Goal: Transaction & Acquisition: Purchase product/service

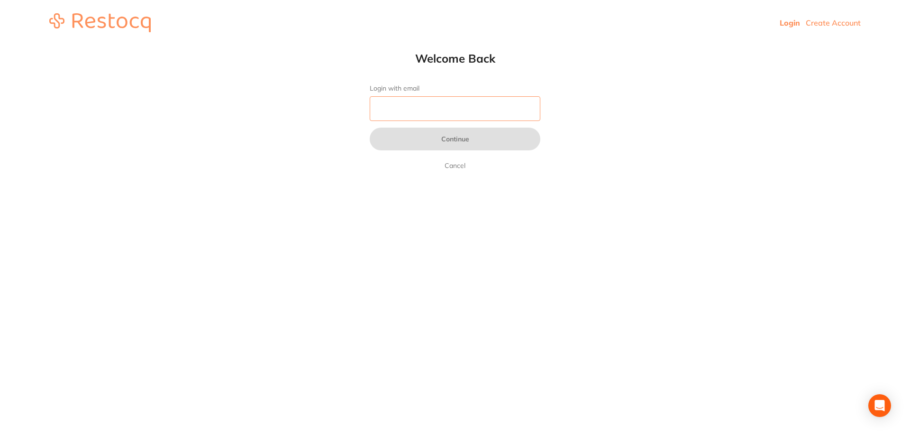
click at [472, 112] on input "Login with email" at bounding box center [455, 108] width 171 height 25
type input "[EMAIL_ADDRESS][DOMAIN_NAME]"
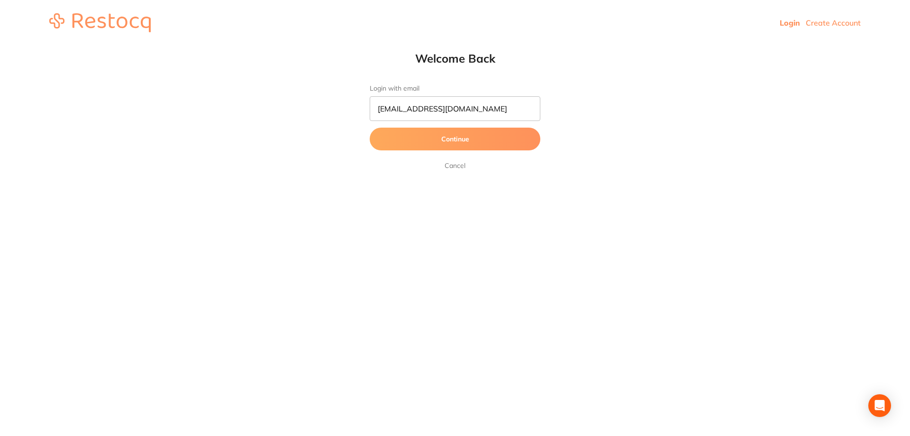
click at [474, 136] on button "Continue" at bounding box center [455, 139] width 171 height 23
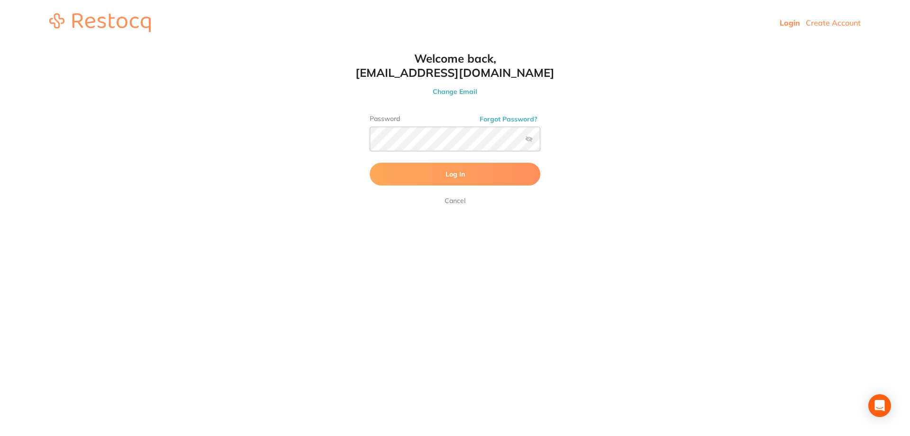
click at [467, 170] on button "Log In" at bounding box center [455, 174] width 171 height 23
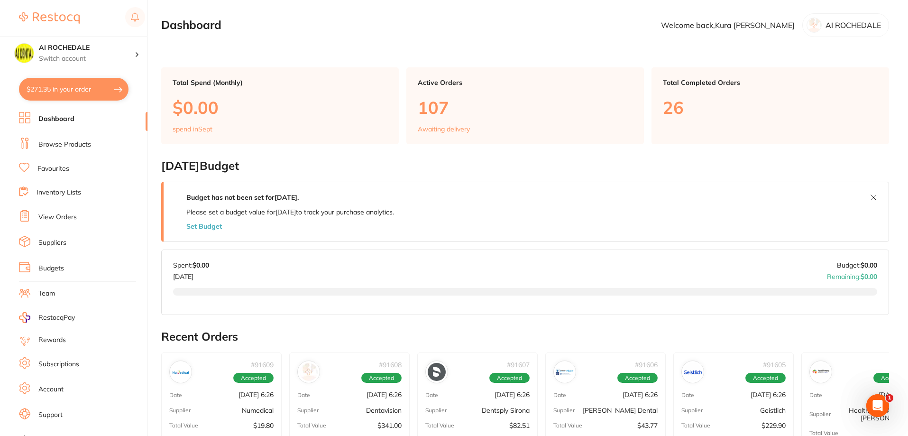
click at [66, 217] on link "View Orders" at bounding box center [57, 216] width 38 height 9
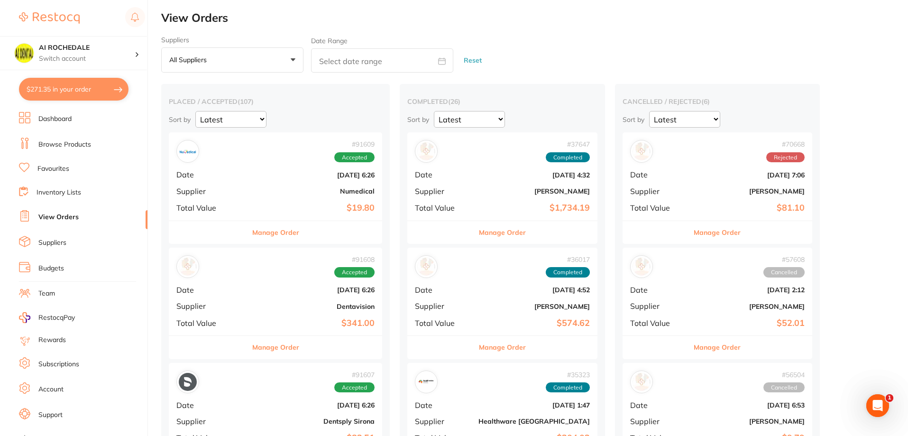
click at [248, 311] on div "# 91608 Accepted Date Aug 27 2025, 6:26 Supplier Dentavision Total Value $341.00" at bounding box center [275, 291] width 213 height 88
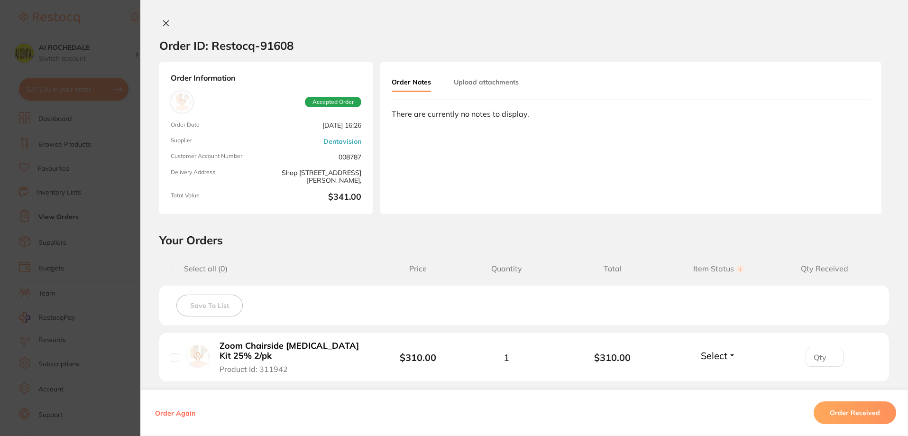
click at [164, 22] on icon at bounding box center [166, 23] width 5 height 5
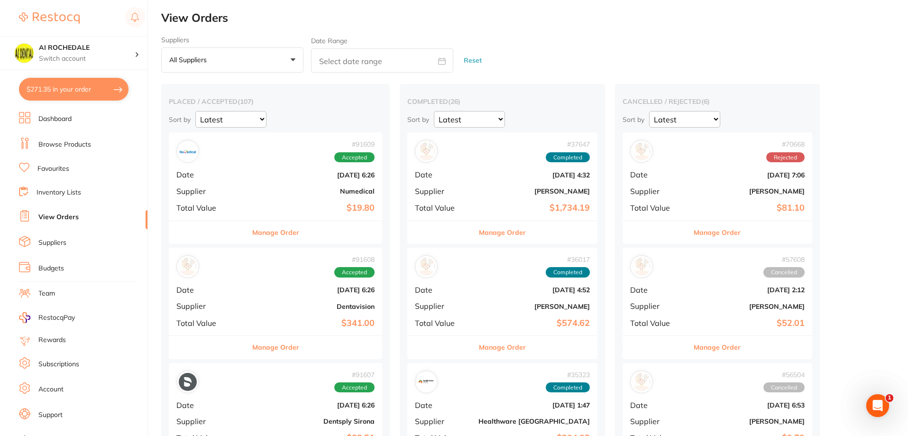
scroll to position [47, 0]
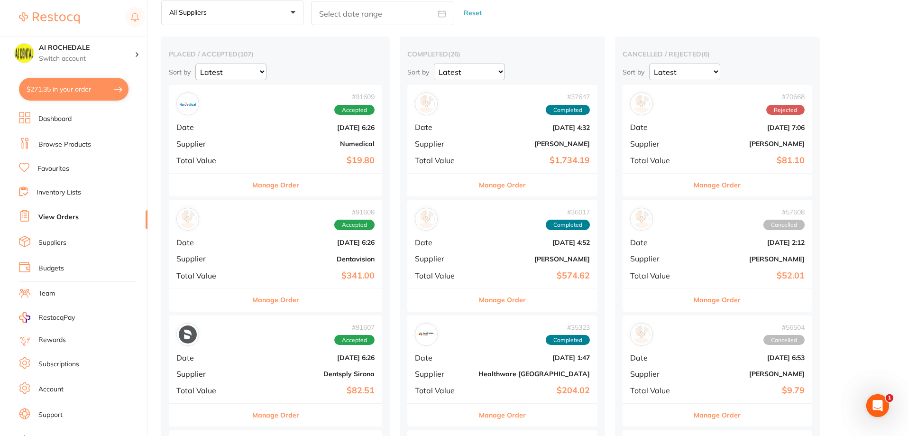
click at [250, 384] on div "# 91607 Accepted Date Aug 27 2025, 6:26 Supplier Dentsply Sirona Total Value $8…" at bounding box center [275, 359] width 213 height 88
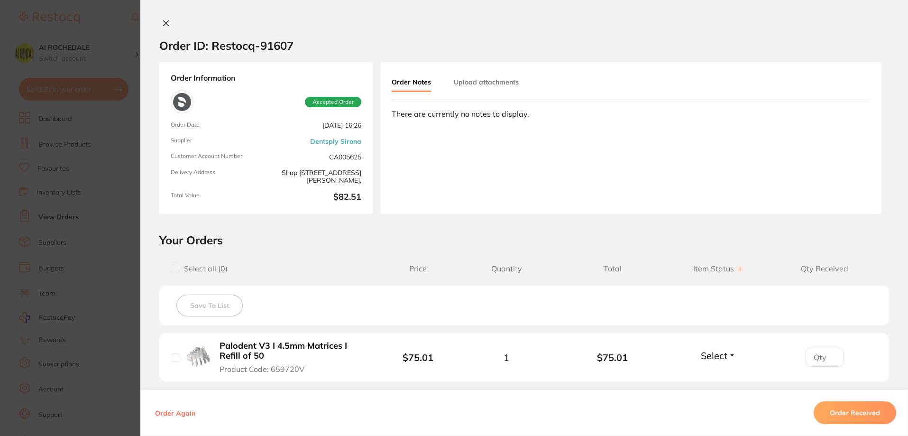
click at [162, 23] on icon at bounding box center [166, 23] width 8 height 8
click at [160, 23] on div "$271.35 AI ROCHEDALE Switch account AI ROCHEDALE $271.35 in your order Dashboar…" at bounding box center [454, 171] width 908 height 436
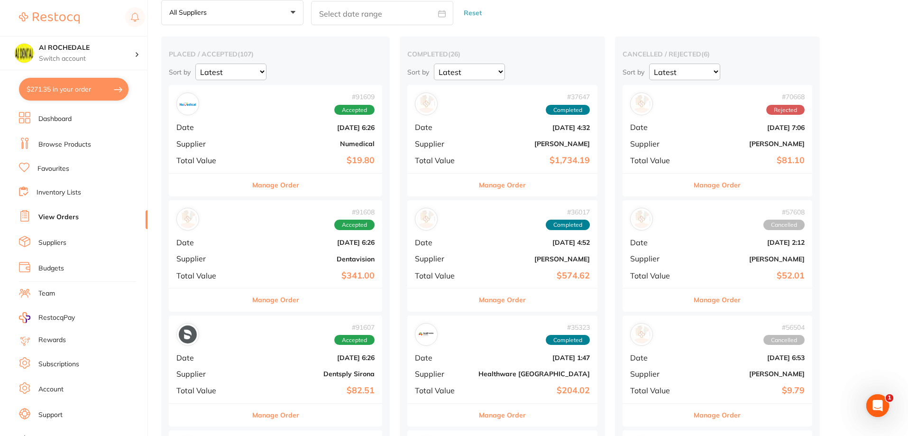
click at [247, 137] on div "# 91609 Accepted Date Aug 27 2025, 6:26 Supplier Numedical Total Value $19.80" at bounding box center [275, 129] width 213 height 88
click at [247, 137] on section at bounding box center [454, 218] width 908 height 436
click at [264, 184] on button "Manage Order" at bounding box center [275, 184] width 47 height 23
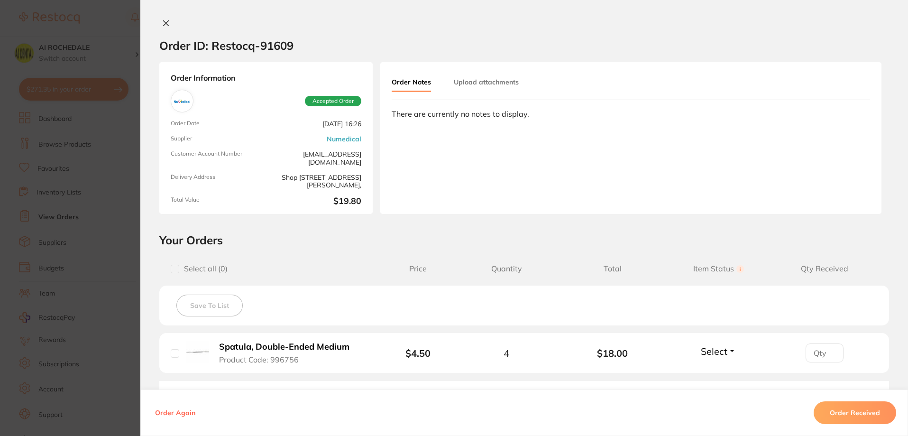
click at [164, 17] on div "Order ID: Restocq- 91609 Order Information Accepted Order Order Date Aug 27 202…" at bounding box center [523, 218] width 767 height 436
click at [164, 25] on icon at bounding box center [166, 23] width 5 height 5
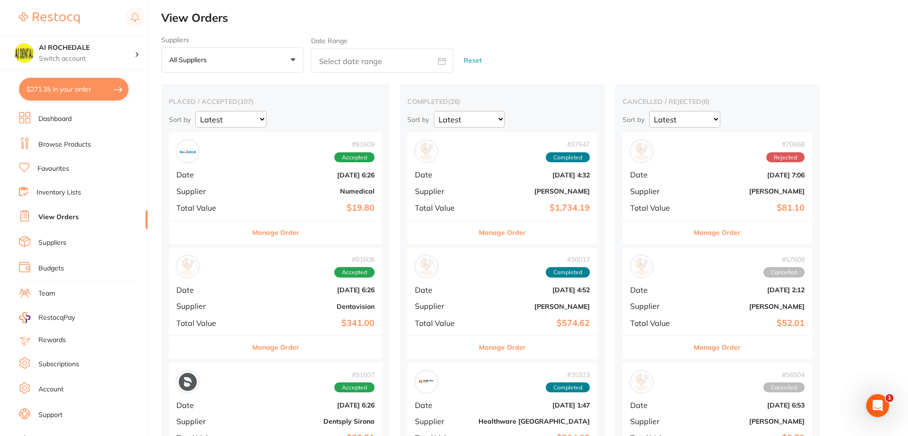
click at [74, 88] on button "$271.35 in your order" at bounding box center [73, 89] width 109 height 23
checkbox input "true"
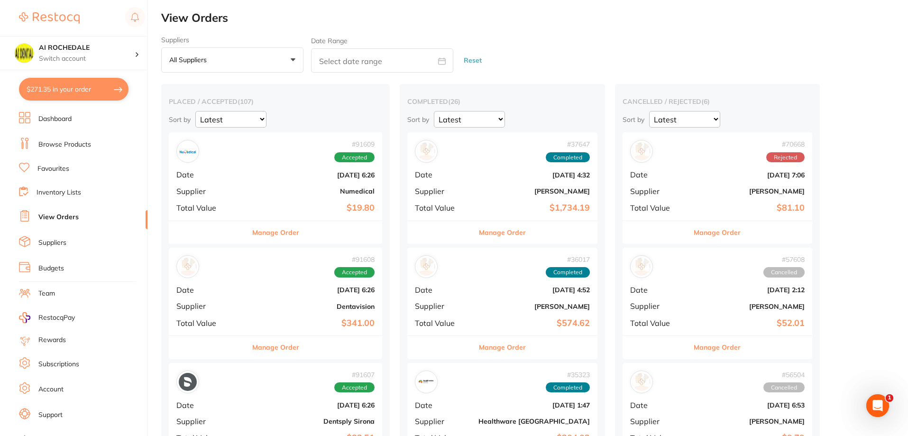
checkbox input "true"
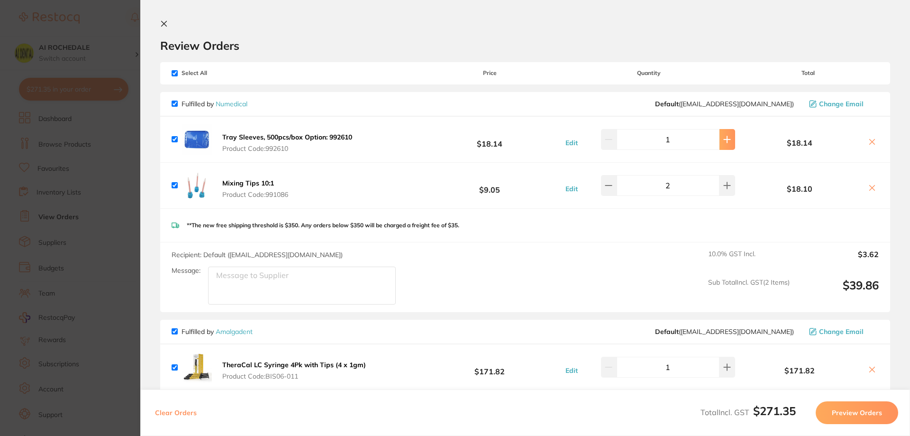
click at [724, 137] on icon at bounding box center [727, 139] width 6 height 6
type input "2"
click at [115, 22] on section "Update RRP Set your pre negotiated price for this item. Item Agreed RRP (excl. …" at bounding box center [455, 218] width 910 height 436
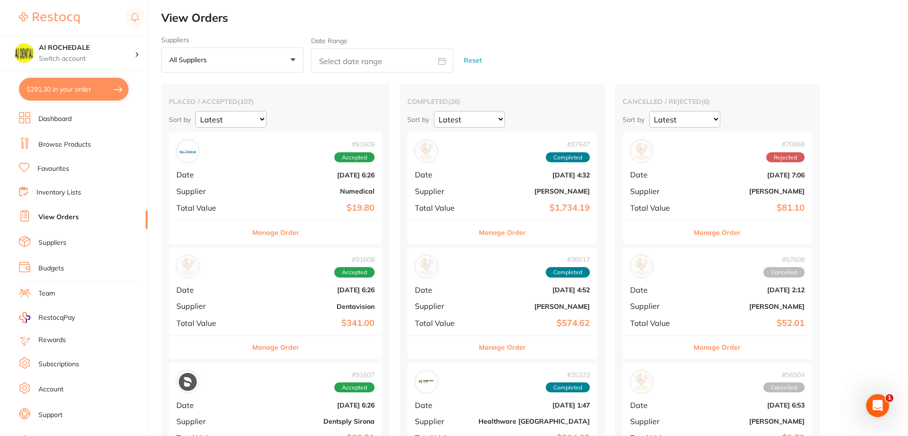
click at [59, 142] on link "Browse Products" at bounding box center [64, 144] width 53 height 9
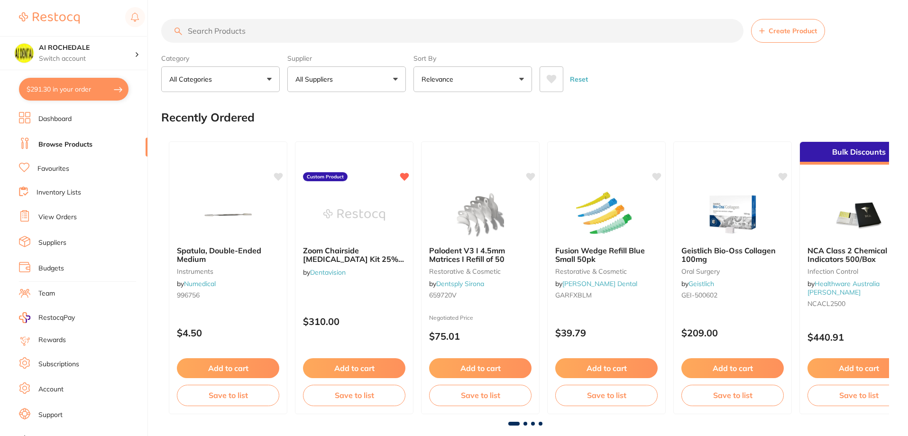
click at [269, 34] on input "search" at bounding box center [452, 31] width 582 height 24
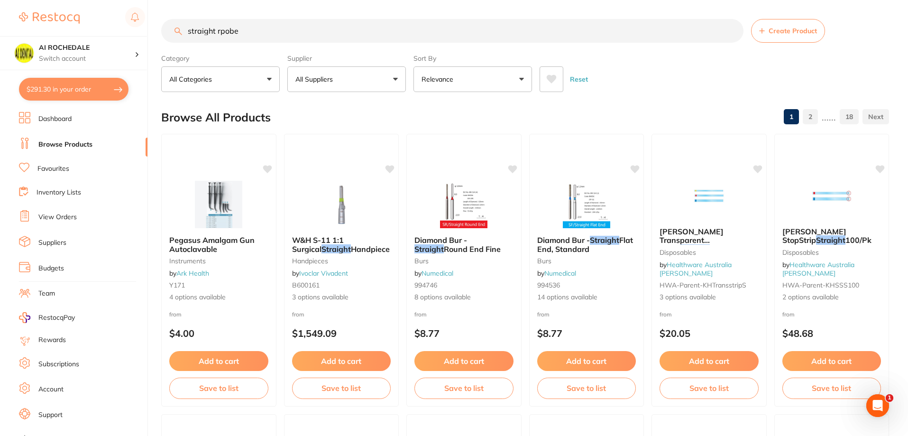
click at [219, 28] on input "straight rpobe" at bounding box center [452, 31] width 582 height 24
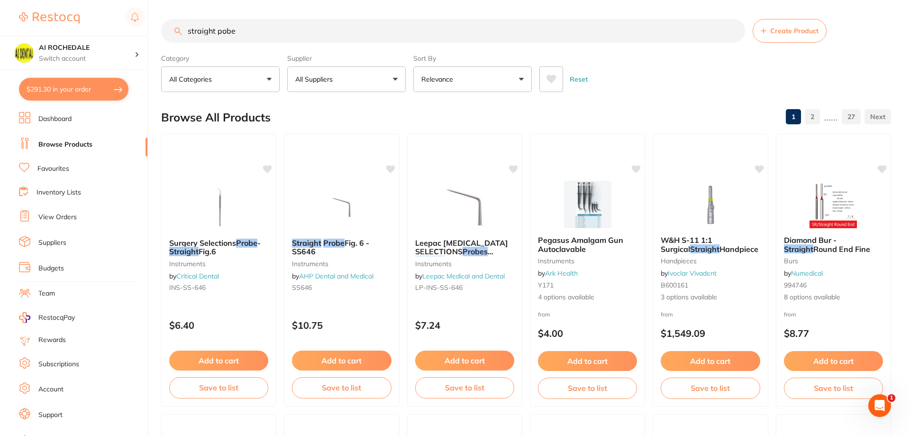
click at [220, 32] on input "straight pobe" at bounding box center [453, 31] width 584 height 24
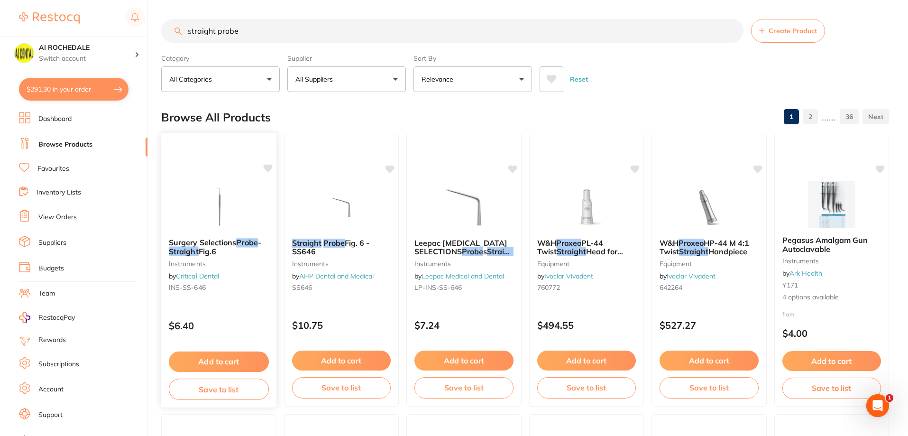
type input "straight probe"
click at [237, 277] on div "Surgery Selections Probe - Straight Fig.6 instruments by Critical Dental INS-SS…" at bounding box center [218, 266] width 115 height 73
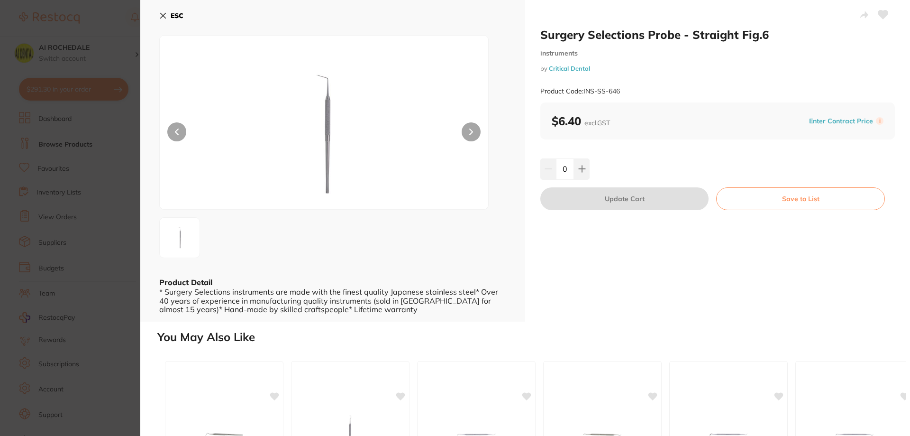
click at [462, 129] on button at bounding box center [471, 131] width 19 height 19
click at [470, 130] on button at bounding box center [471, 131] width 19 height 19
click at [580, 164] on button at bounding box center [582, 168] width 16 height 21
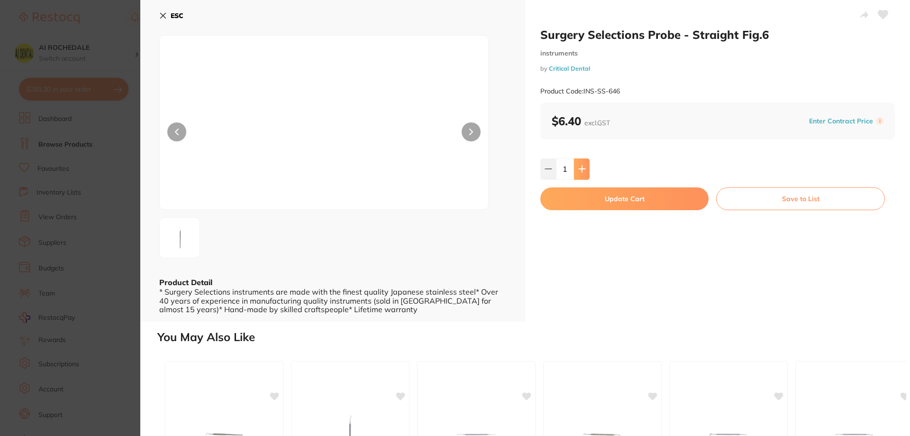
click at [580, 164] on button at bounding box center [582, 168] width 16 height 21
type input "2"
click at [633, 194] on button "Update Cart" at bounding box center [624, 198] width 168 height 23
checkbox input "false"
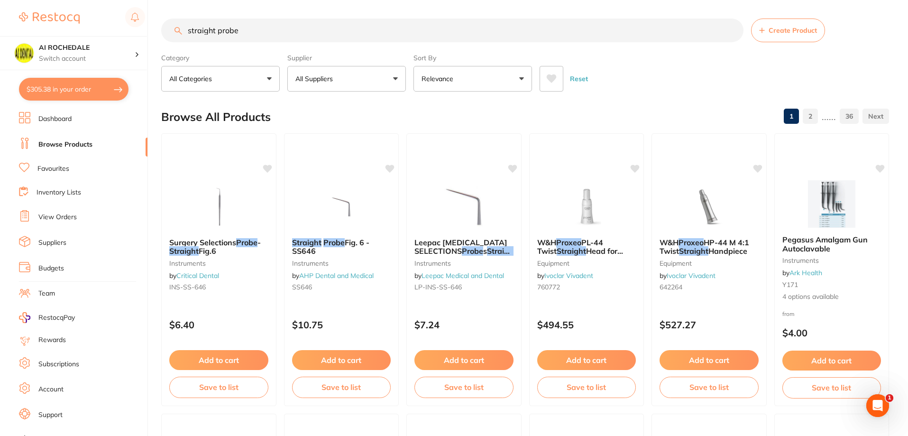
drag, startPoint x: 256, startPoint y: 28, endPoint x: 155, endPoint y: 30, distance: 101.5
click at [155, 30] on div "$305.38 AI ROCHEDALE Switch account AI ROCHEDALE $305.38 in your order Dashboar…" at bounding box center [454, 218] width 908 height 436
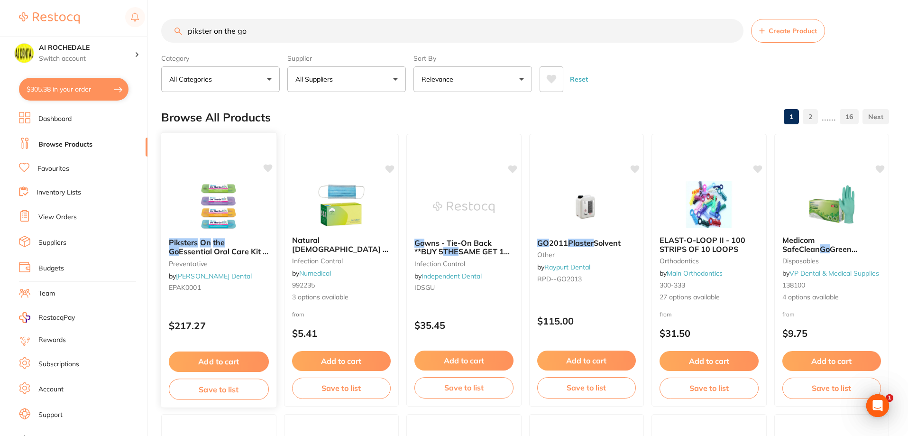
scroll to position [0, 0]
type input "pikster on the go"
click at [240, 285] on small "EPAK0001" at bounding box center [219, 287] width 100 height 8
click at [240, 285] on section at bounding box center [454, 218] width 908 height 436
click at [226, 248] on span "Essential Oral Care Kit | Carton of 100 Kits" at bounding box center [219, 255] width 100 height 18
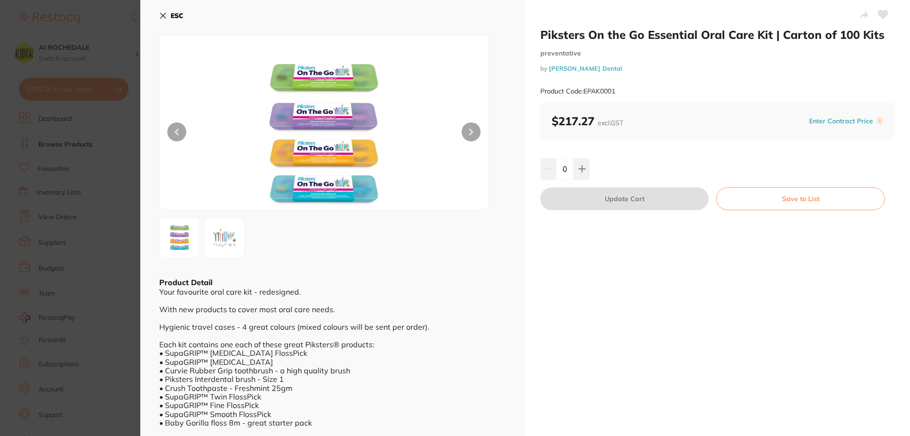
click at [462, 130] on button at bounding box center [471, 131] width 19 height 19
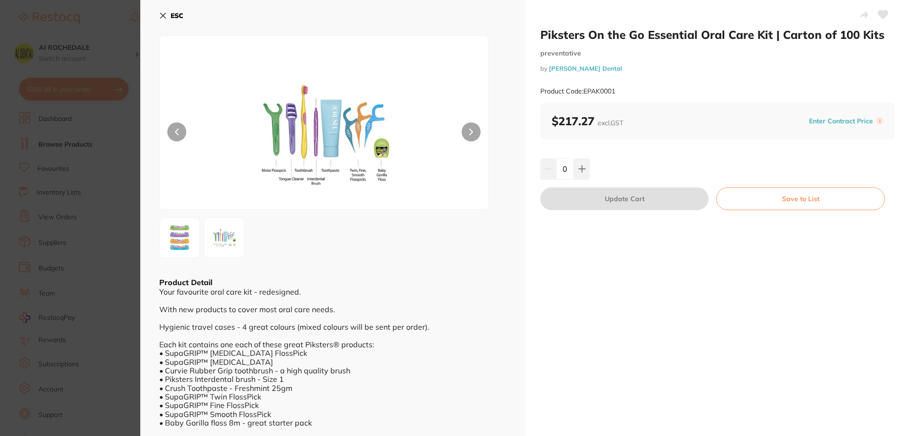
click at [469, 132] on icon at bounding box center [471, 131] width 4 height 7
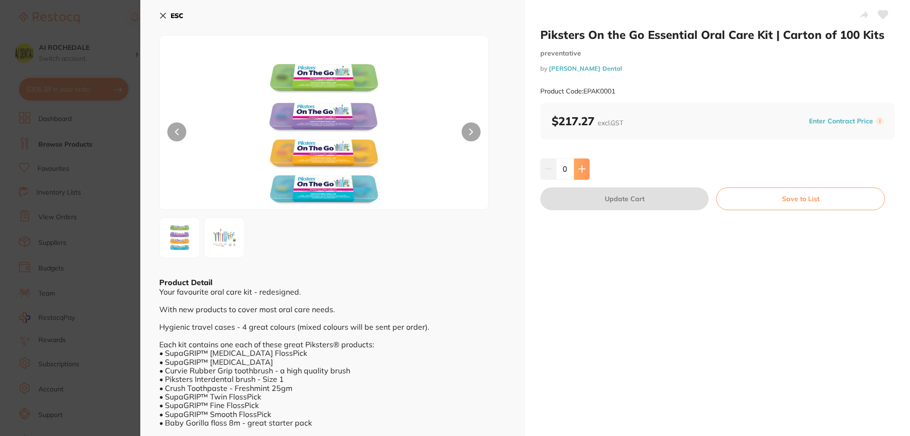
click at [579, 166] on icon at bounding box center [582, 169] width 6 height 6
click at [579, 167] on icon at bounding box center [582, 169] width 6 height 6
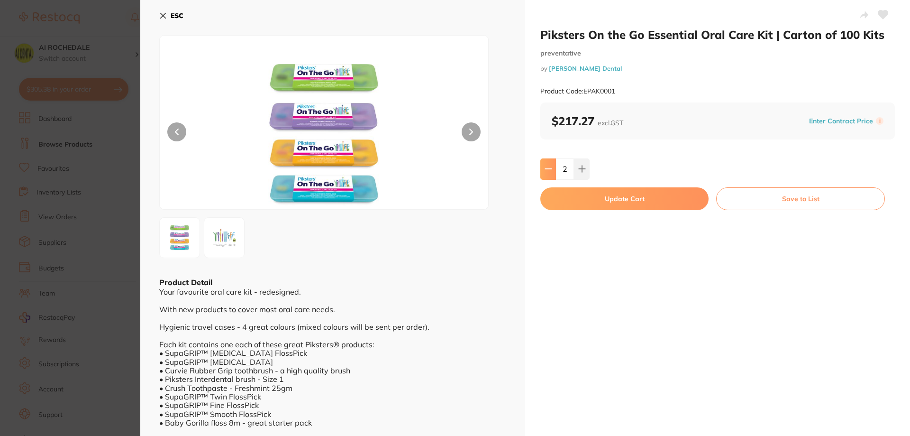
click at [547, 168] on icon at bounding box center [549, 169] width 8 height 8
type input "1"
click at [662, 199] on button "Update Cart" at bounding box center [624, 198] width 168 height 23
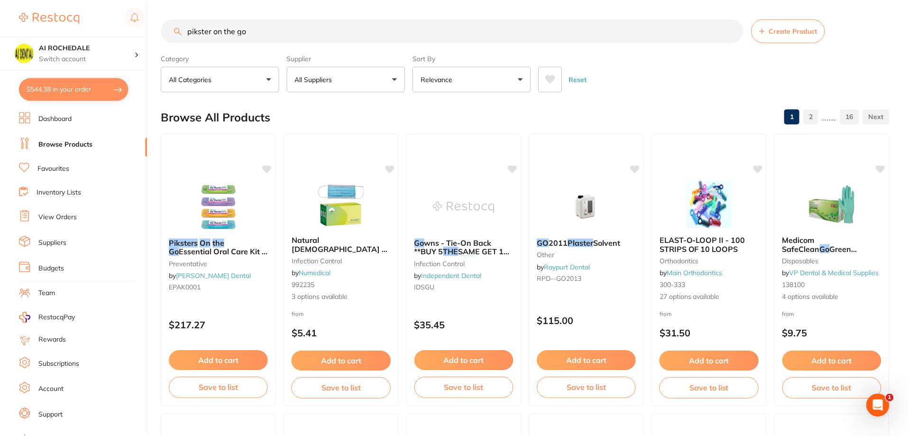
scroll to position [0, 0]
drag, startPoint x: 270, startPoint y: 30, endPoint x: 179, endPoint y: 29, distance: 90.5
click at [179, 29] on div "pikster on the go Create Product" at bounding box center [525, 30] width 728 height 24
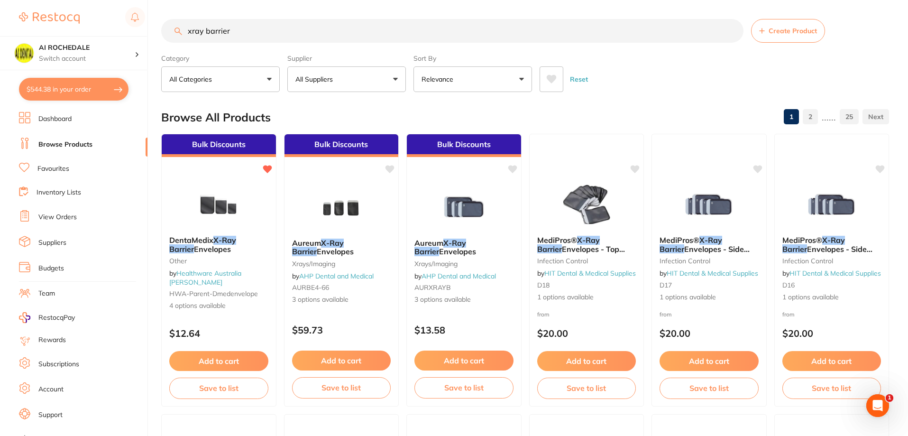
scroll to position [0, 0]
type input "xray barrier"
click at [232, 207] on img at bounding box center [219, 204] width 62 height 48
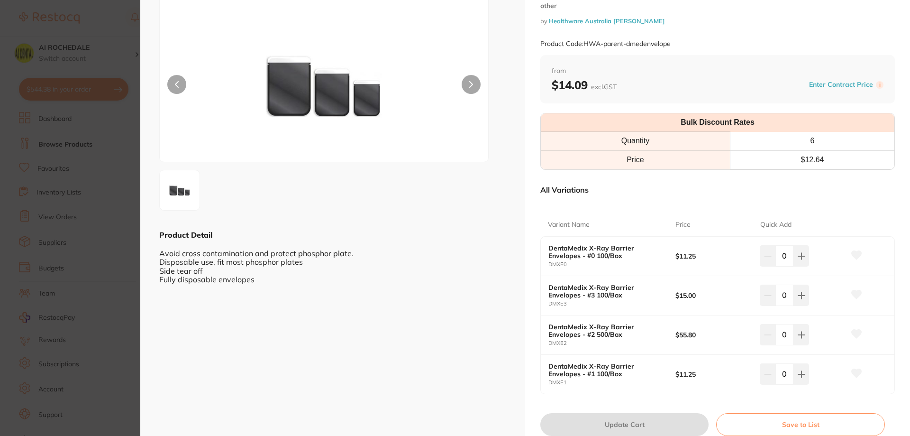
click at [852, 334] on icon at bounding box center [857, 333] width 10 height 9
click at [800, 338] on icon at bounding box center [800, 335] width 8 height 8
type input "1"
click at [853, 253] on icon at bounding box center [857, 255] width 10 height 9
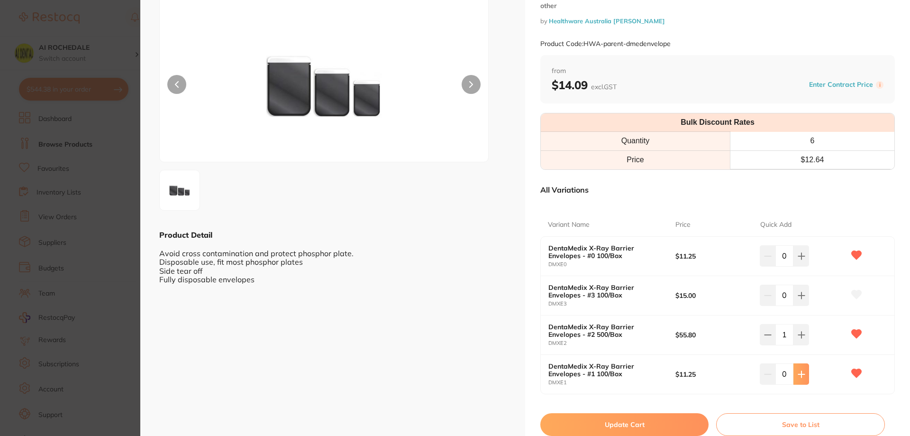
click at [798, 372] on icon at bounding box center [802, 374] width 8 height 8
type input "1"
click at [798, 253] on icon at bounding box center [802, 256] width 8 height 8
type input "1"
click at [654, 422] on button "Update Cart" at bounding box center [624, 424] width 168 height 23
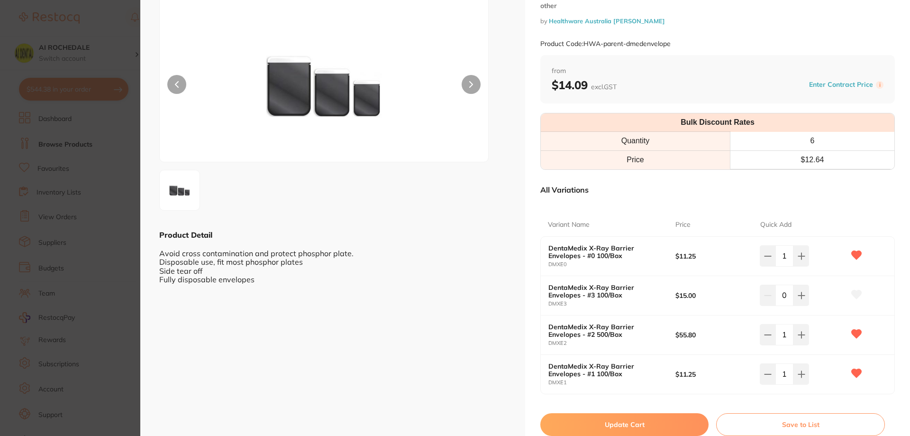
checkbox input "false"
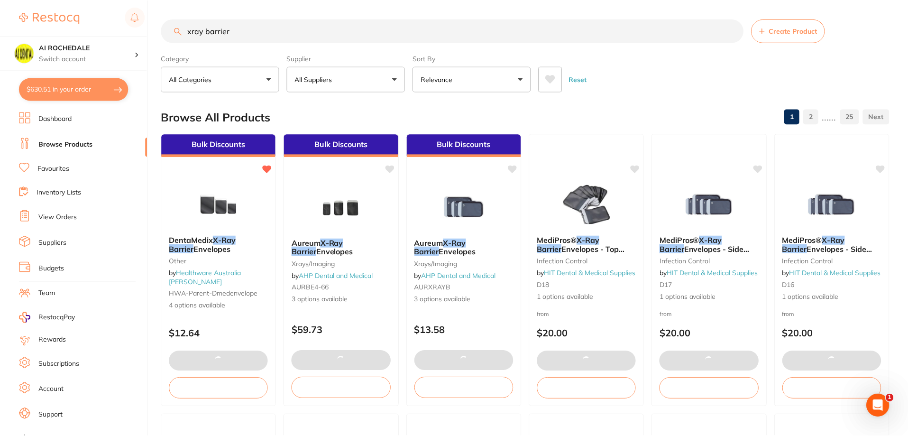
scroll to position [0, 0]
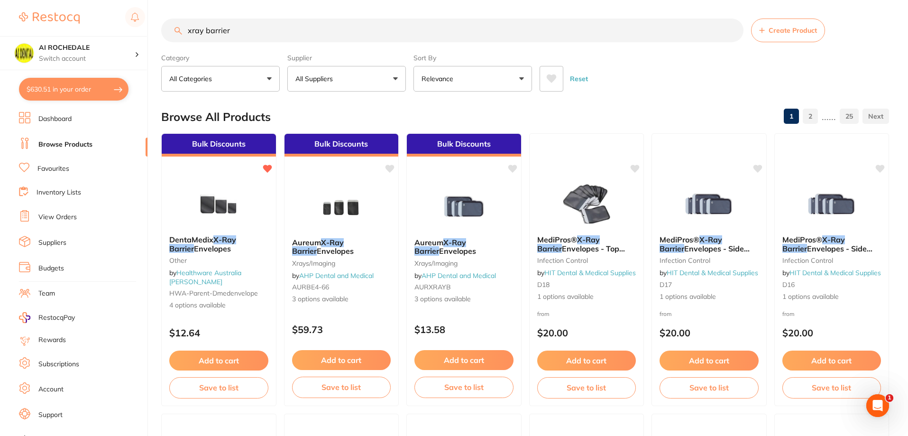
drag, startPoint x: 226, startPoint y: 32, endPoint x: 213, endPoint y: 31, distance: 13.3
click at [213, 31] on input "xray barrier" at bounding box center [452, 30] width 582 height 24
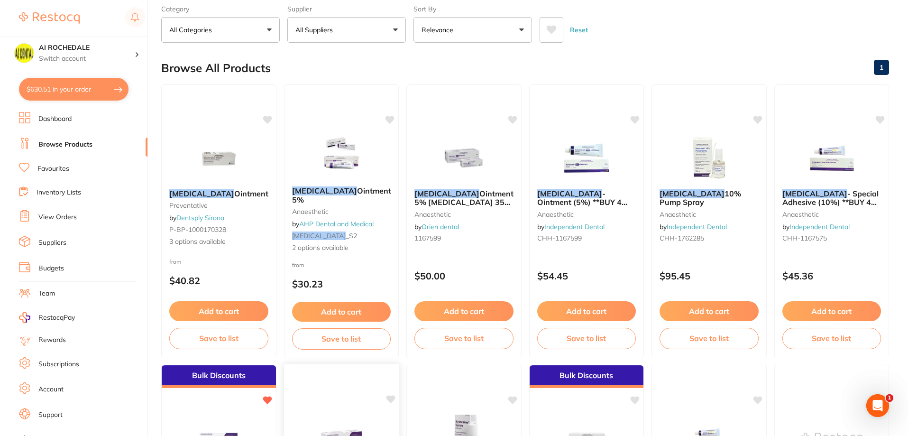
scroll to position [47, 0]
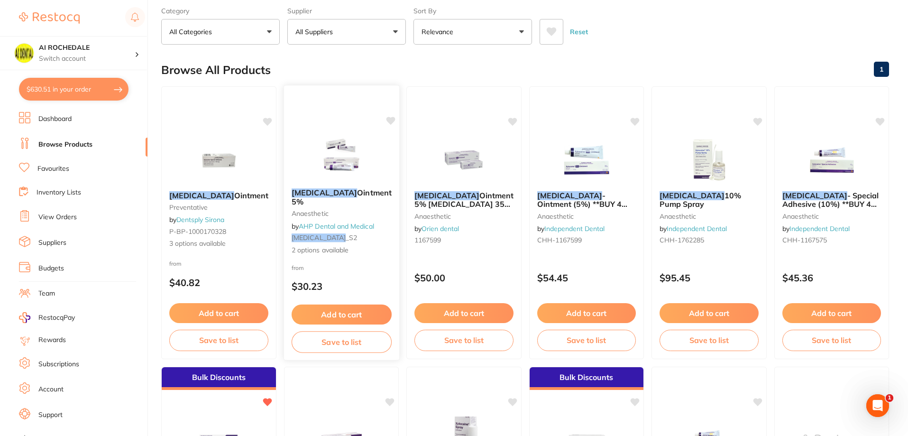
type input "xylocaine"
click at [363, 315] on button "Add to cart" at bounding box center [341, 314] width 100 height 20
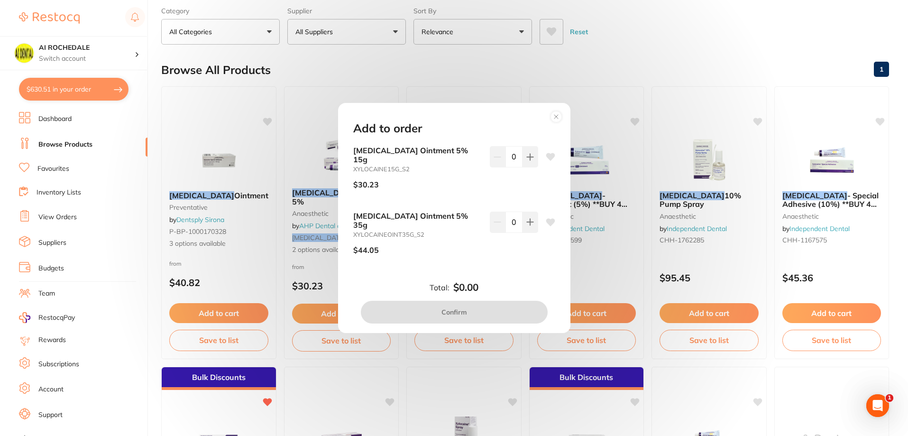
scroll to position [0, 0]
click at [554, 122] on circle at bounding box center [555, 116] width 11 height 11
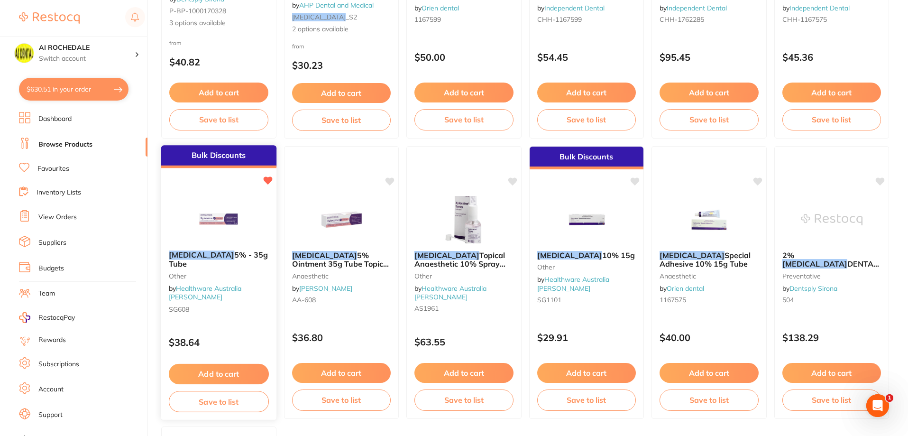
scroll to position [332, 0]
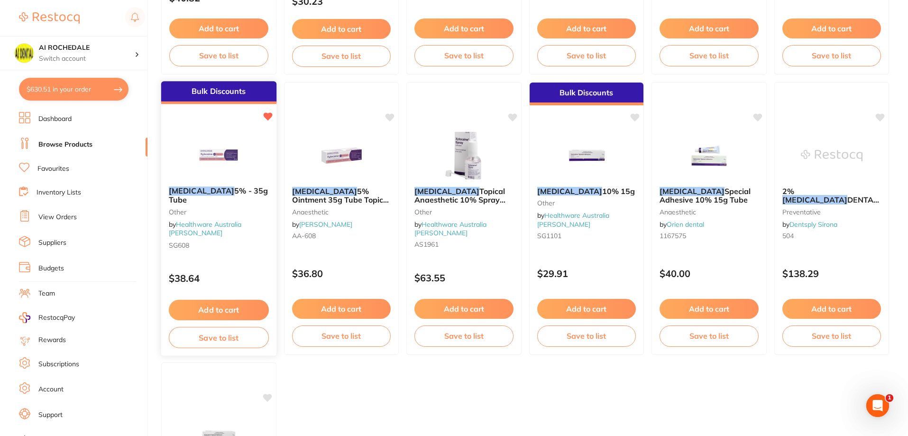
click at [237, 304] on button "Add to cart" at bounding box center [219, 310] width 100 height 20
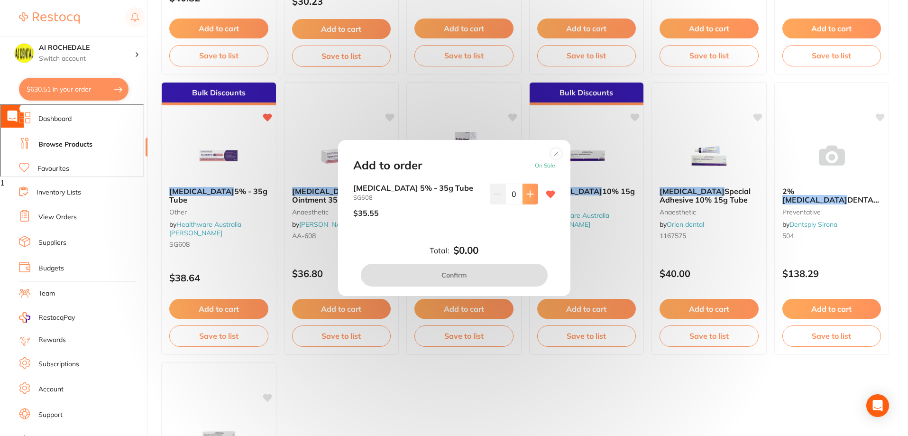
click at [526, 197] on icon at bounding box center [530, 194] width 8 height 8
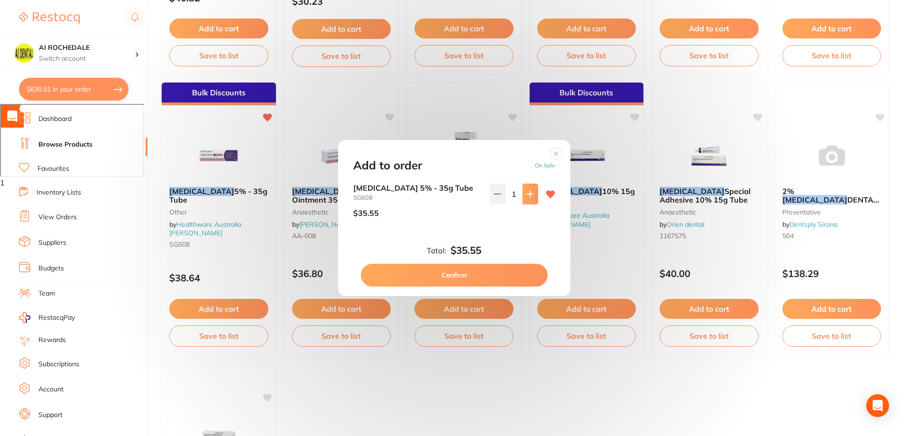
type input "1"
click at [497, 273] on button "Confirm" at bounding box center [454, 275] width 187 height 23
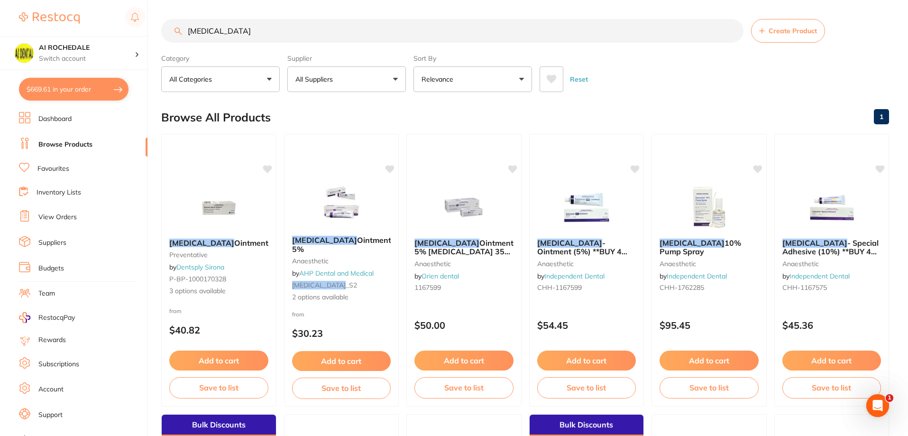
drag, startPoint x: 374, startPoint y: 34, endPoint x: 187, endPoint y: 23, distance: 187.5
click at [187, 23] on input "xylocaine" at bounding box center [452, 31] width 582 height 24
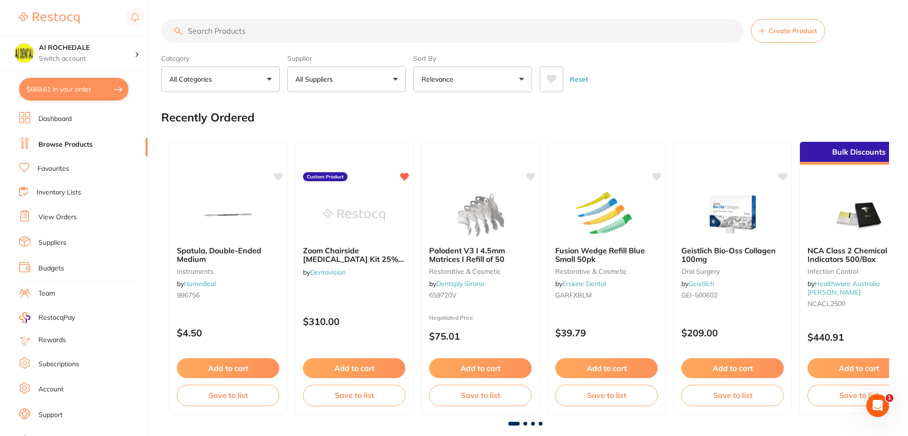
click at [76, 93] on button "$669.61 in your order" at bounding box center [73, 89] width 109 height 23
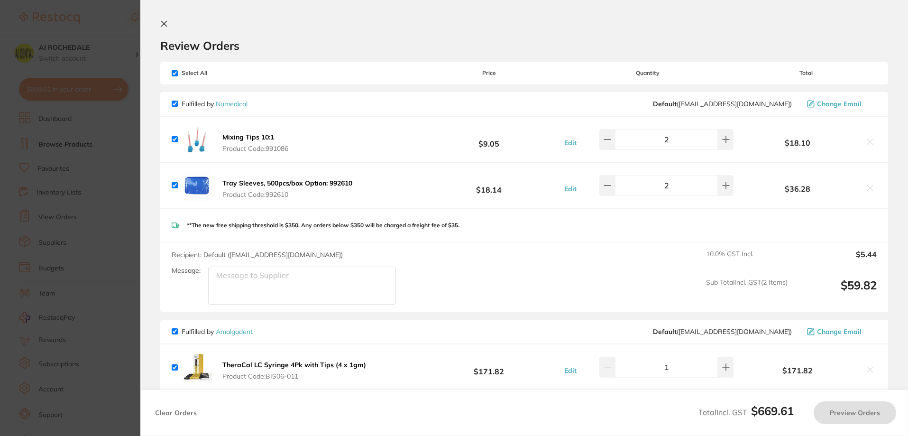
checkbox input "true"
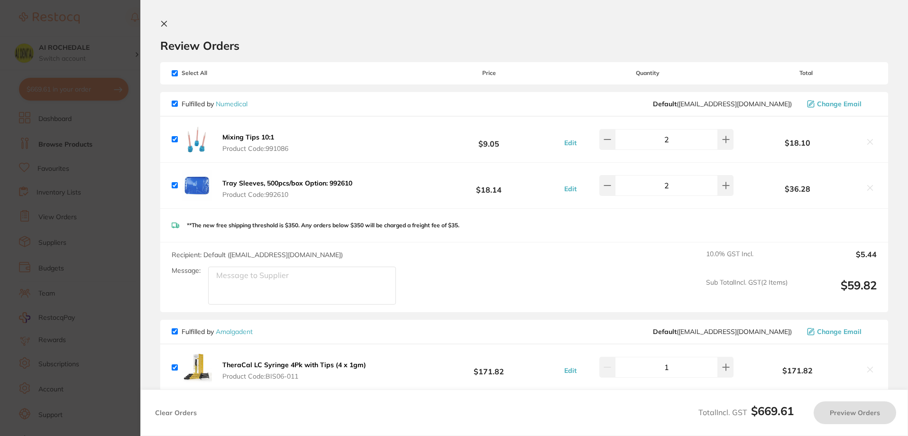
checkbox input "true"
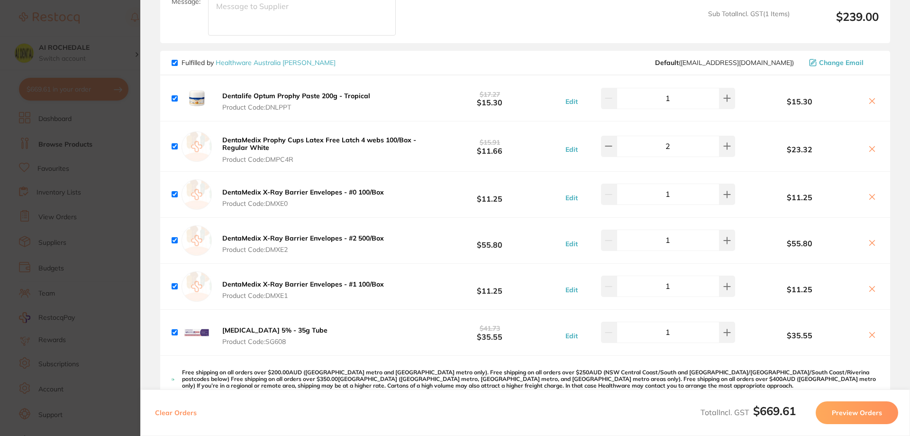
scroll to position [775, 0]
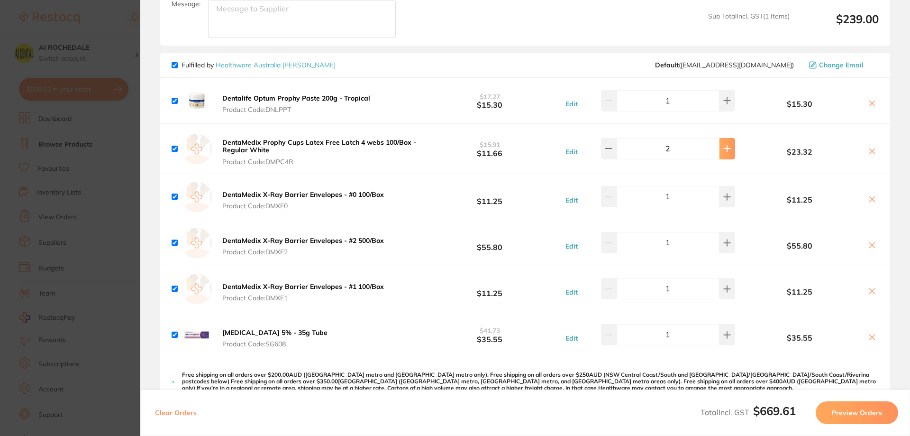
drag, startPoint x: 722, startPoint y: 153, endPoint x: 636, endPoint y: 205, distance: 101.0
click at [723, 153] on button at bounding box center [728, 148] width 16 height 21
type input "3"
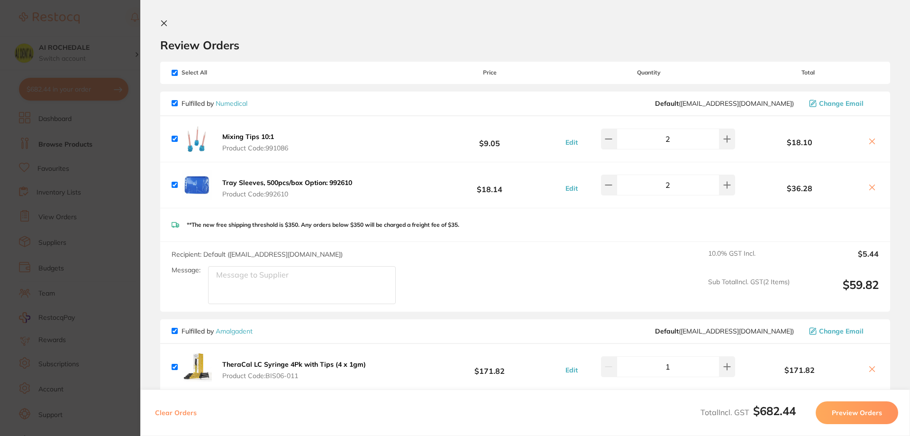
scroll to position [0, 0]
click at [164, 22] on icon at bounding box center [164, 24] width 8 height 8
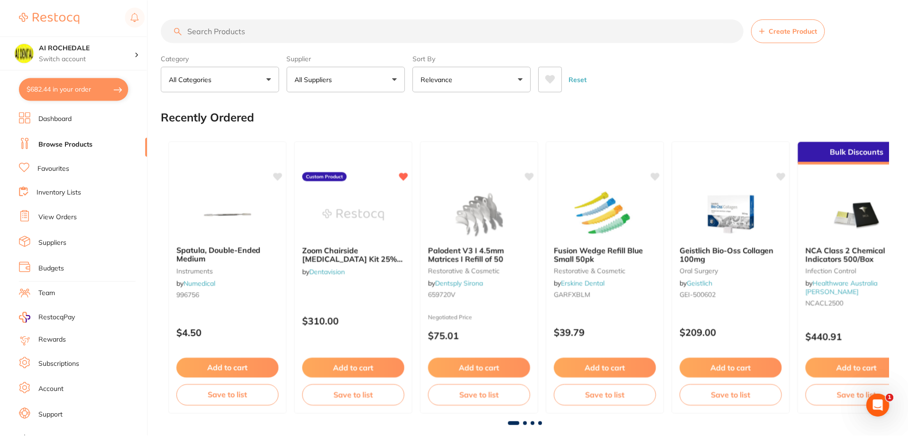
scroll to position [1, 0]
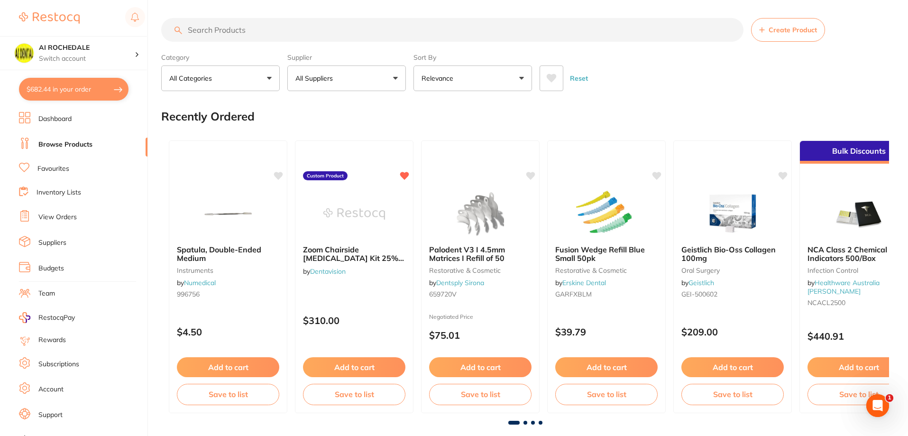
click at [268, 32] on input "search" at bounding box center [452, 30] width 582 height 24
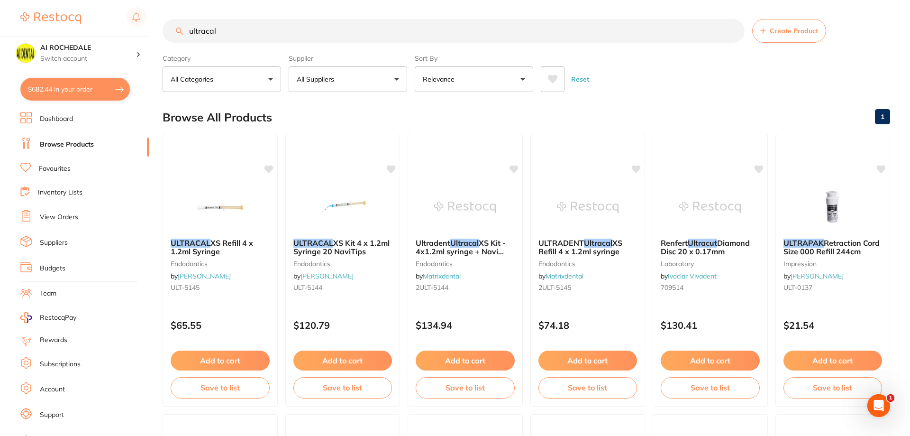
scroll to position [0, 0]
type input "ultracal"
click at [249, 312] on div "$65.55" at bounding box center [218, 323] width 115 height 26
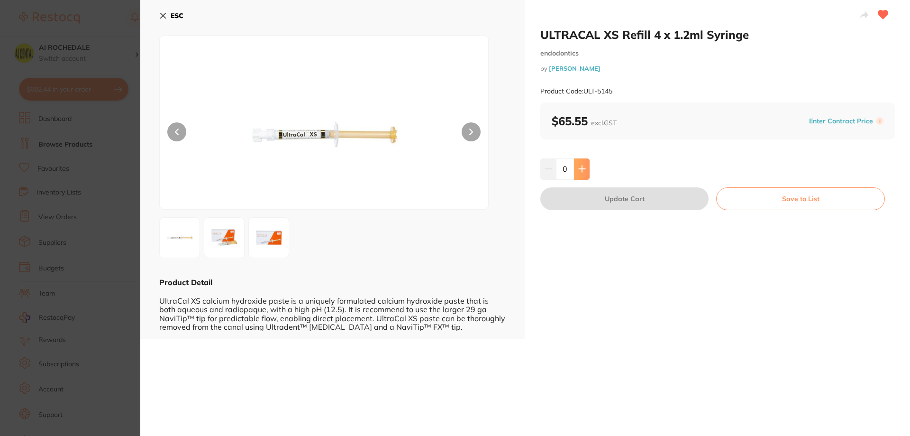
click at [581, 173] on button at bounding box center [582, 168] width 16 height 21
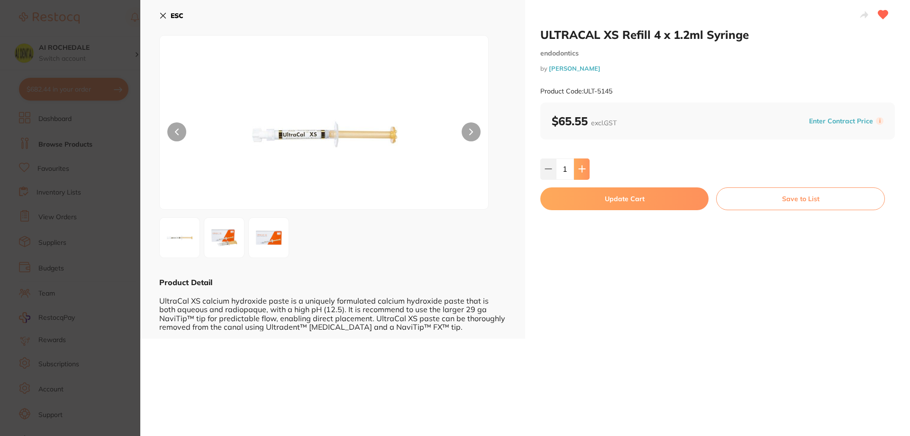
click at [587, 170] on button at bounding box center [582, 168] width 16 height 21
click at [546, 169] on icon at bounding box center [548, 169] width 6 height 0
click at [548, 168] on icon at bounding box center [549, 169] width 8 height 8
type input "1"
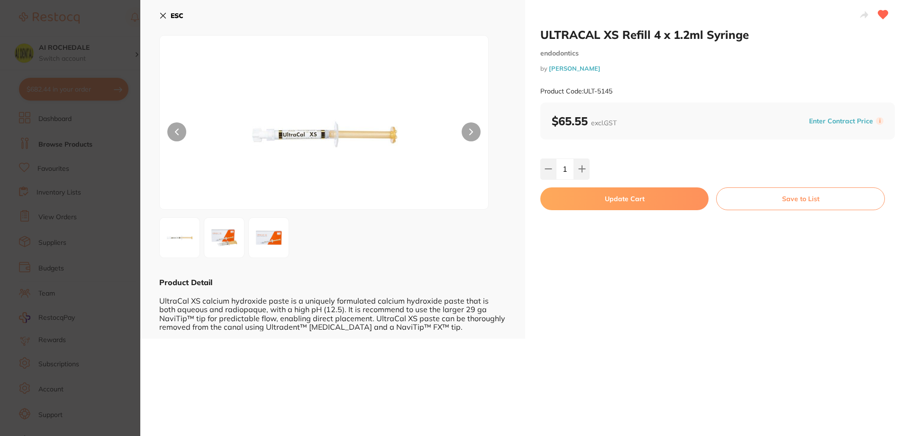
click at [588, 200] on button "Update Cart" at bounding box center [624, 198] width 168 height 23
checkbox input "false"
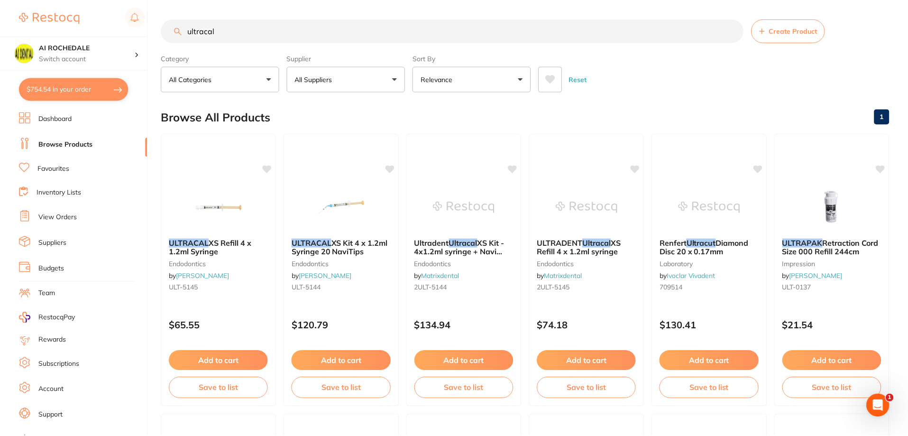
scroll to position [1, 0]
drag, startPoint x: 245, startPoint y: 25, endPoint x: 187, endPoint y: 21, distance: 58.4
click at [187, 21] on input "ultracal" at bounding box center [452, 30] width 582 height 24
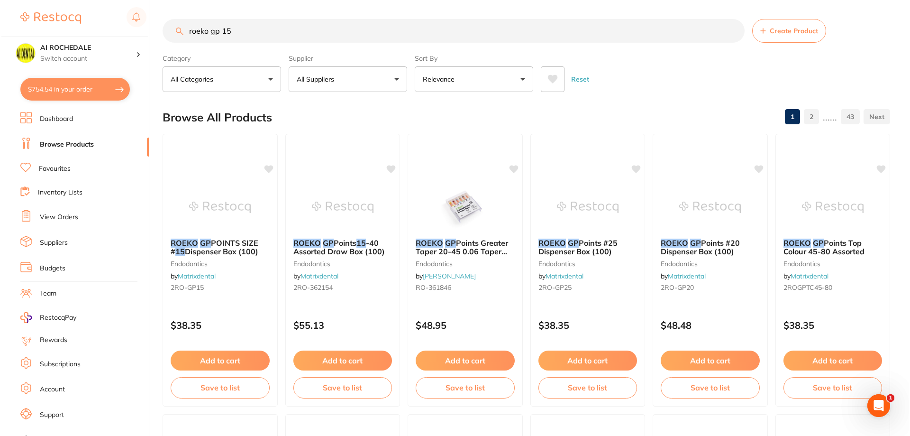
scroll to position [0, 0]
type input "roeko gp 15"
click at [254, 279] on div "ROEKO GP POINTS SIZE # 15 Dispenser Box (100) endodontics by Matrixdental 2RO-G…" at bounding box center [218, 266] width 115 height 73
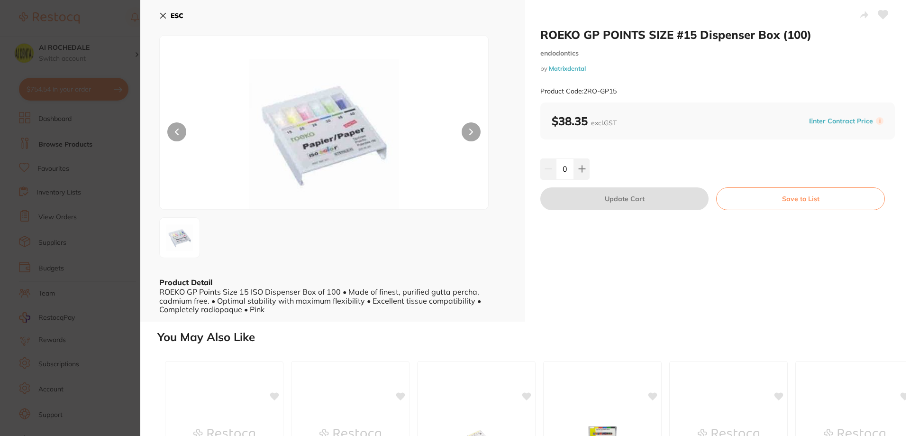
click at [166, 11] on button "ESC" at bounding box center [171, 16] width 24 height 16
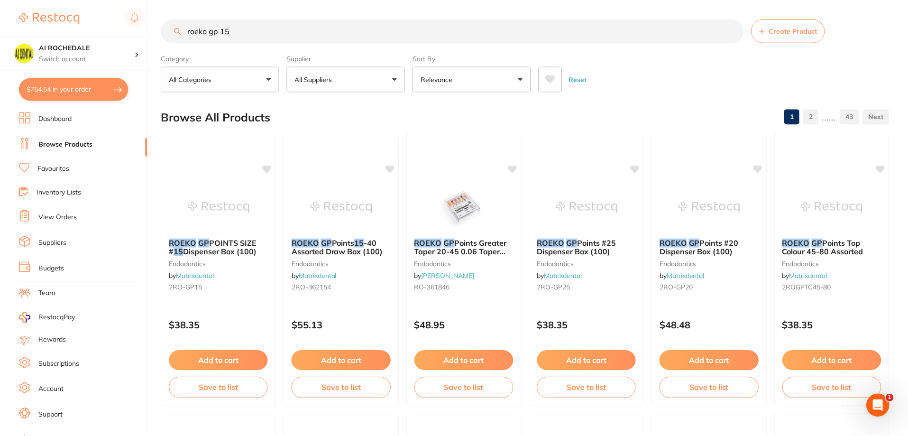
scroll to position [1, 0]
click at [205, 356] on button "Add to cart" at bounding box center [219, 360] width 100 height 20
click at [205, 356] on div at bounding box center [454, 218] width 908 height 436
click at [235, 358] on button "Add to cart" at bounding box center [219, 360] width 100 height 20
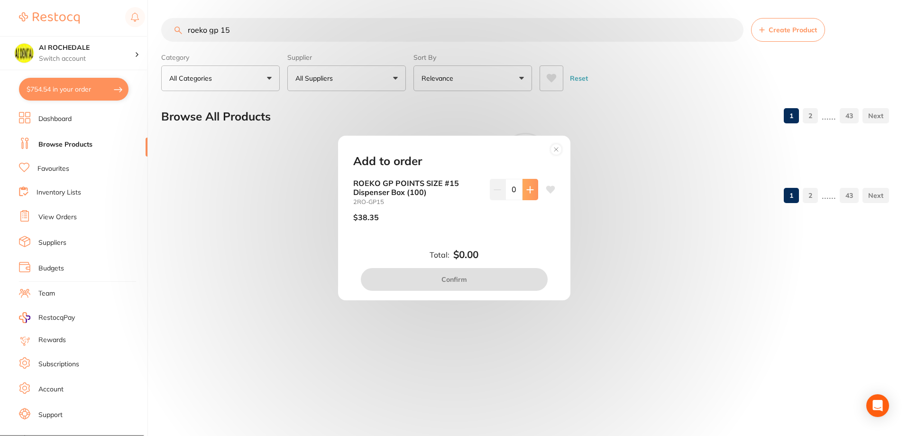
click at [526, 192] on icon at bounding box center [530, 190] width 8 height 8
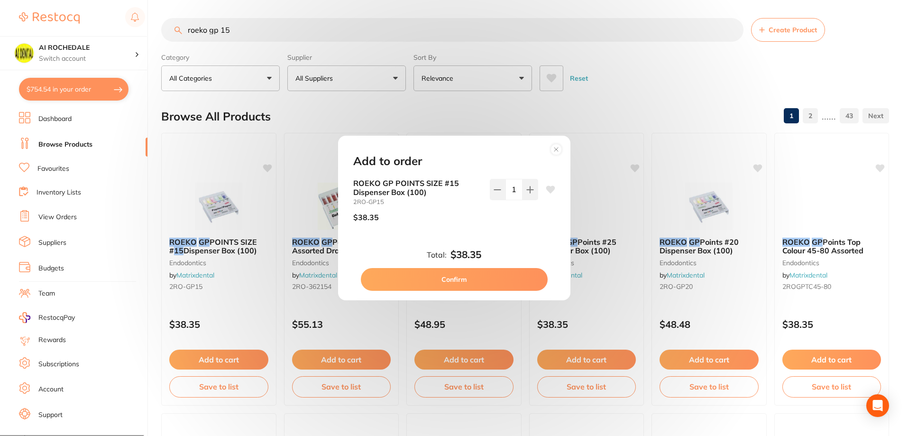
type input "1"
click at [546, 189] on icon at bounding box center [550, 190] width 9 height 8
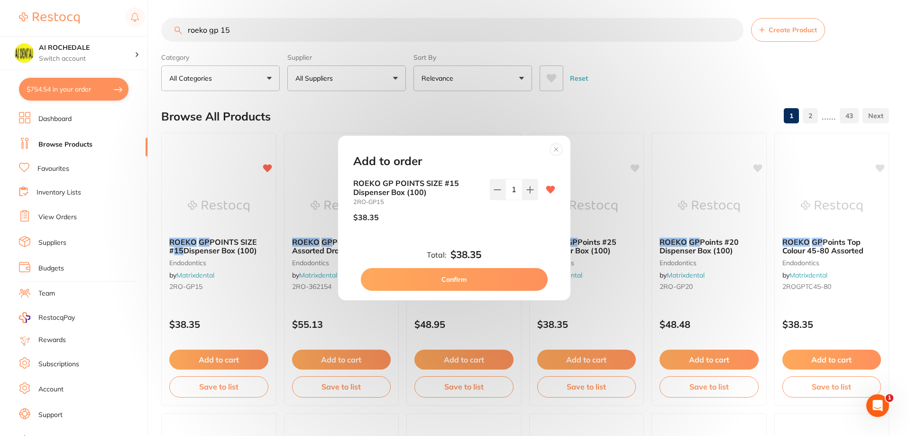
click at [491, 280] on button "Confirm" at bounding box center [454, 279] width 187 height 23
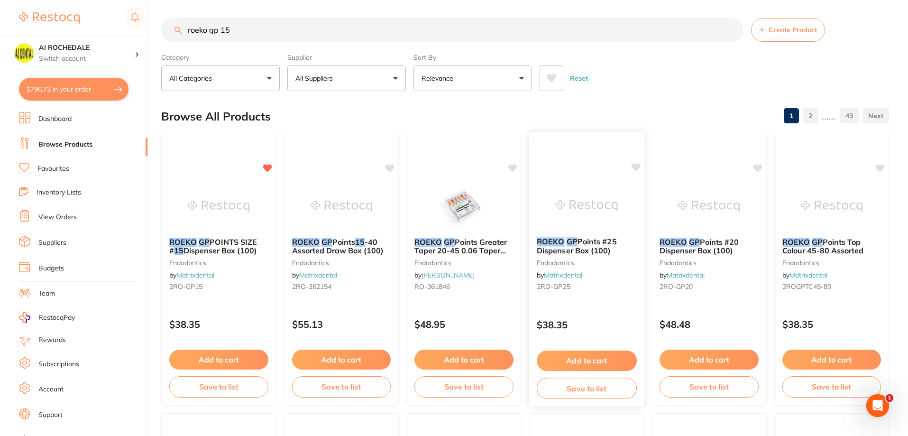
scroll to position [0, 0]
click at [640, 164] on icon at bounding box center [634, 167] width 9 height 9
click at [760, 167] on icon at bounding box center [757, 167] width 9 height 8
click at [594, 358] on button "Add to cart" at bounding box center [586, 360] width 100 height 20
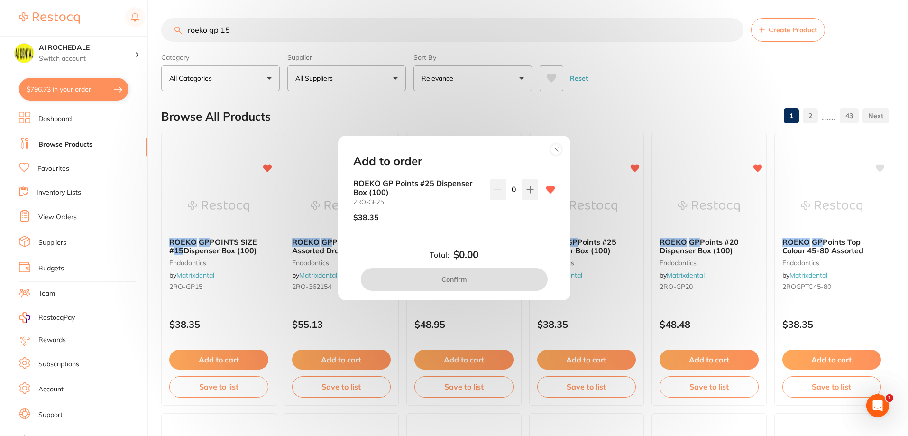
click at [529, 196] on button at bounding box center [530, 189] width 16 height 21
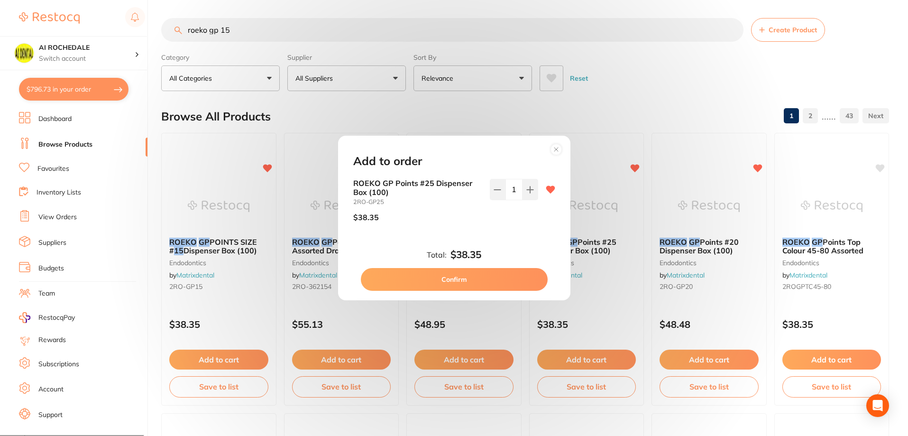
type input "1"
click at [494, 275] on button "Confirm" at bounding box center [454, 279] width 187 height 23
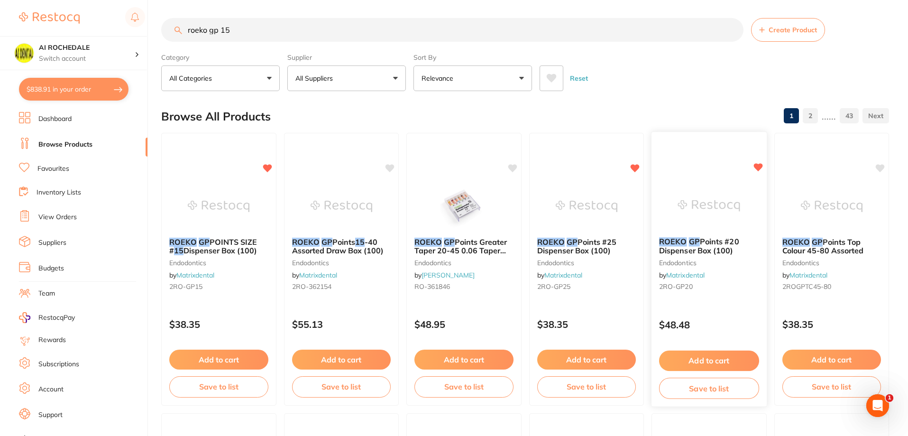
click at [723, 311] on div "$48.48" at bounding box center [708, 323] width 115 height 26
click at [723, 311] on section at bounding box center [454, 218] width 908 height 436
click at [706, 358] on button "Add to cart" at bounding box center [709, 360] width 100 height 20
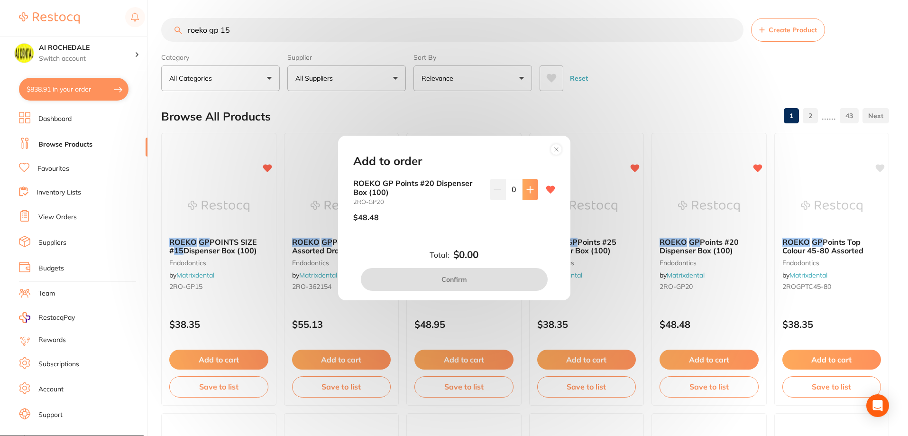
click at [530, 187] on icon at bounding box center [530, 190] width 8 height 8
type input "1"
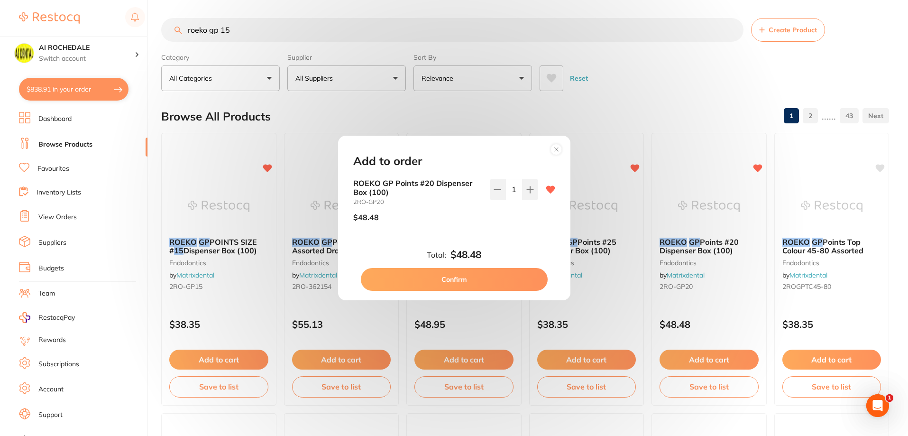
click at [493, 273] on button "Confirm" at bounding box center [454, 279] width 187 height 23
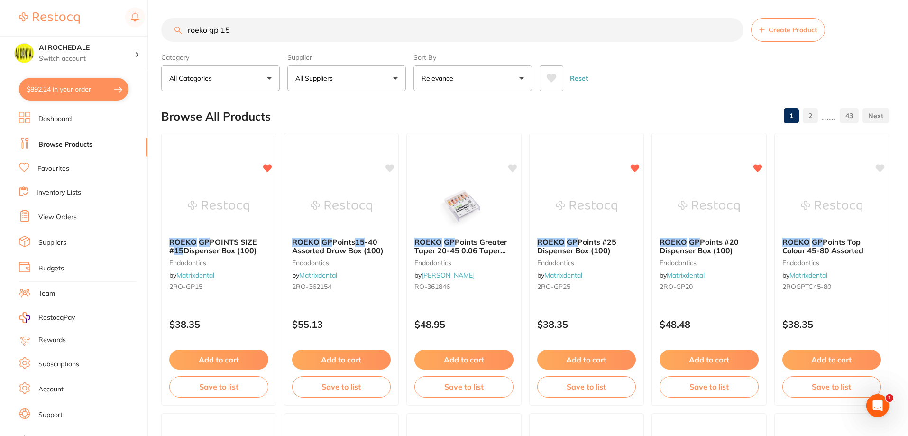
drag, startPoint x: 274, startPoint y: 30, endPoint x: 207, endPoint y: 26, distance: 67.4
click at [243, 28] on input "roeko gp 15" at bounding box center [452, 30] width 582 height 24
click at [175, 27] on div "roeko gp 15 Create Product" at bounding box center [525, 30] width 728 height 24
click at [234, 33] on input "roeko gp 15" at bounding box center [452, 30] width 582 height 24
drag, startPoint x: 234, startPoint y: 33, endPoint x: 190, endPoint y: 31, distance: 44.6
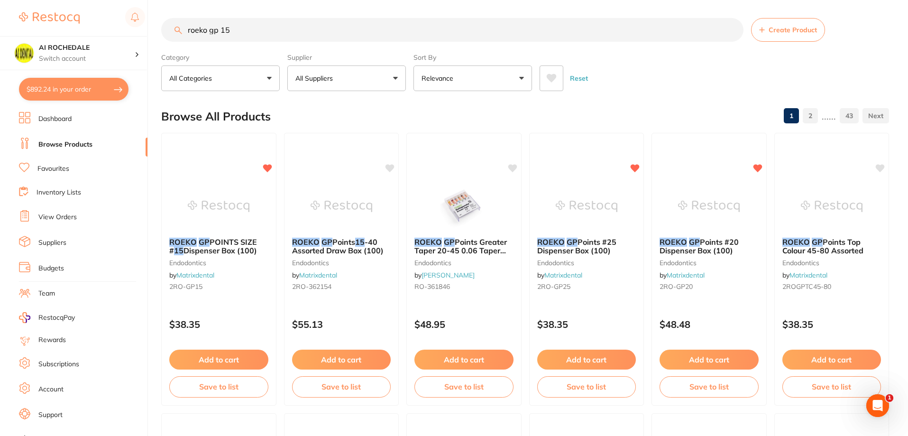
click at [190, 31] on input "roeko gp 15" at bounding box center [452, 30] width 582 height 24
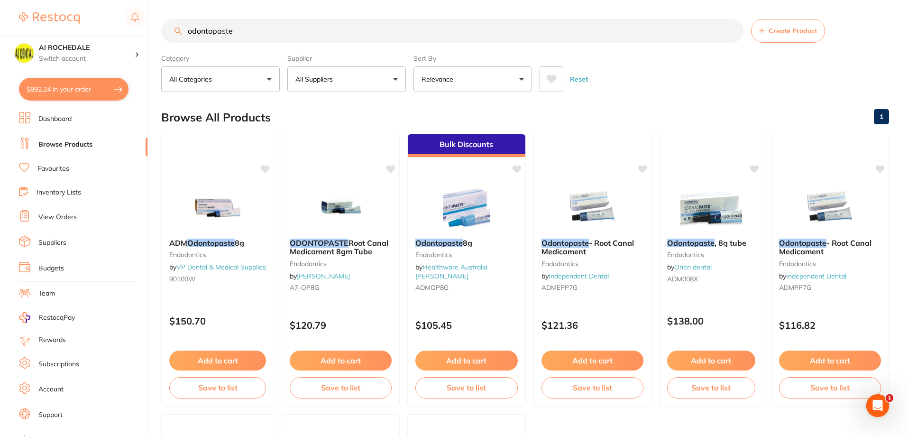
click at [318, 31] on input "odontopaste" at bounding box center [452, 31] width 582 height 24
drag, startPoint x: 226, startPoint y: 17, endPoint x: 188, endPoint y: 21, distance: 38.1
click at [188, 21] on input "odontopaste" at bounding box center [452, 31] width 582 height 24
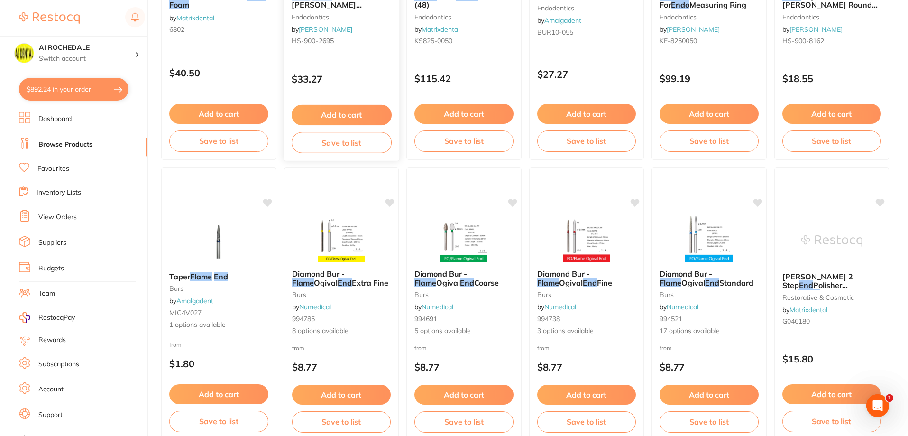
scroll to position [142, 0]
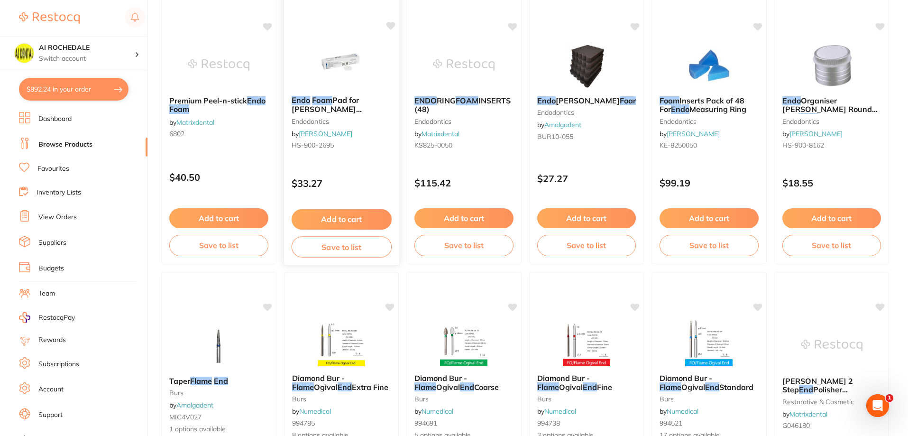
type input "endo foam"
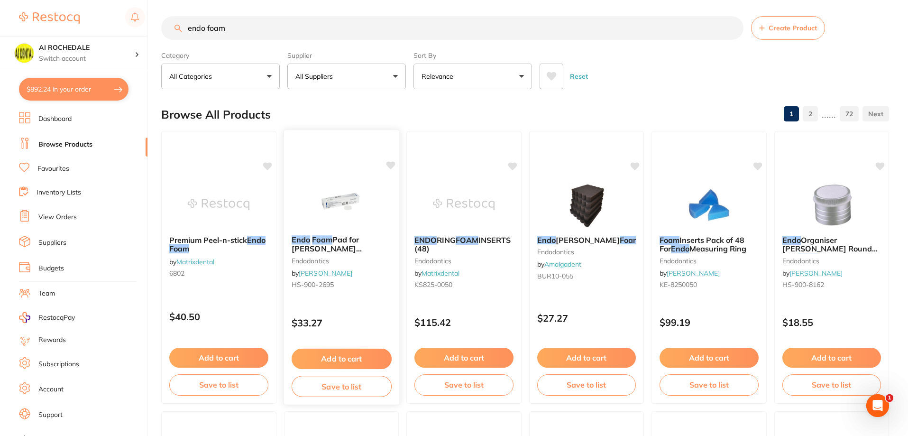
scroll to position [0, 0]
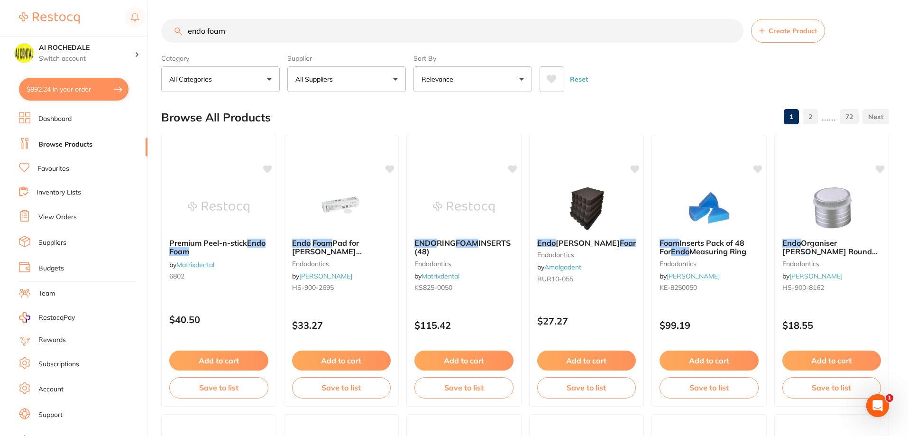
drag, startPoint x: 259, startPoint y: 34, endPoint x: 216, endPoint y: 27, distance: 43.3
click at [258, 34] on input "endo foam" at bounding box center [452, 31] width 582 height 24
drag, startPoint x: 193, startPoint y: 23, endPoint x: 164, endPoint y: 20, distance: 29.1
click at [164, 20] on div "endo foam Create Product" at bounding box center [525, 31] width 728 height 24
drag, startPoint x: 245, startPoint y: 36, endPoint x: 177, endPoint y: 25, distance: 68.7
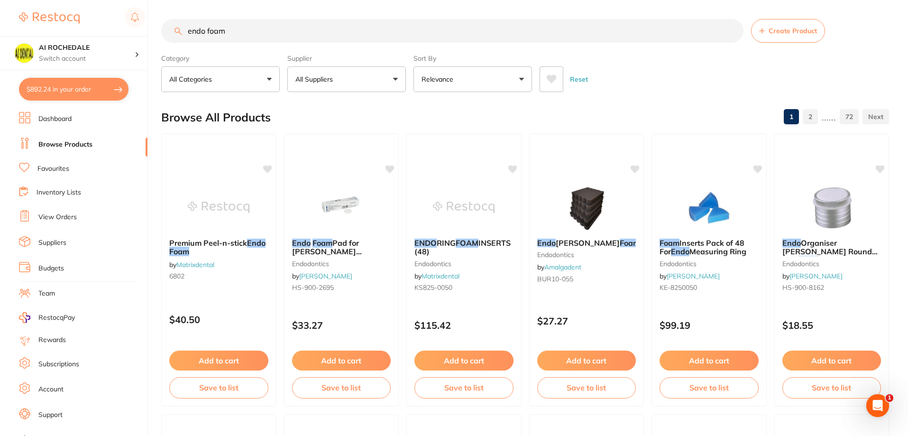
click at [177, 25] on input "endo foam" at bounding box center [452, 31] width 582 height 24
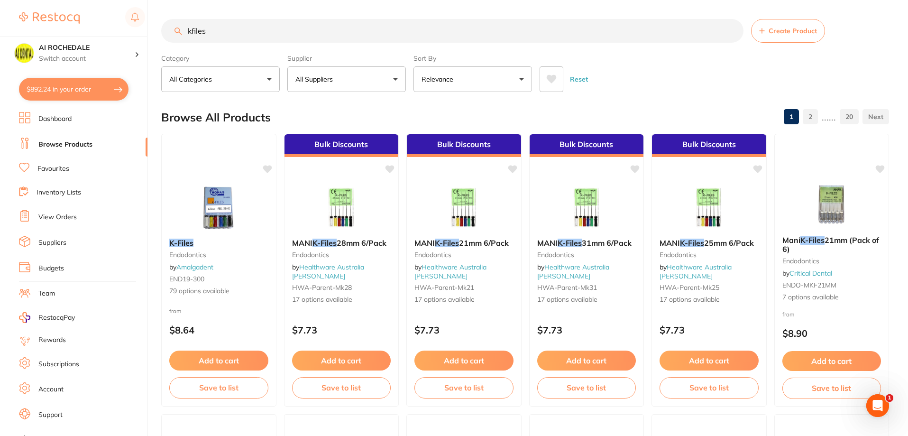
click at [193, 32] on input "kfiles" at bounding box center [452, 31] width 582 height 24
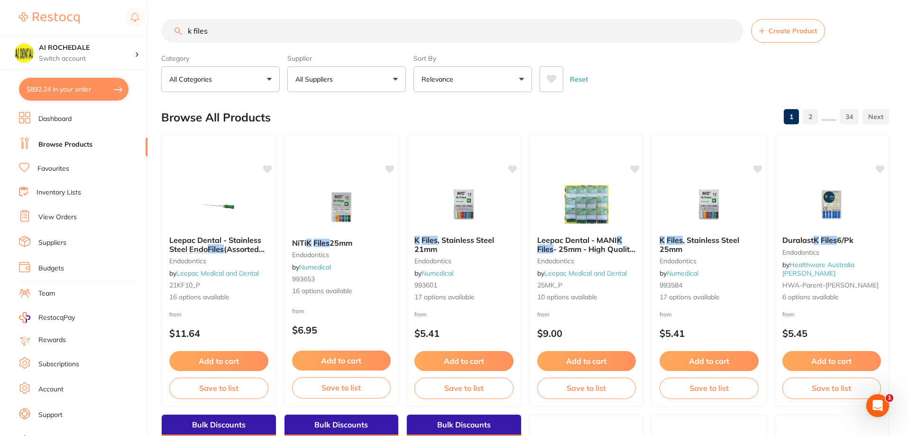
click at [231, 28] on input "k files" at bounding box center [452, 31] width 582 height 24
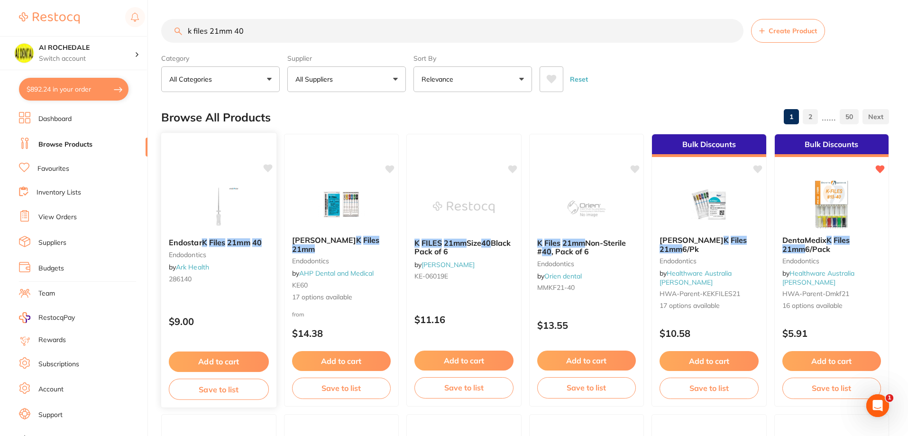
type input "k files 21mm 40"
click at [248, 283] on div "Endostar K Files 21mm 40 endodontics by Ark Health 286140" at bounding box center [218, 262] width 115 height 64
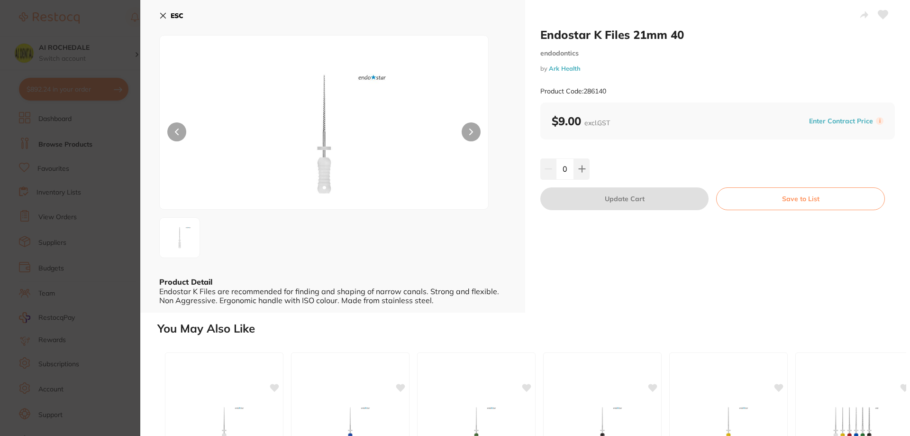
click at [165, 15] on icon at bounding box center [163, 16] width 8 height 8
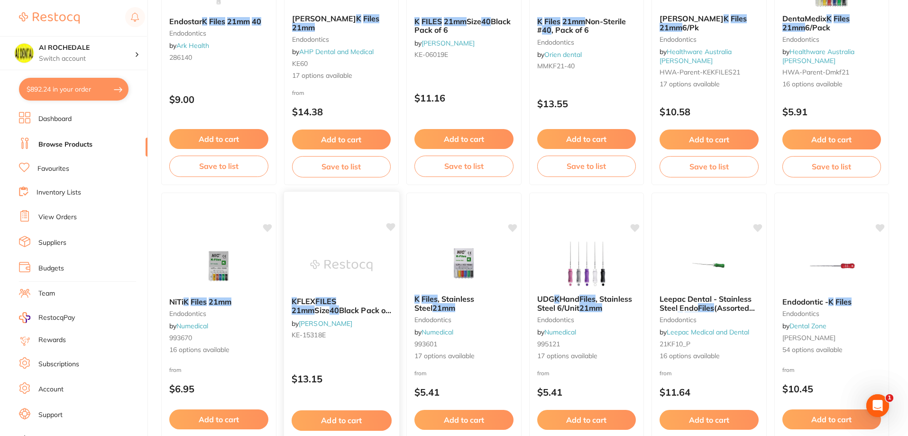
scroll to position [237, 0]
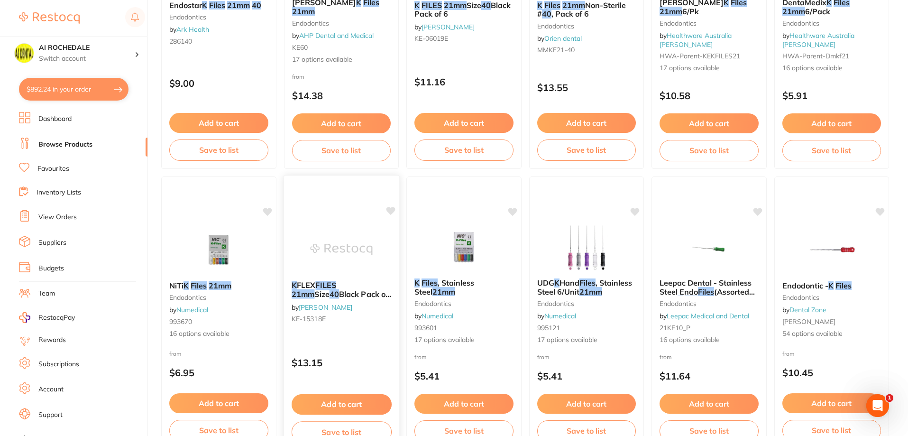
click at [363, 401] on button "Add to cart" at bounding box center [341, 404] width 100 height 20
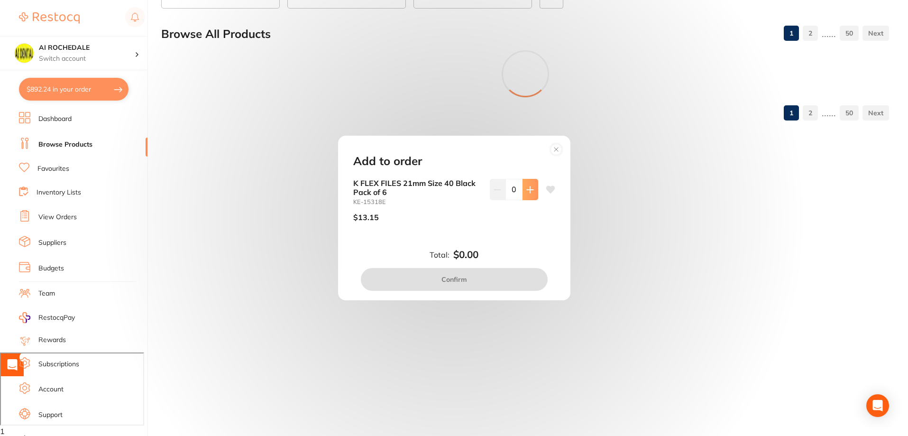
scroll to position [83, 0]
click at [526, 191] on icon at bounding box center [530, 190] width 8 height 8
type input "1"
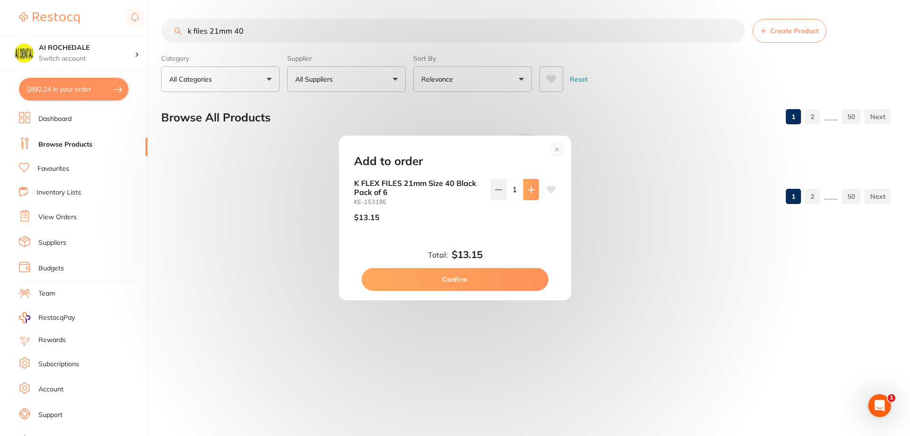
scroll to position [0, 0]
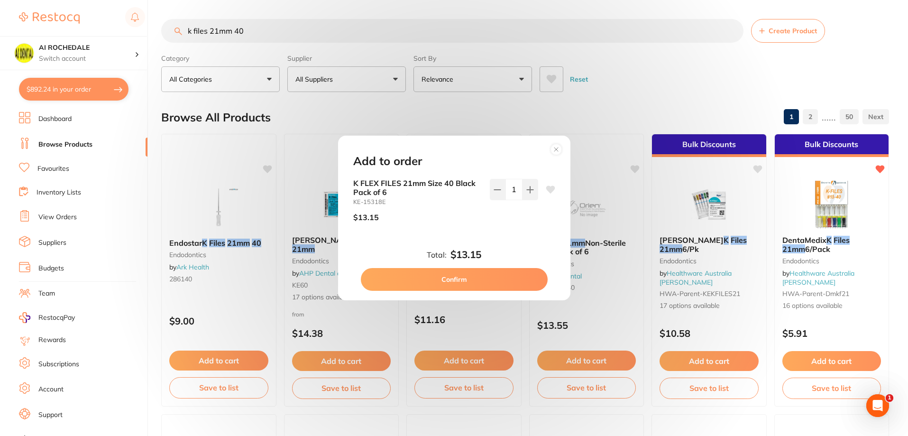
click at [481, 283] on button "Confirm" at bounding box center [454, 279] width 187 height 23
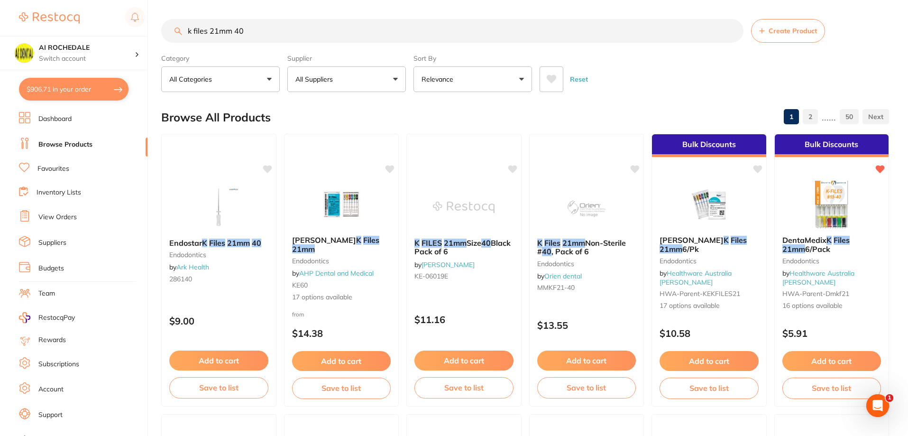
click at [219, 30] on input "k files 21mm 40" at bounding box center [452, 31] width 582 height 24
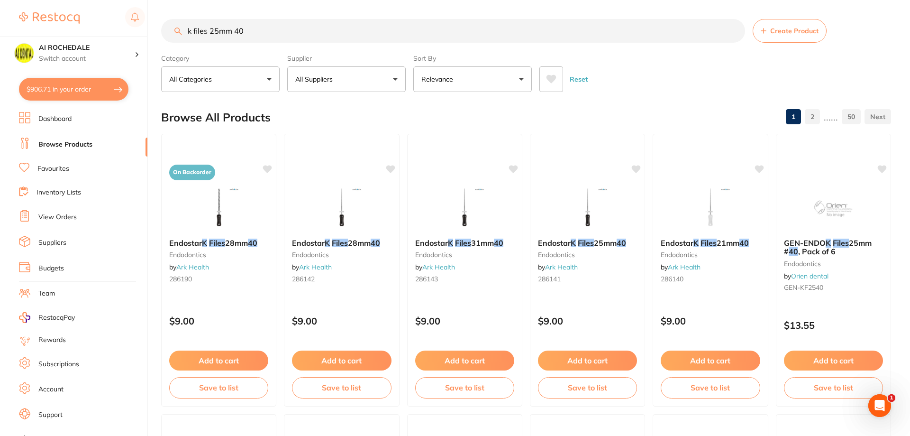
click at [258, 29] on input "k files 25mm 40" at bounding box center [453, 31] width 584 height 24
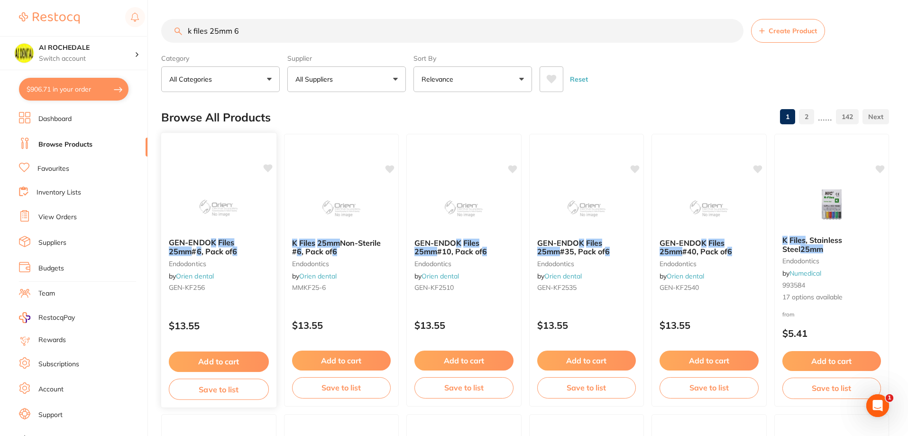
type input "k files 25mm 6"
click at [240, 359] on button "Add to cart" at bounding box center [219, 361] width 100 height 20
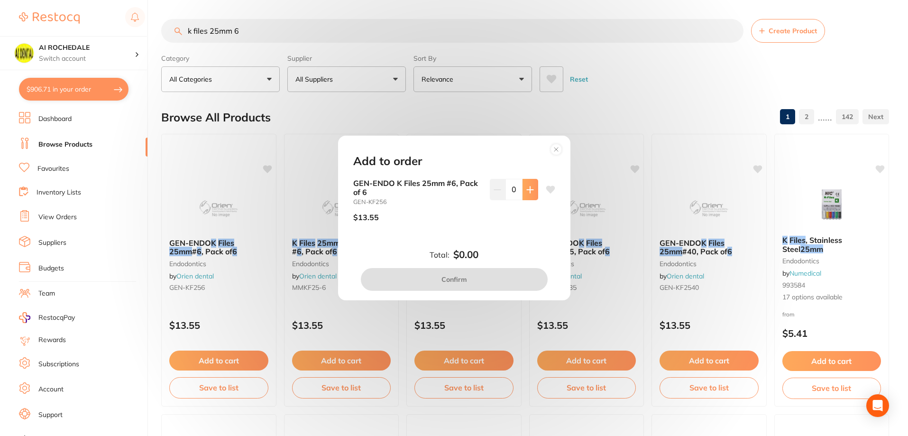
click at [529, 190] on icon at bounding box center [530, 189] width 6 height 6
type input "1"
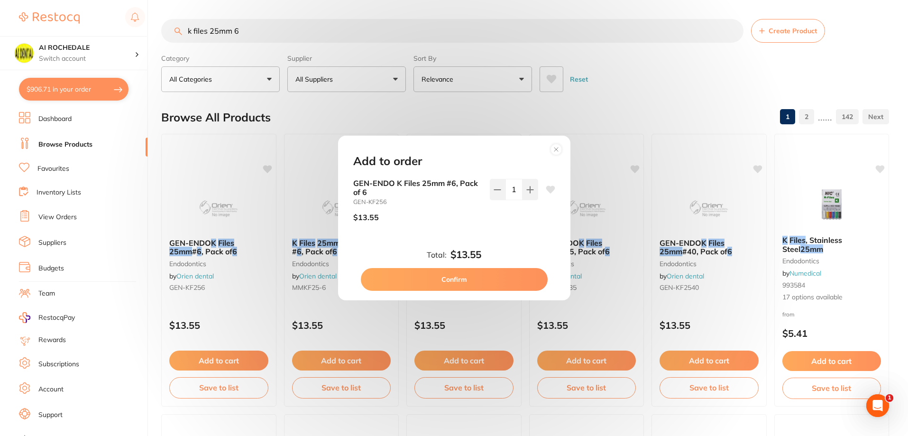
click at [481, 274] on button "Confirm" at bounding box center [454, 279] width 187 height 23
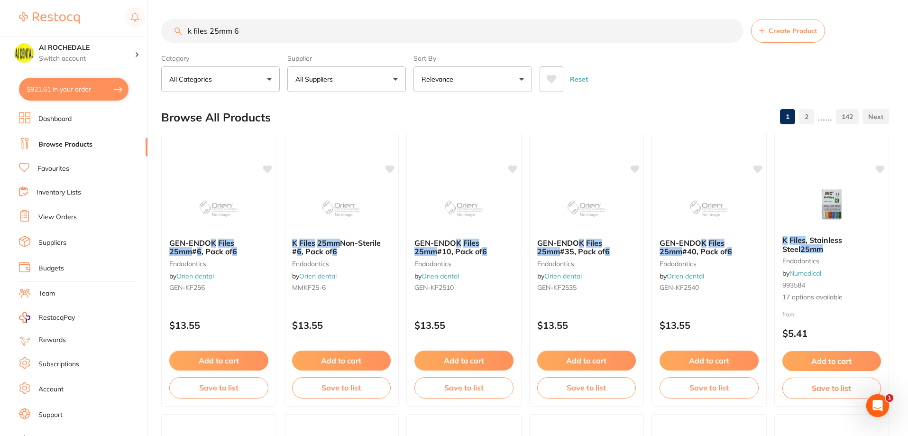
click at [274, 31] on input "k files 25mm 6" at bounding box center [452, 31] width 582 height 24
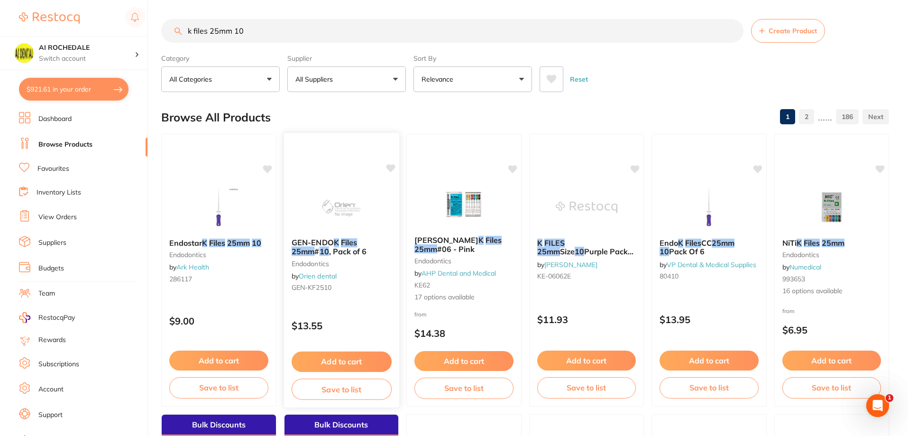
type input "k files 25mm 10"
click at [356, 362] on button "Add to cart" at bounding box center [341, 361] width 100 height 20
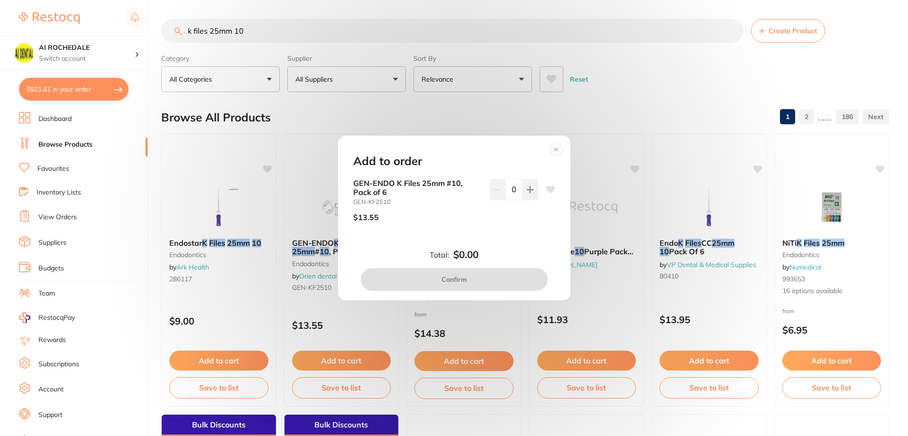
click at [555, 149] on circle at bounding box center [555, 149] width 11 height 11
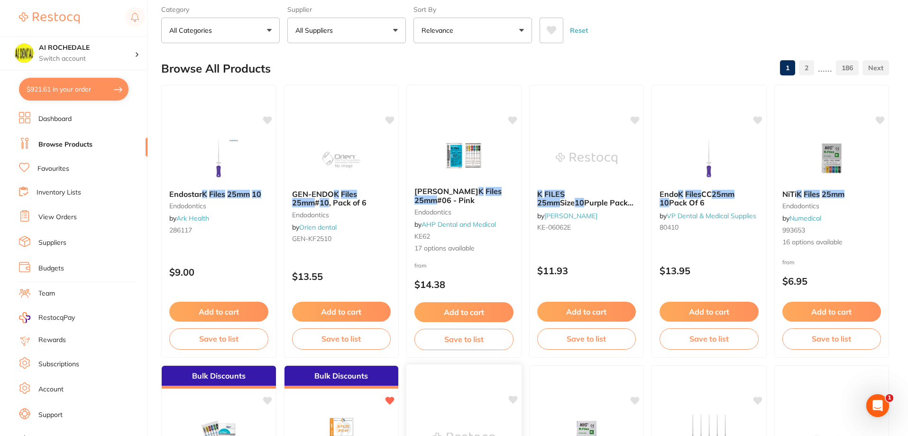
scroll to position [47, 0]
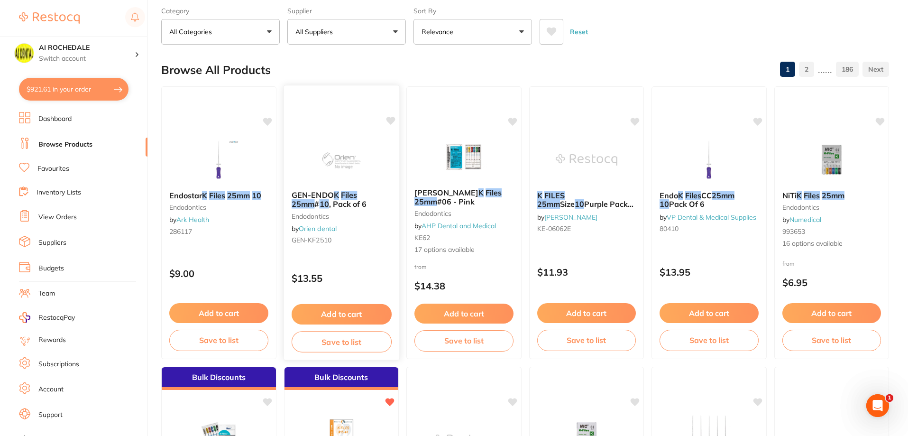
click at [360, 310] on button "Add to cart" at bounding box center [341, 314] width 100 height 20
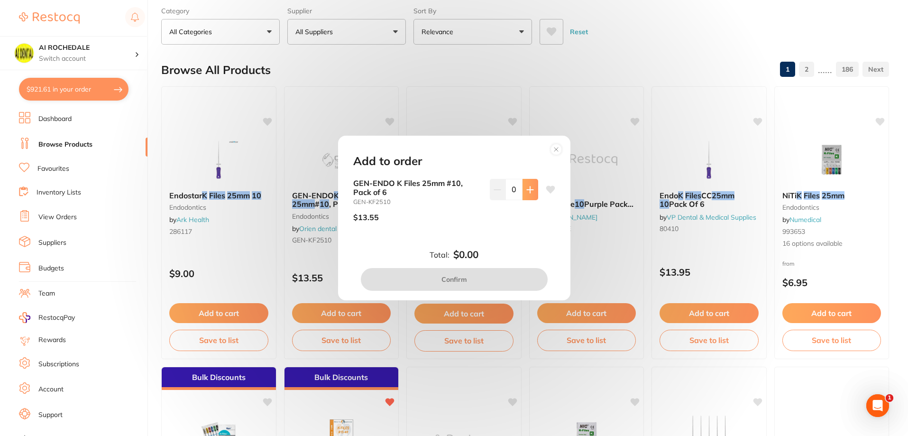
click at [530, 188] on icon at bounding box center [530, 190] width 8 height 8
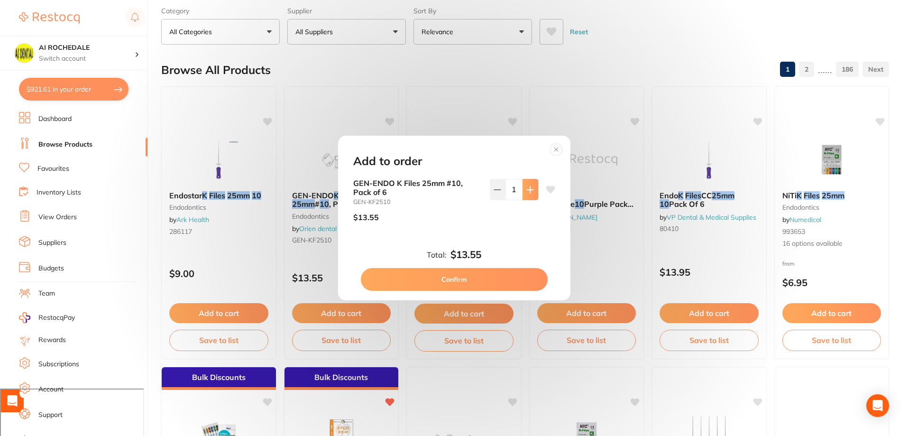
type input "1"
click at [482, 274] on button "Confirm" at bounding box center [454, 279] width 187 height 23
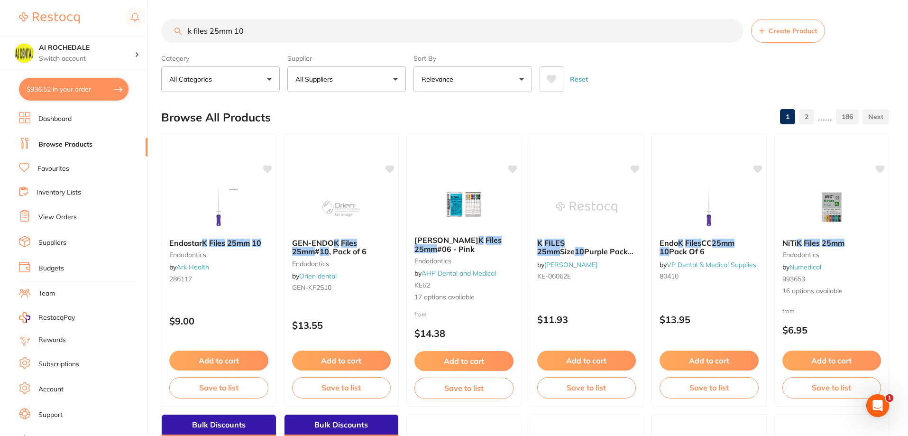
click at [286, 30] on input "k files 25mm 10" at bounding box center [452, 31] width 582 height 24
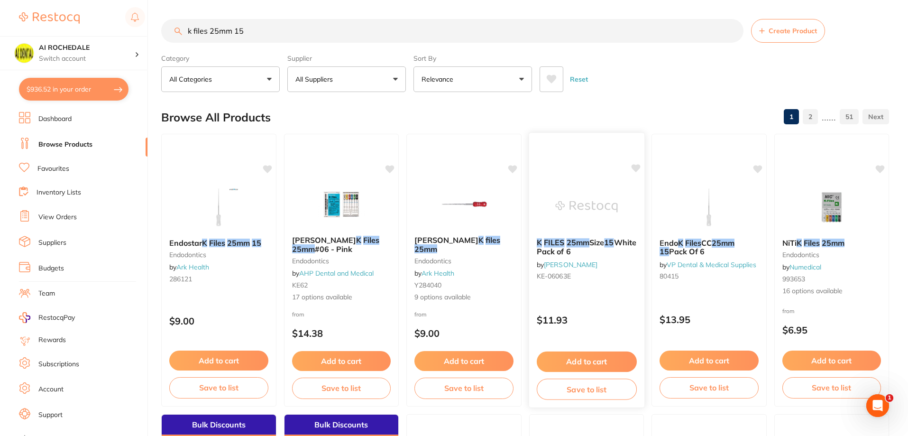
type input "k files 25mm 15"
click at [605, 361] on button "Add to cart" at bounding box center [586, 361] width 100 height 20
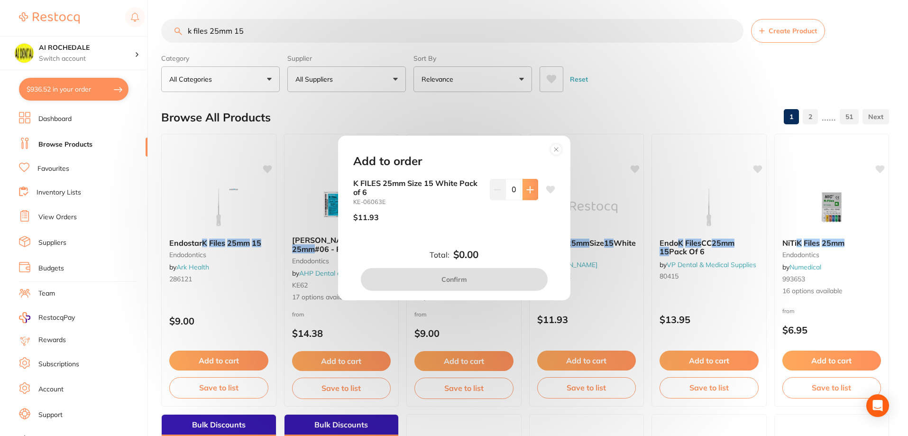
click at [529, 189] on icon at bounding box center [530, 190] width 8 height 8
type input "1"
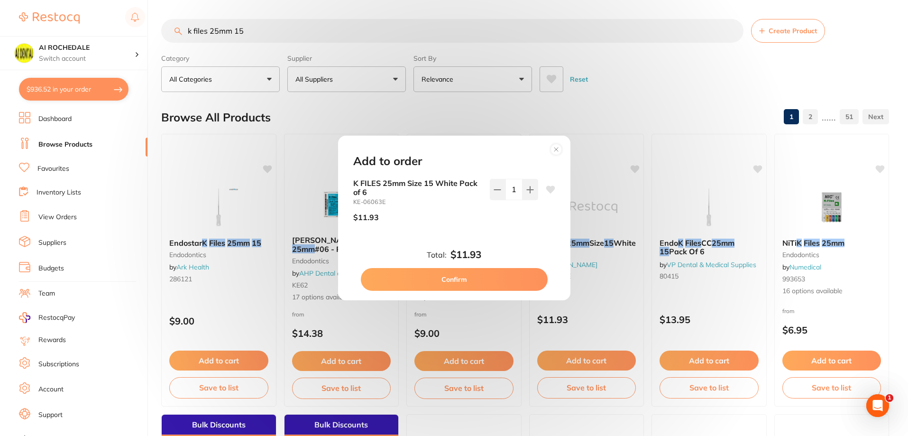
click at [502, 277] on button "Confirm" at bounding box center [454, 279] width 187 height 23
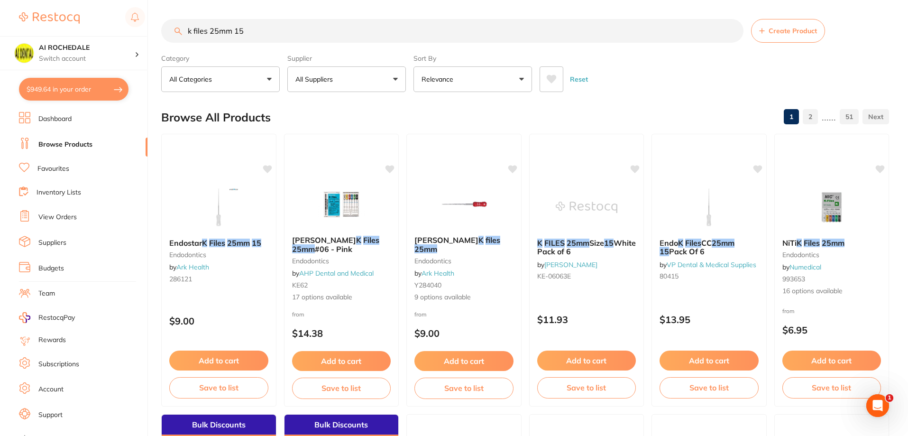
click at [240, 32] on input "k files 25mm 15" at bounding box center [452, 31] width 582 height 24
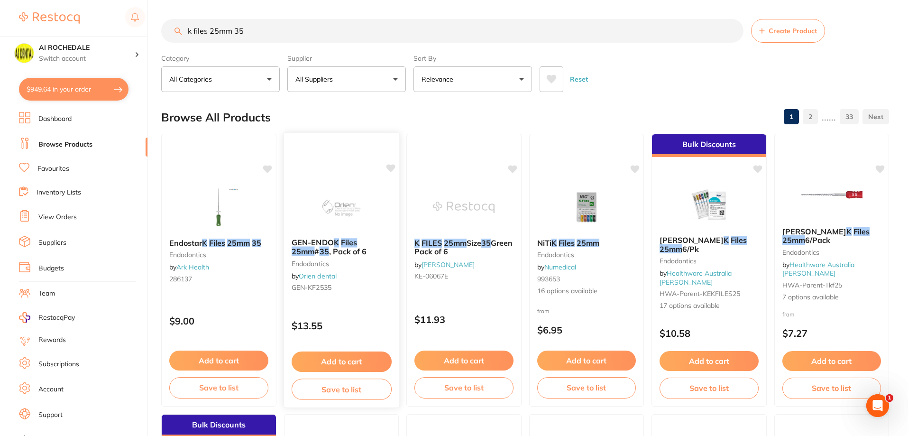
type input "k files 25mm 35"
click at [347, 357] on button "Add to cart" at bounding box center [341, 361] width 100 height 20
click at [347, 357] on div at bounding box center [454, 218] width 908 height 436
click at [470, 360] on button "Add to cart" at bounding box center [464, 361] width 100 height 20
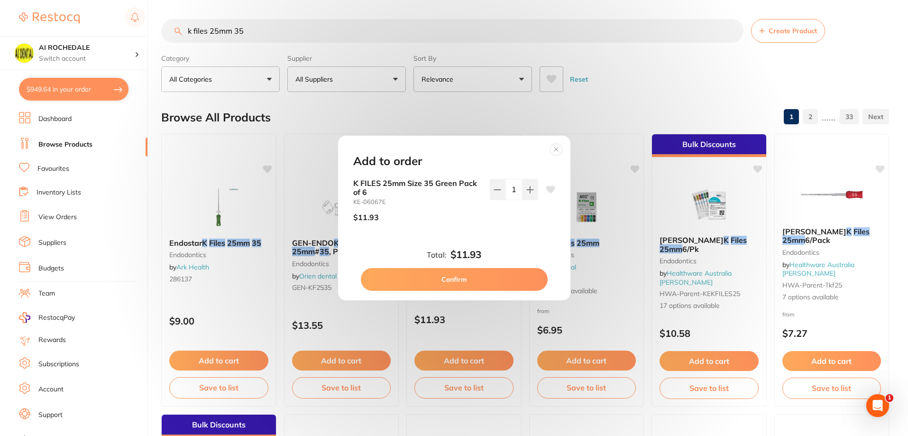
click at [557, 148] on circle at bounding box center [555, 149] width 11 height 11
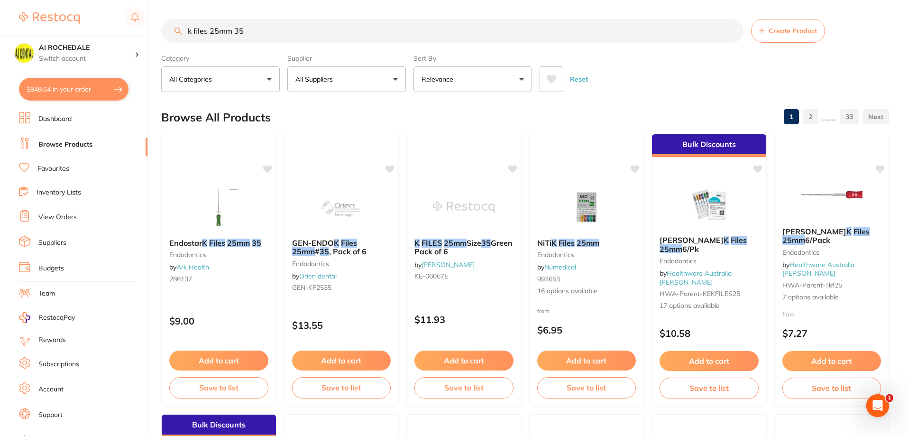
click at [48, 87] on button "$949.64 in your order" at bounding box center [73, 89] width 109 height 23
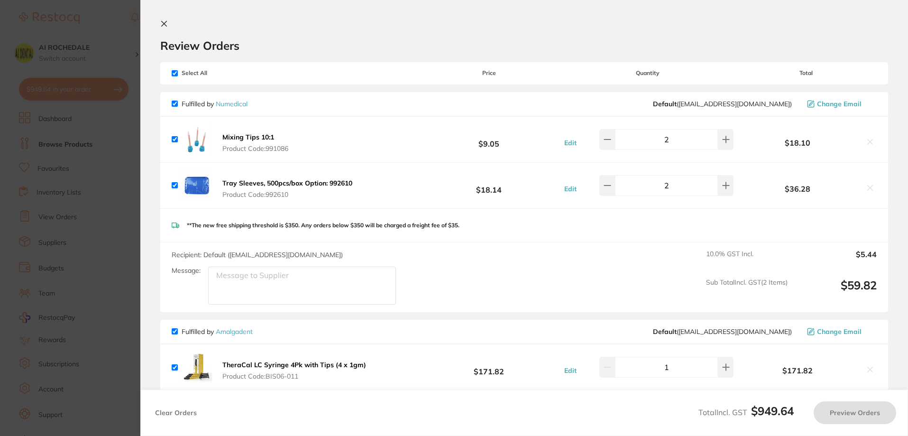
checkbox input "true"
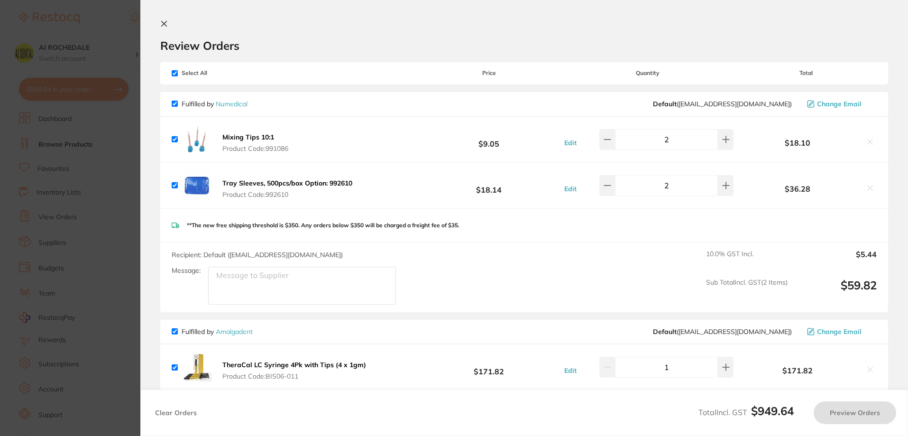
checkbox input "true"
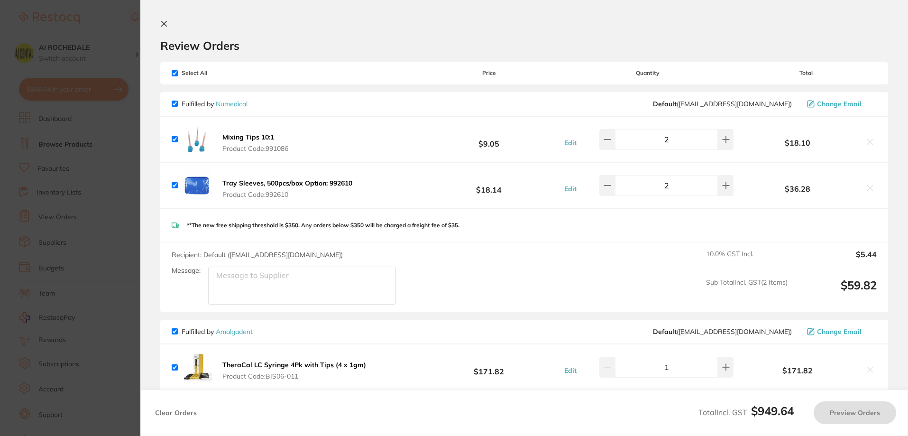
checkbox input "true"
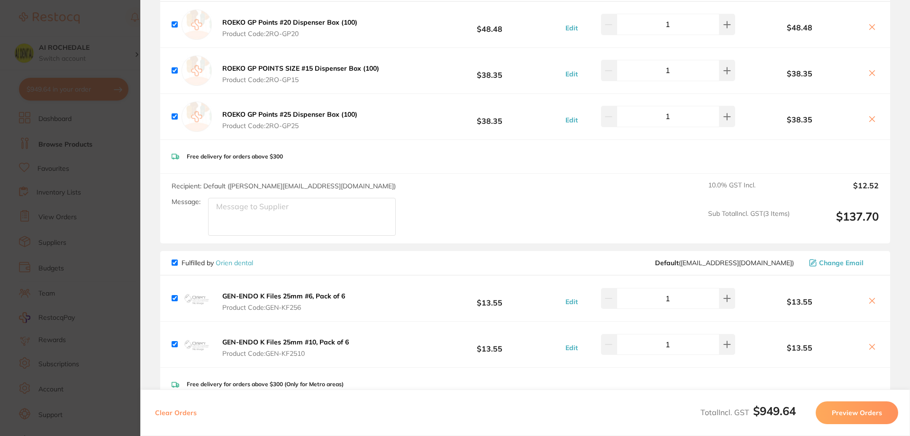
scroll to position [1185, 0]
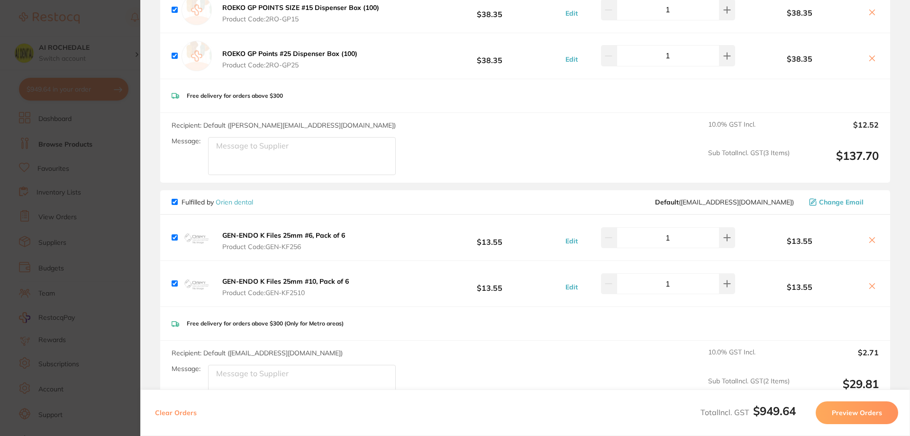
click at [872, 241] on icon at bounding box center [872, 240] width 8 height 8
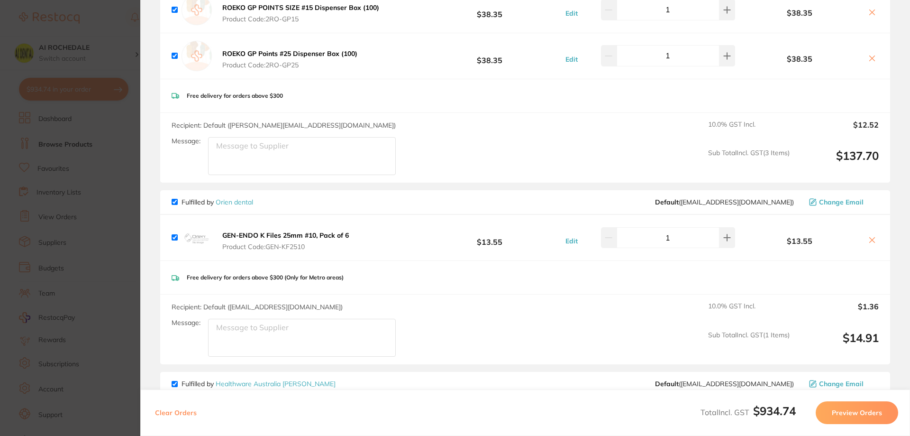
click at [872, 241] on icon at bounding box center [872, 240] width 8 height 8
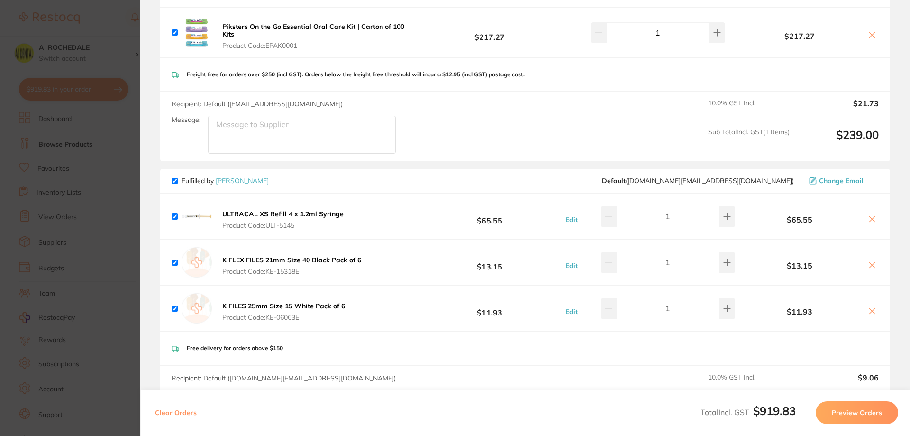
scroll to position [658, 0]
click at [869, 311] on icon at bounding box center [872, 312] width 8 height 8
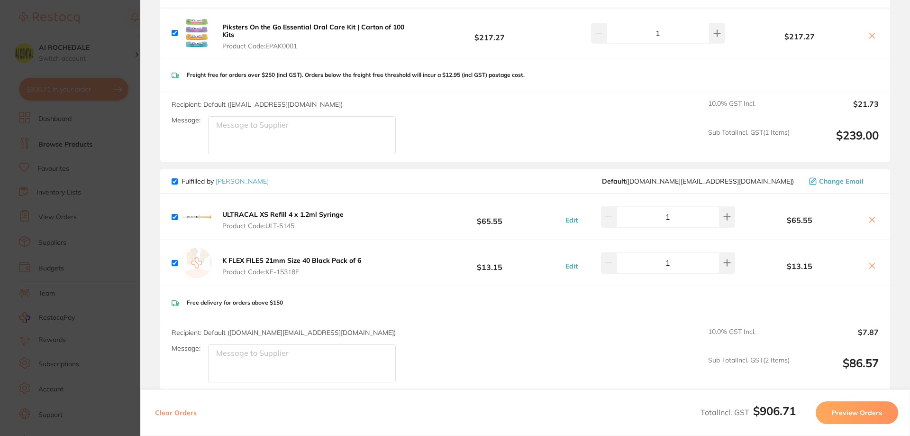
click at [870, 265] on icon at bounding box center [872, 265] width 5 height 5
click at [870, 286] on div "Free delivery for orders above $150" at bounding box center [525, 303] width 730 height 34
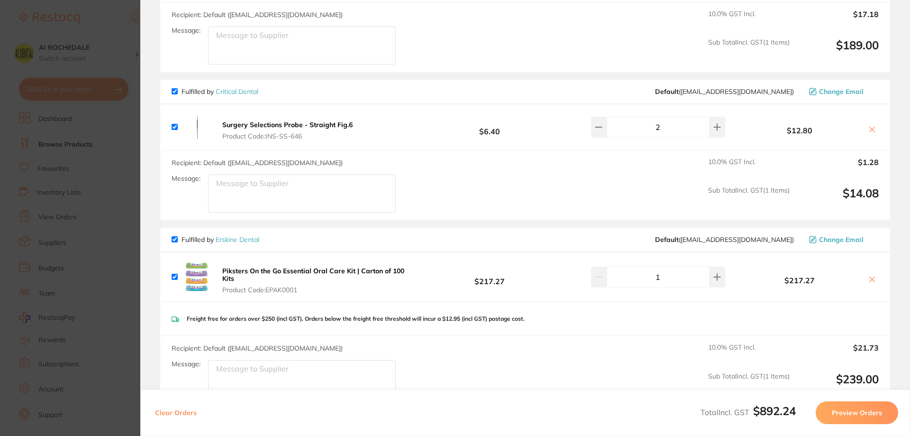
checkbox input "true"
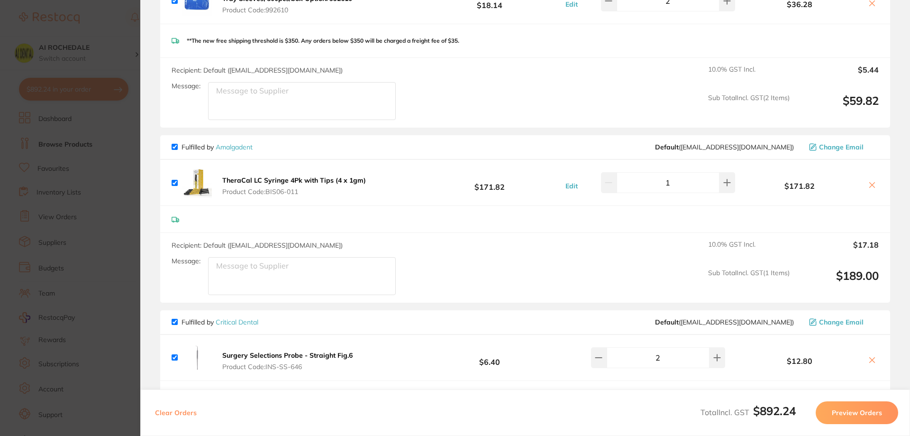
scroll to position [0, 0]
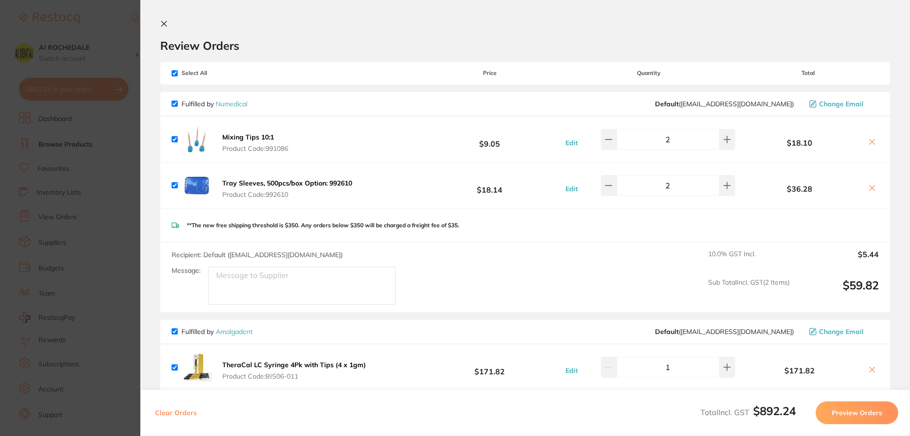
click at [102, 16] on section "Update RRP Set your pre negotiated price for this item. Item Agreed RRP (excl. …" at bounding box center [455, 218] width 910 height 436
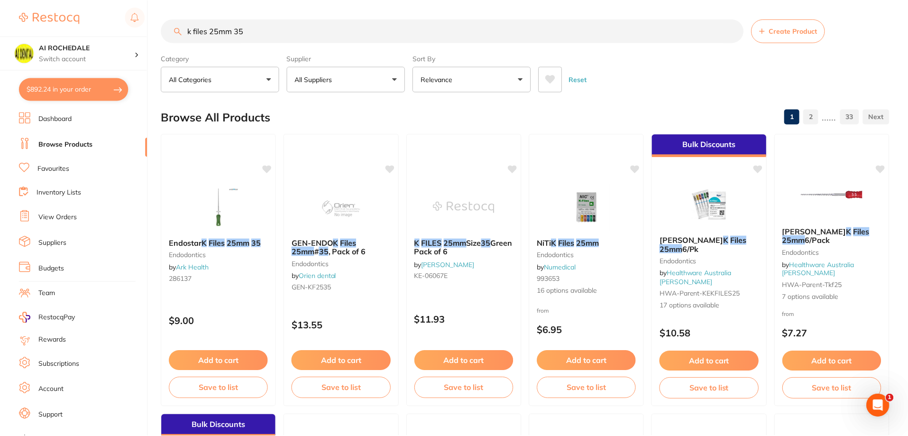
scroll to position [2, 0]
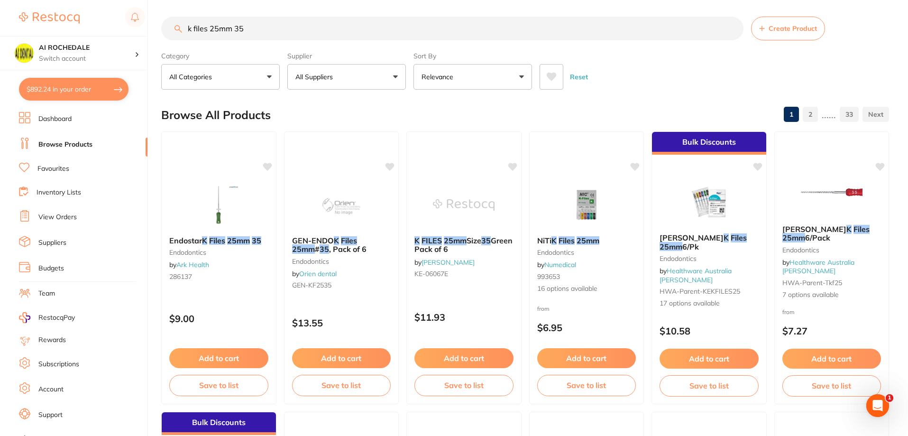
drag, startPoint x: 303, startPoint y: 24, endPoint x: 181, endPoint y: 25, distance: 122.8
click at [181, 25] on div "k files 25mm 35 Create Product" at bounding box center [525, 29] width 728 height 24
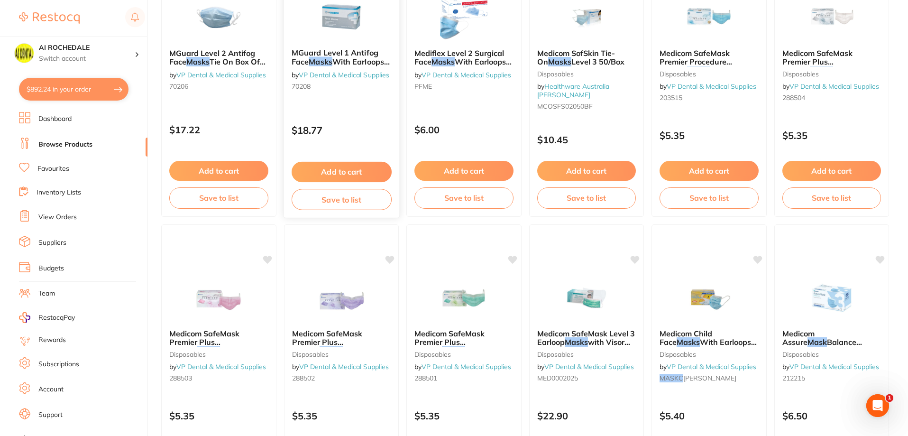
scroll to position [1043, 0]
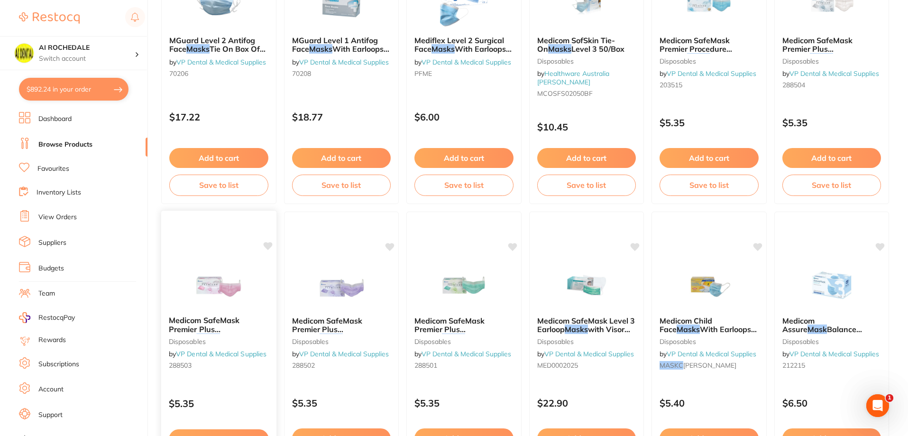
type input "[DEMOGRAPHIC_DATA] masks"
click at [239, 369] on small "288503" at bounding box center [219, 365] width 100 height 8
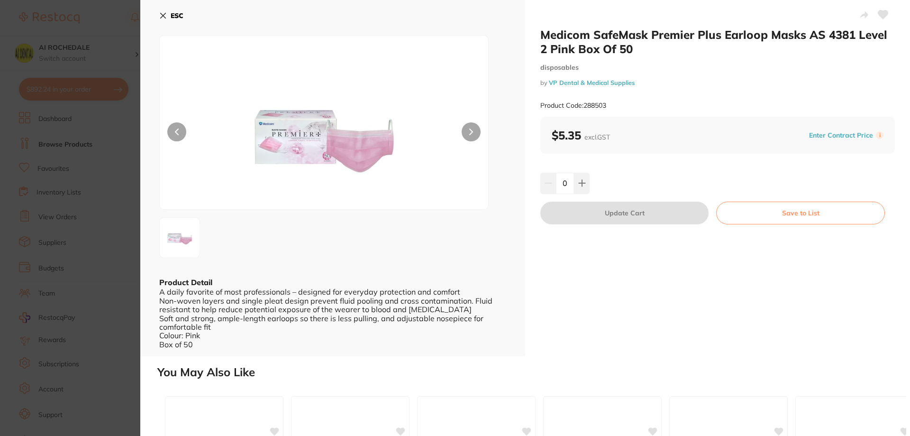
click at [164, 14] on icon at bounding box center [163, 15] width 5 height 5
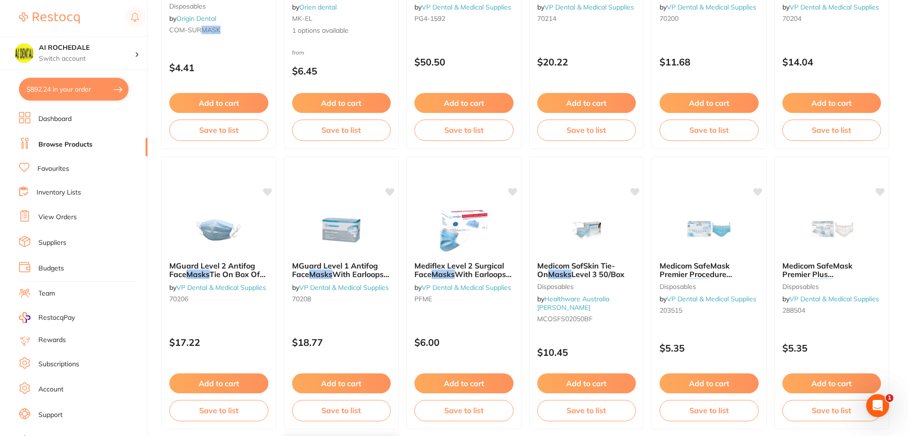
scroll to position [806, 0]
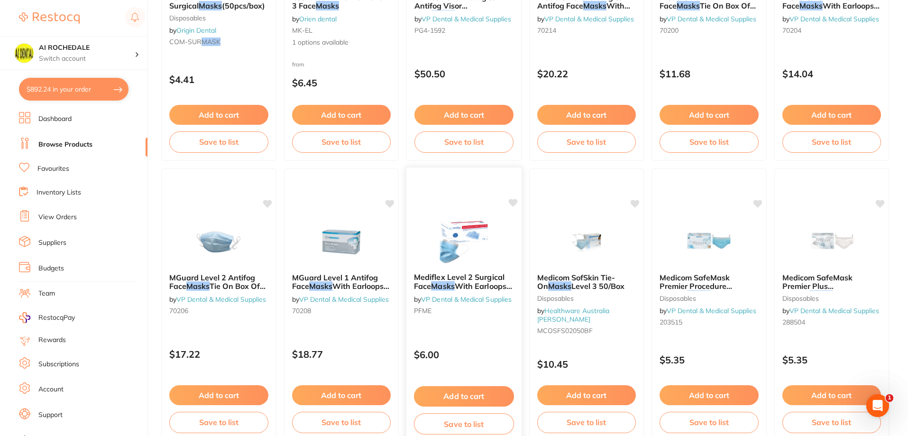
click at [472, 387] on button "Add to cart" at bounding box center [464, 396] width 100 height 20
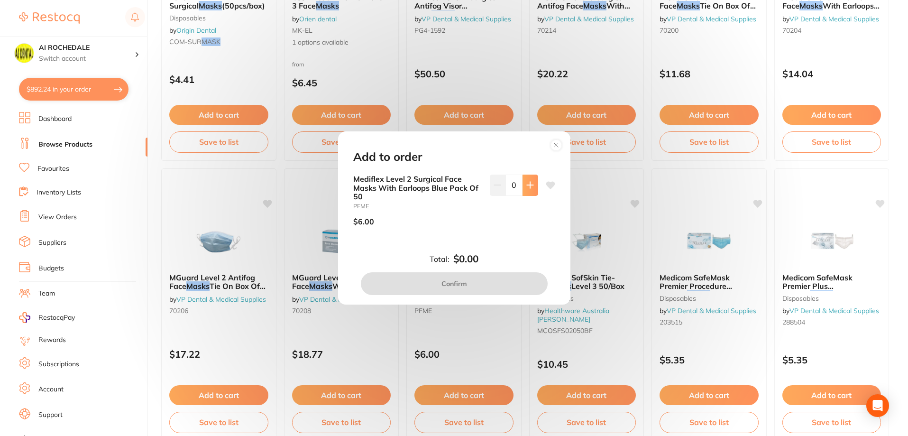
click at [527, 185] on icon at bounding box center [530, 185] width 8 height 8
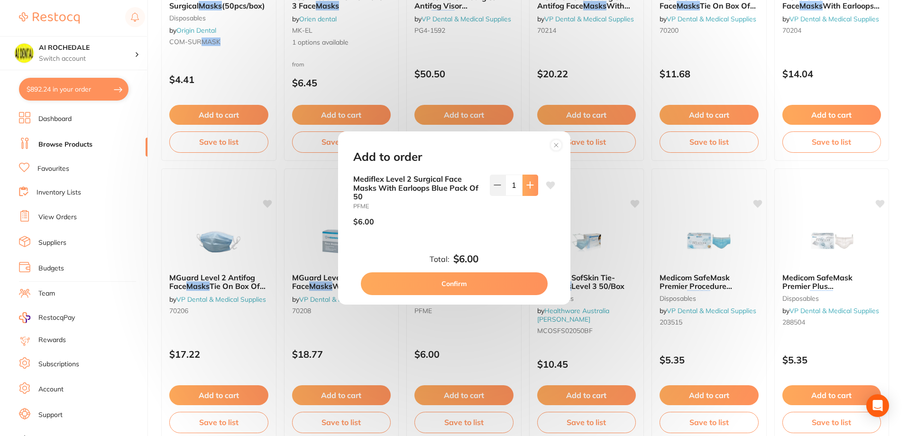
click at [527, 185] on icon at bounding box center [530, 185] width 6 height 6
type input "3"
click at [494, 283] on button "Confirm" at bounding box center [454, 283] width 187 height 23
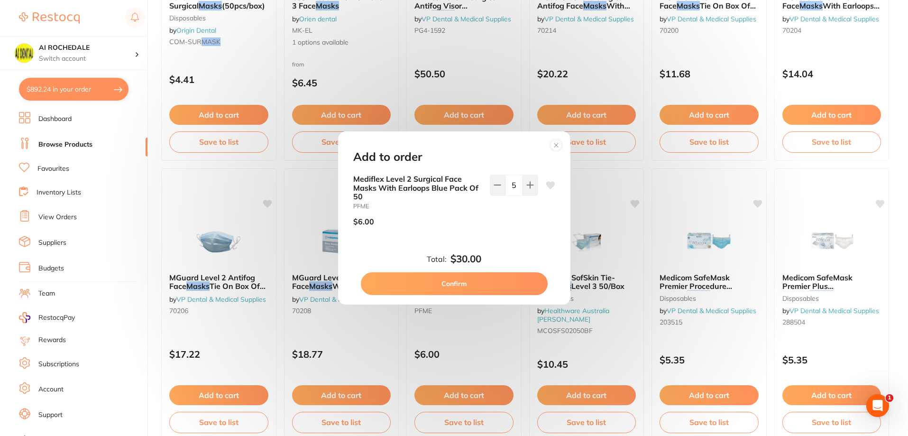
checkbox input "false"
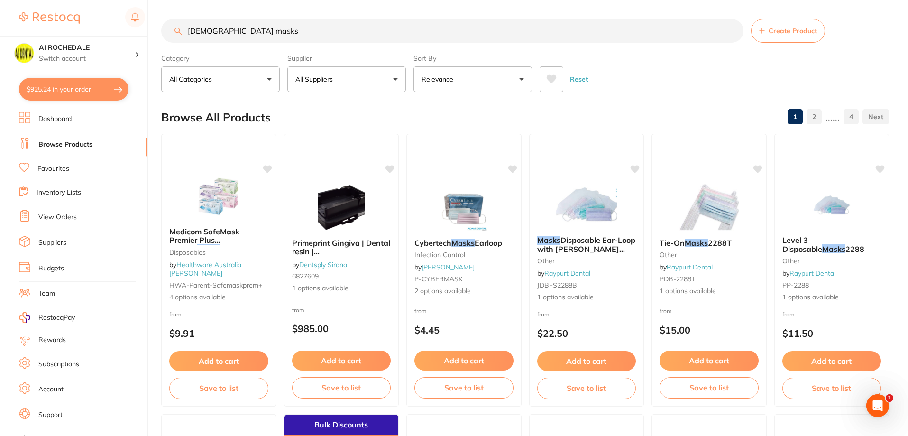
drag, startPoint x: 260, startPoint y: 30, endPoint x: 179, endPoint y: 26, distance: 81.2
click at [179, 26] on input "[DEMOGRAPHIC_DATA] masks" at bounding box center [452, 31] width 582 height 24
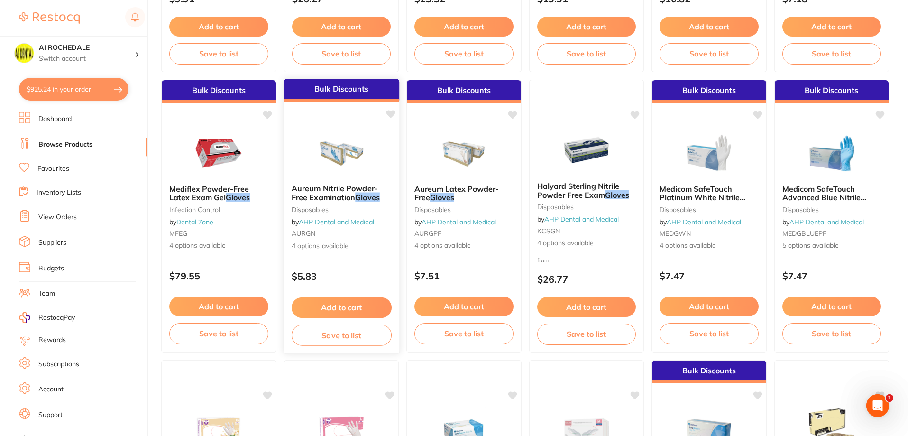
scroll to position [664, 0]
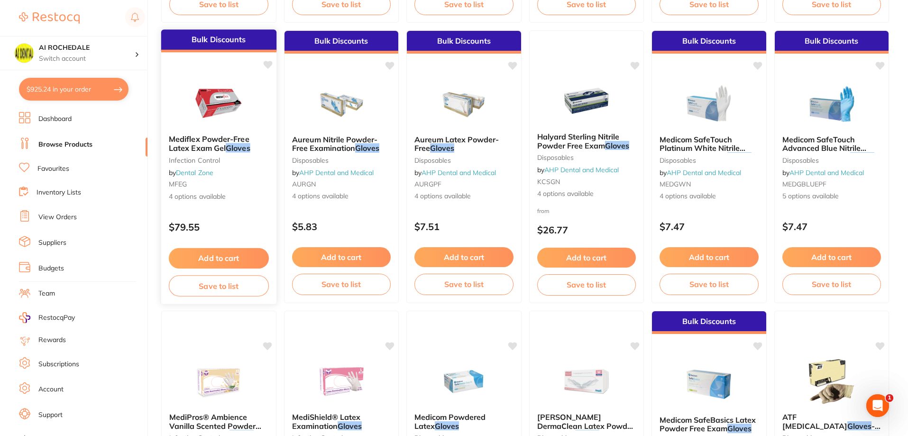
type input "small gloves"
click at [249, 184] on small "MFEG" at bounding box center [219, 184] width 100 height 8
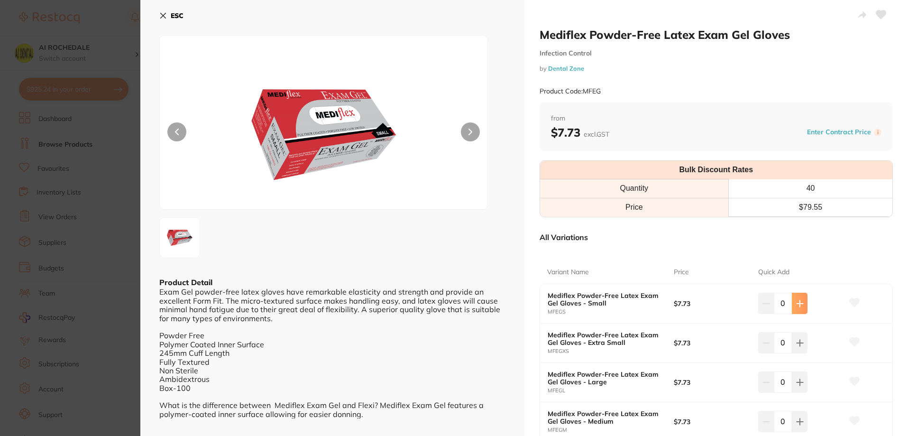
scroll to position [190, 0]
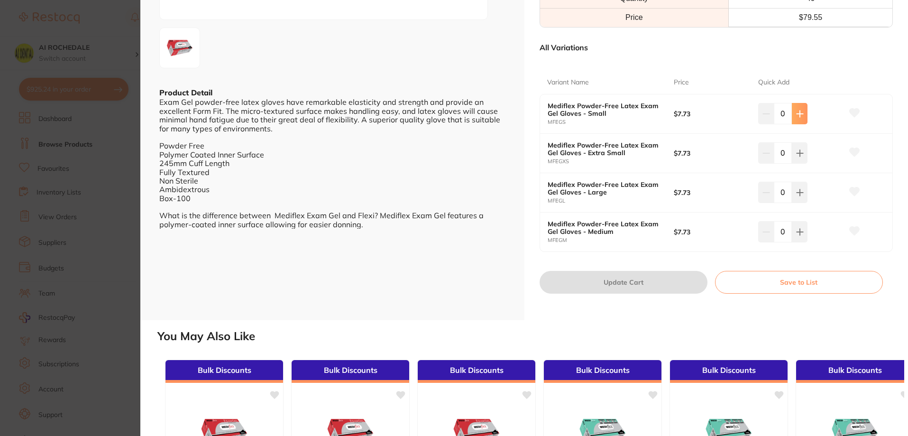
click at [798, 116] on icon at bounding box center [800, 114] width 8 height 8
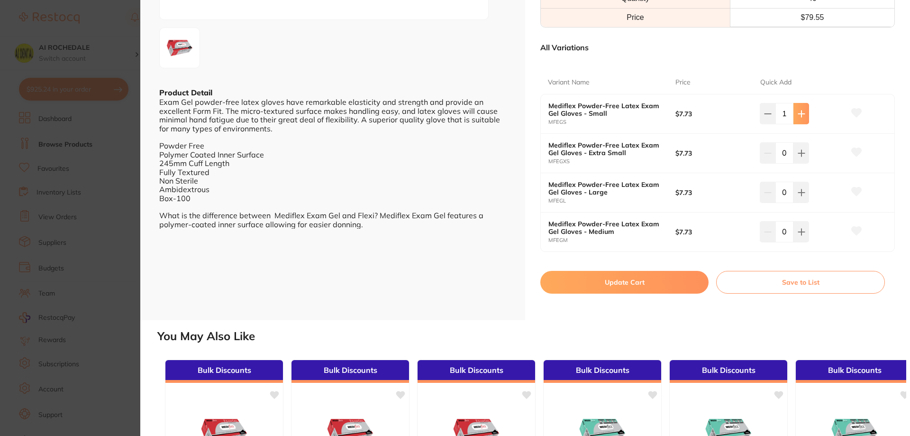
click at [798, 116] on icon at bounding box center [802, 114] width 8 height 8
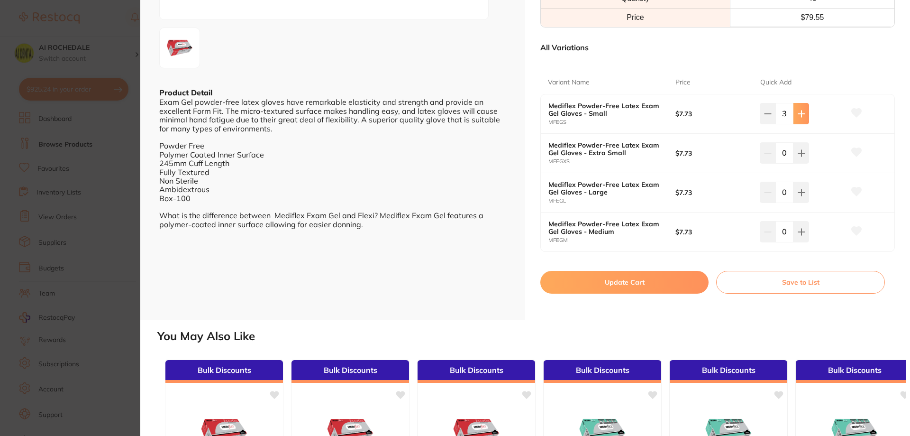
type input "5"
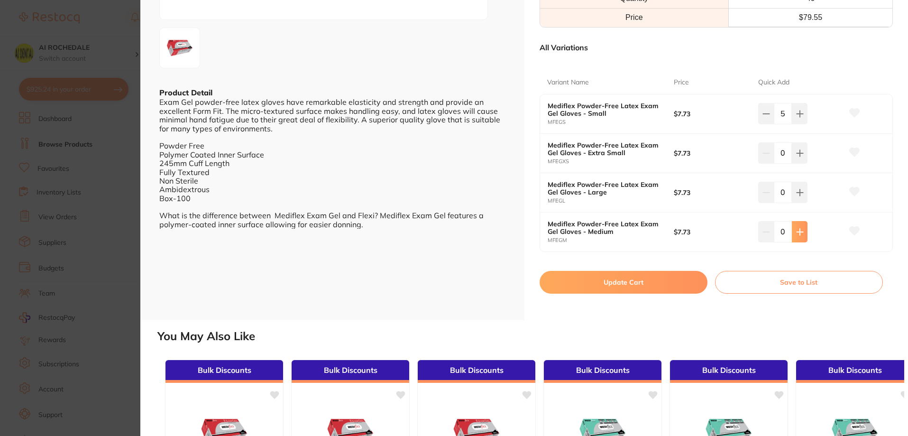
click at [802, 233] on button at bounding box center [800, 231] width 16 height 21
click at [803, 232] on button at bounding box center [800, 231] width 16 height 21
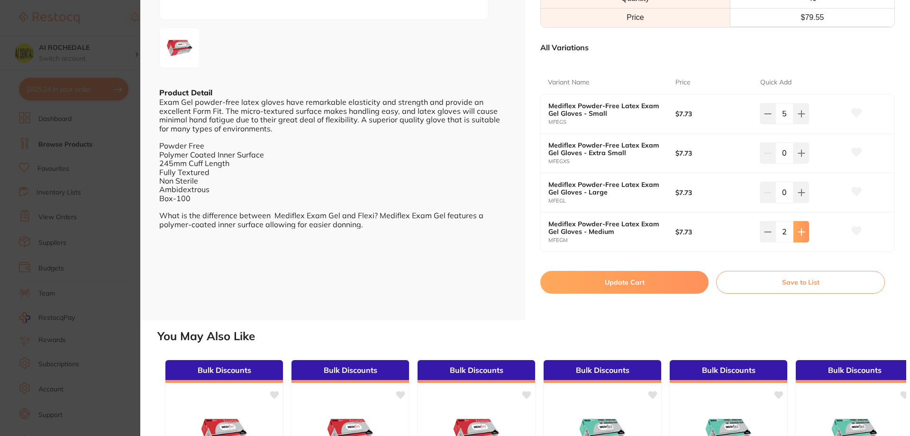
click at [803, 232] on button at bounding box center [801, 231] width 16 height 21
click at [803, 232] on icon at bounding box center [801, 231] width 6 height 6
click at [804, 231] on button at bounding box center [801, 231] width 16 height 21
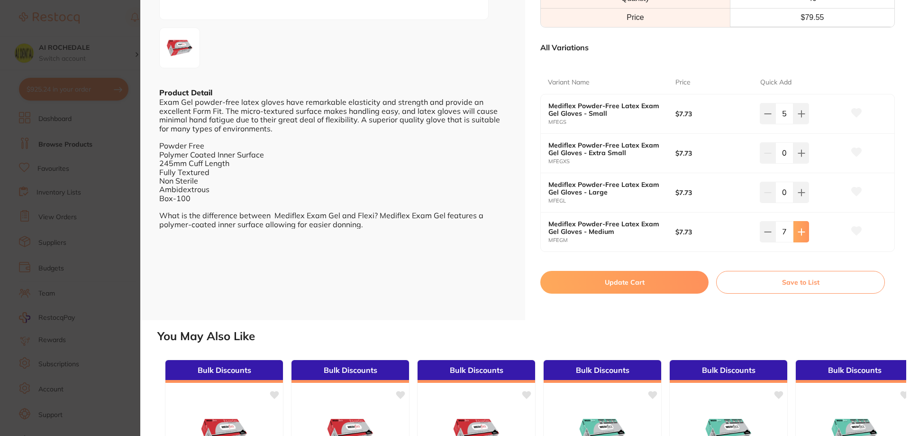
click at [802, 232] on icon at bounding box center [801, 231] width 6 height 6
type input "8"
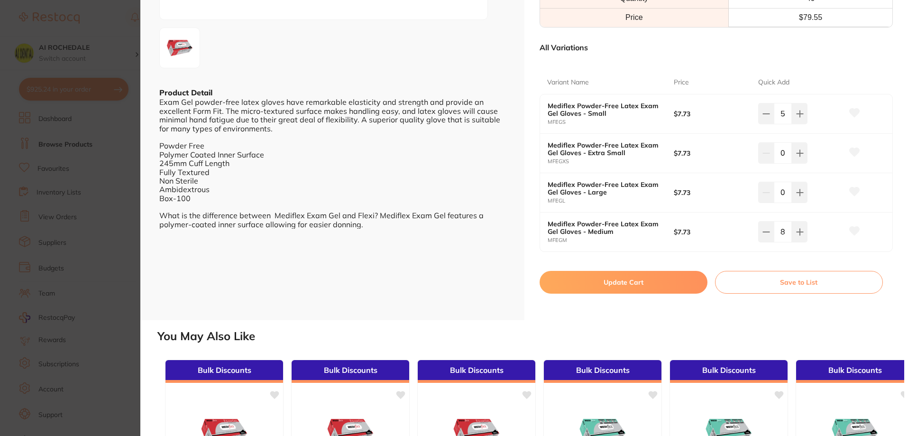
click at [684, 279] on button "Update Cart" at bounding box center [623, 282] width 168 height 23
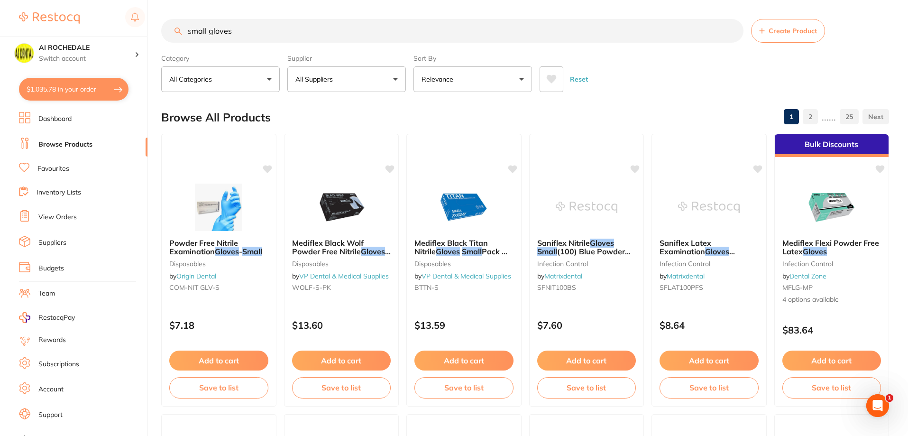
drag, startPoint x: 315, startPoint y: 25, endPoint x: 238, endPoint y: 28, distance: 77.3
click at [310, 26] on input "small gloves" at bounding box center [452, 31] width 582 height 24
drag, startPoint x: 238, startPoint y: 28, endPoint x: 176, endPoint y: 30, distance: 62.1
click at [176, 30] on div "small gloves Create Product" at bounding box center [525, 31] width 728 height 24
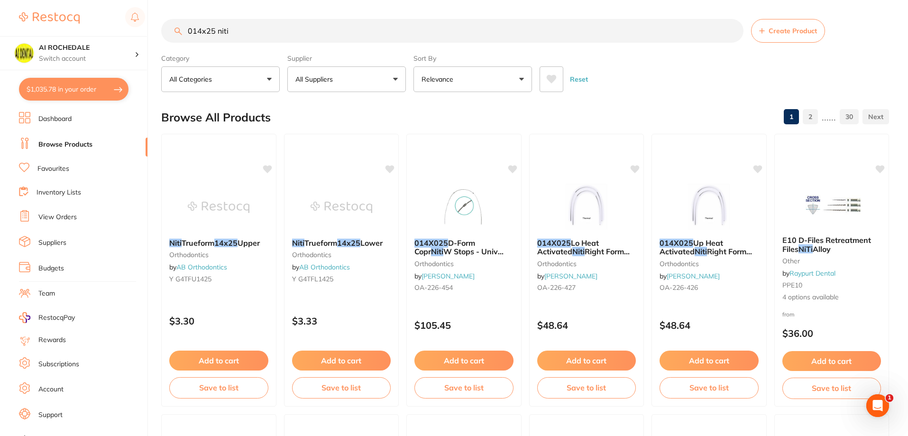
type input "014x25 niti"
click at [546, 83] on icon at bounding box center [551, 78] width 10 height 9
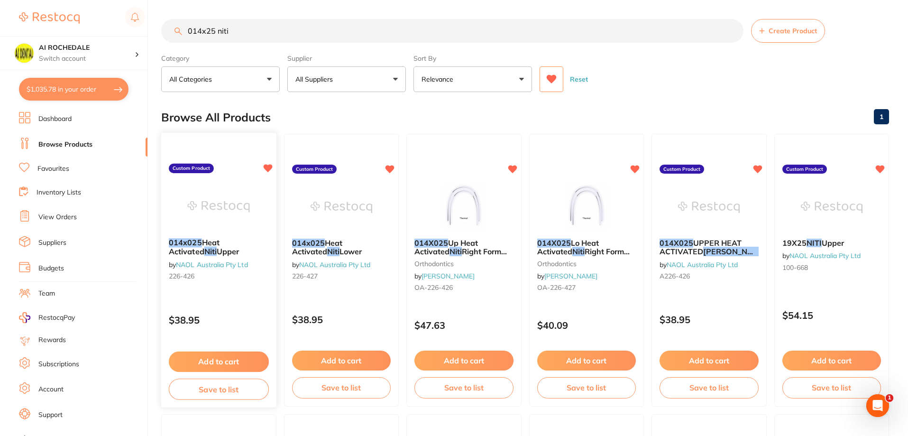
click at [223, 359] on button "Add to cart" at bounding box center [219, 361] width 100 height 20
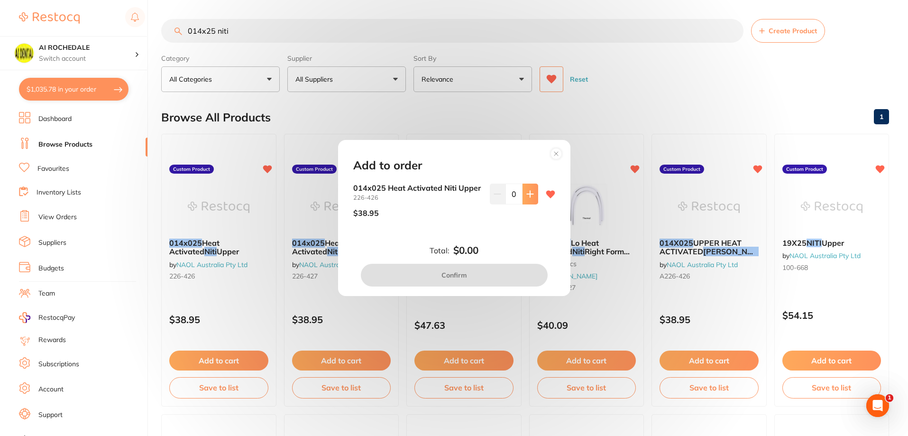
click at [529, 198] on button at bounding box center [530, 193] width 16 height 21
type input "1"
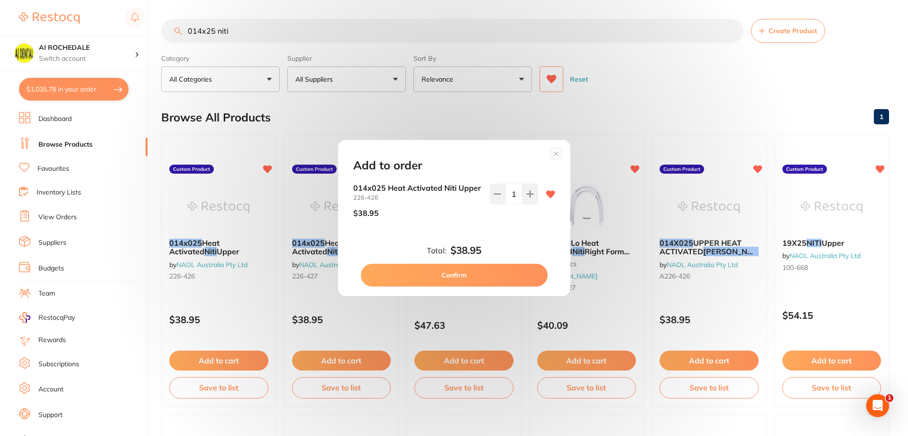
click at [483, 277] on button "Confirm" at bounding box center [454, 275] width 187 height 23
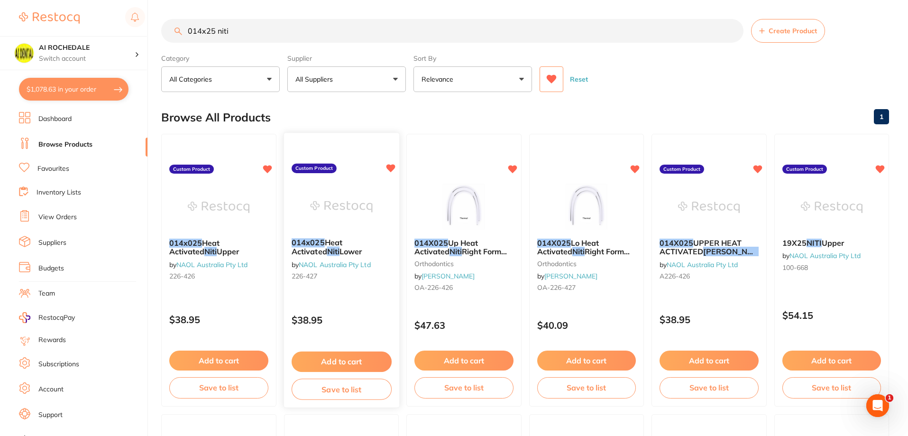
click at [359, 357] on button "Add to cart" at bounding box center [341, 361] width 100 height 20
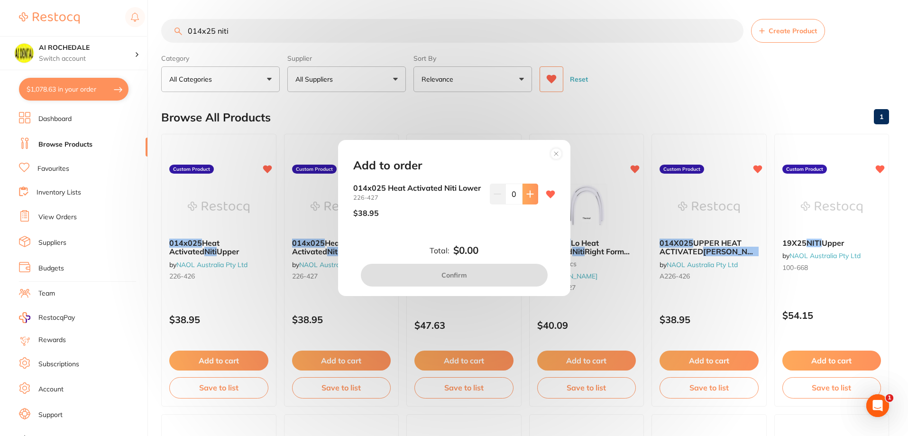
click at [529, 194] on icon at bounding box center [530, 194] width 8 height 8
type input "1"
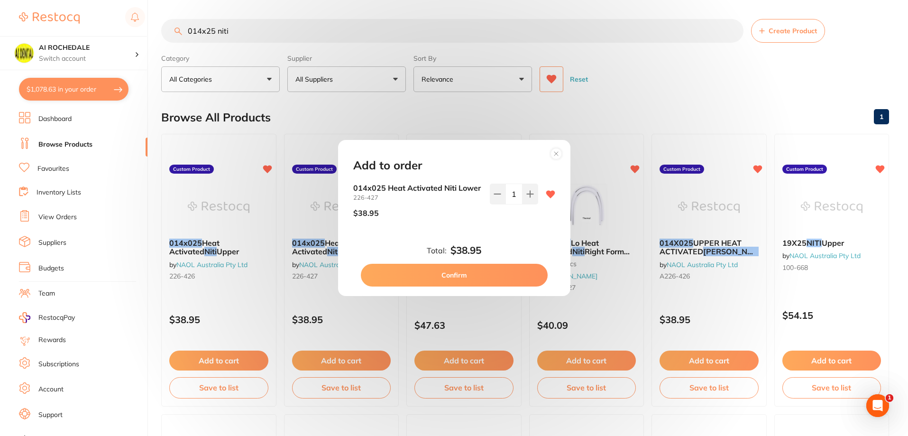
click at [485, 277] on button "Confirm" at bounding box center [454, 275] width 187 height 23
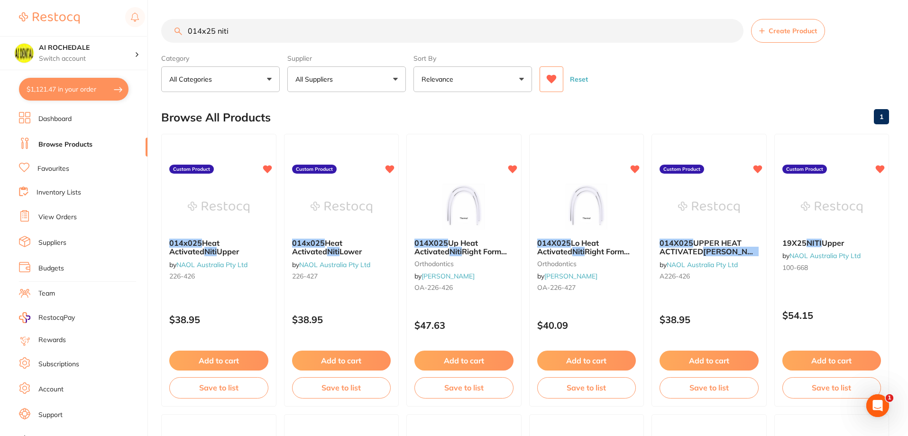
drag, startPoint x: 231, startPoint y: 27, endPoint x: 157, endPoint y: 26, distance: 73.9
click at [157, 26] on div "$1,121.47 AI ROCHEDALE Switch account AI ROCHEDALE $1,121.47 in your order Dash…" at bounding box center [454, 218] width 908 height 436
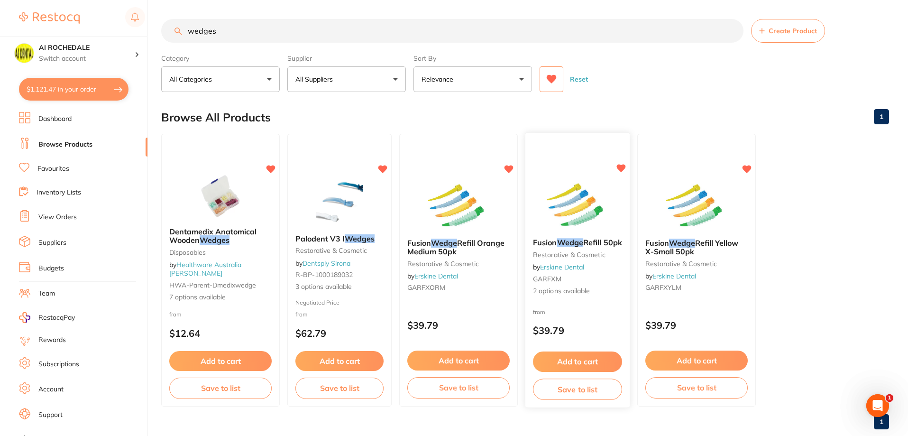
type input "wedges"
click at [603, 310] on div "from $39.79" at bounding box center [577, 323] width 104 height 34
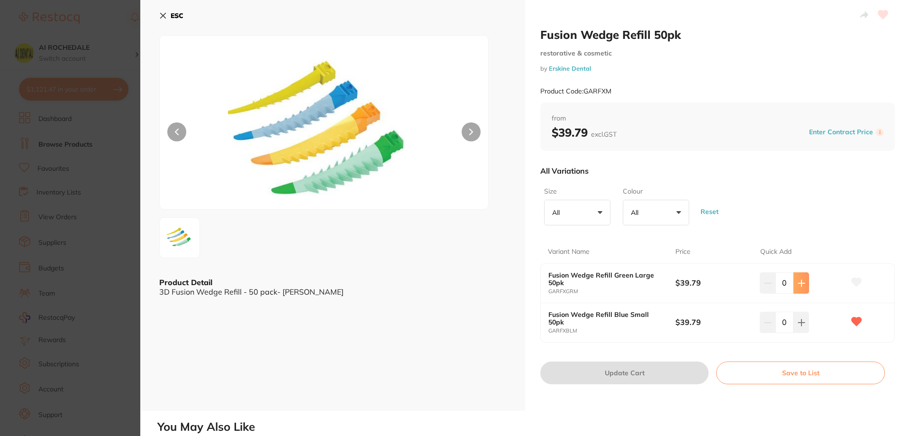
click at [800, 288] on button at bounding box center [801, 282] width 16 height 21
type input "1"
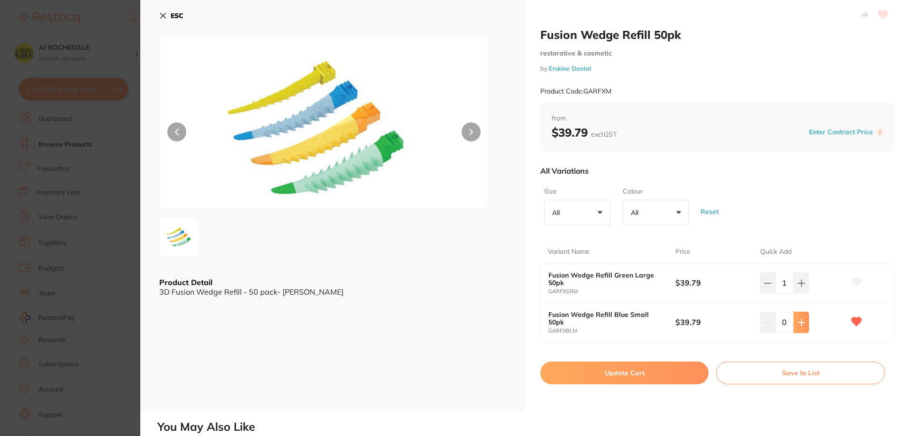
click at [798, 321] on icon at bounding box center [802, 323] width 8 height 8
click at [767, 321] on icon at bounding box center [768, 323] width 8 height 8
drag, startPoint x: 767, startPoint y: 321, endPoint x: 639, endPoint y: 399, distance: 149.5
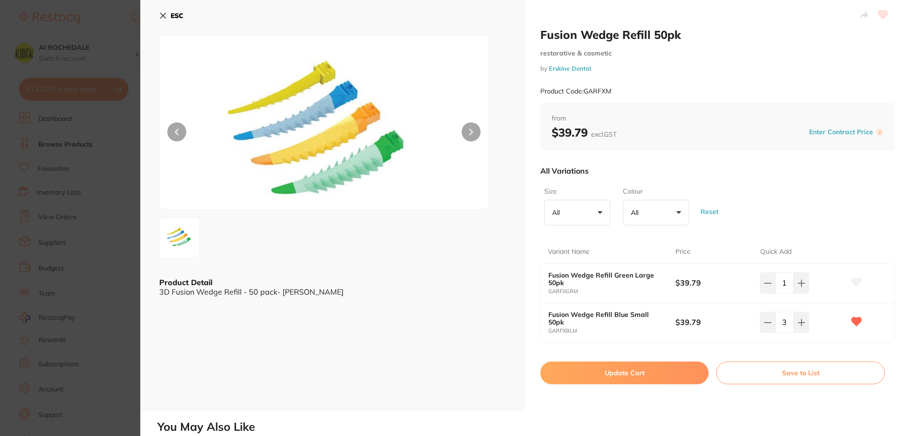
click at [767, 321] on icon at bounding box center [768, 323] width 8 height 8
click at [796, 324] on icon at bounding box center [800, 323] width 8 height 8
type input "2"
click at [673, 372] on button "Update Cart" at bounding box center [624, 372] width 168 height 23
checkbox input "false"
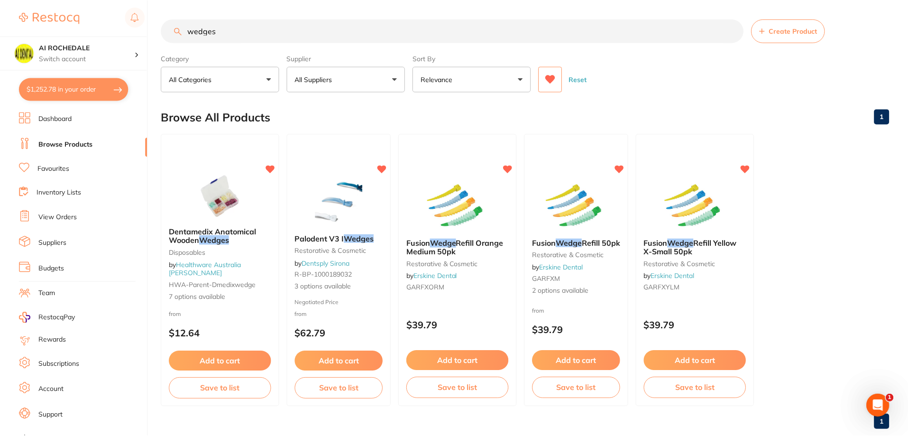
scroll to position [2, 0]
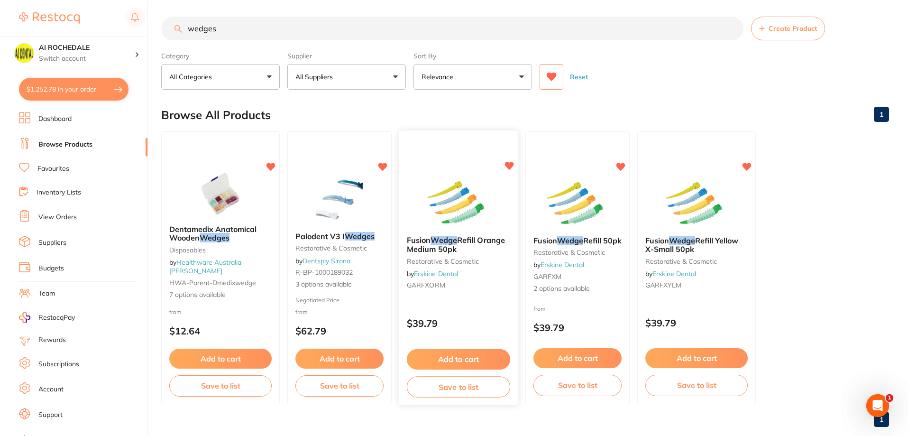
click at [472, 359] on button "Add to cart" at bounding box center [458, 359] width 103 height 20
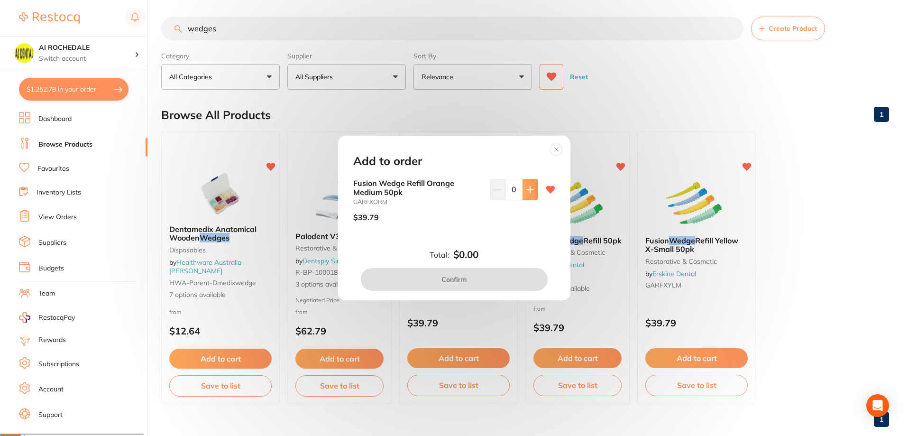
click at [522, 192] on button at bounding box center [530, 189] width 16 height 21
type input "1"
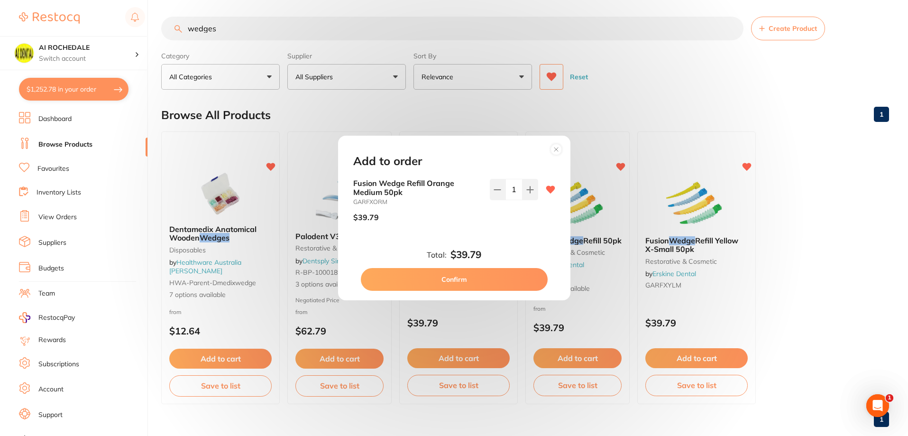
scroll to position [0, 0]
click at [501, 280] on button "Confirm" at bounding box center [454, 279] width 187 height 23
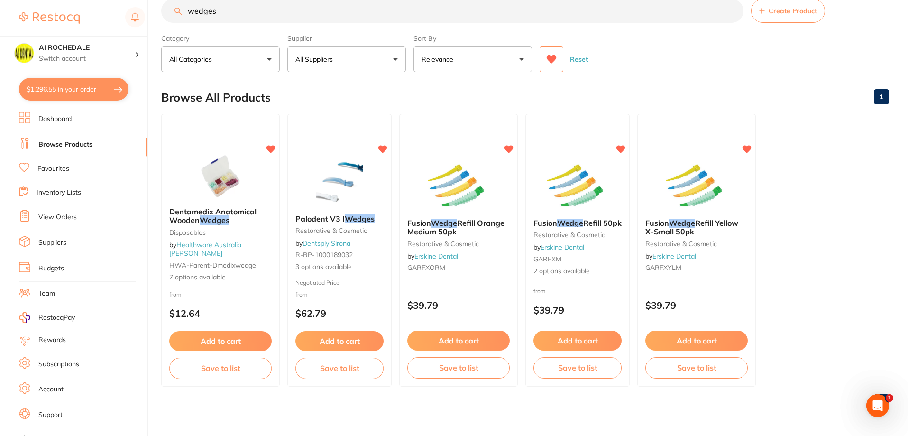
scroll to position [19, 0]
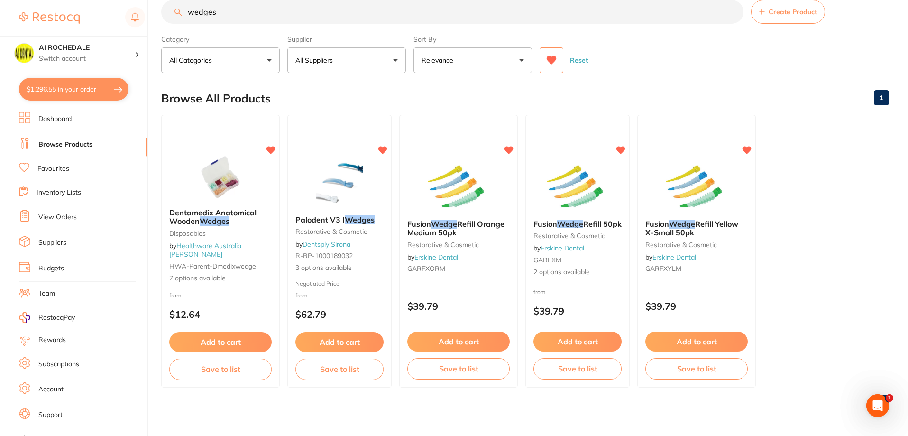
drag, startPoint x: 231, startPoint y: 8, endPoint x: 189, endPoint y: 12, distance: 42.4
click at [189, 12] on input "wedges" at bounding box center [452, 12] width 582 height 24
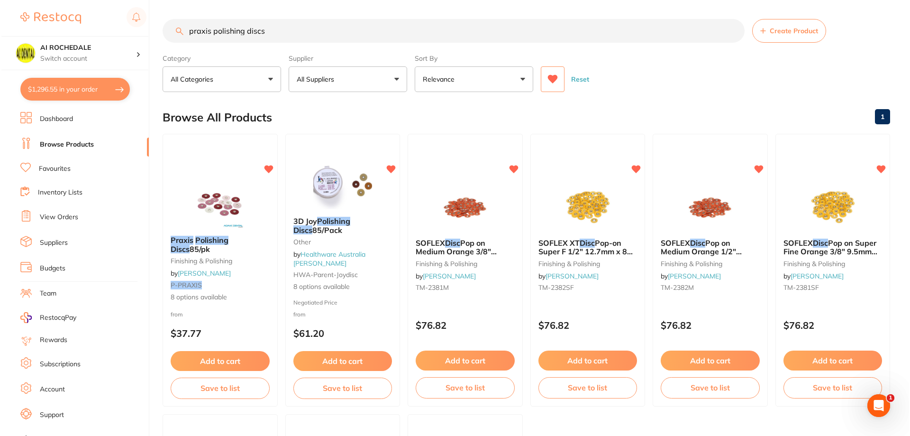
scroll to position [0, 0]
type input "praxis polishing discs"
click at [496, 285] on small "TM-2381M" at bounding box center [464, 287] width 100 height 8
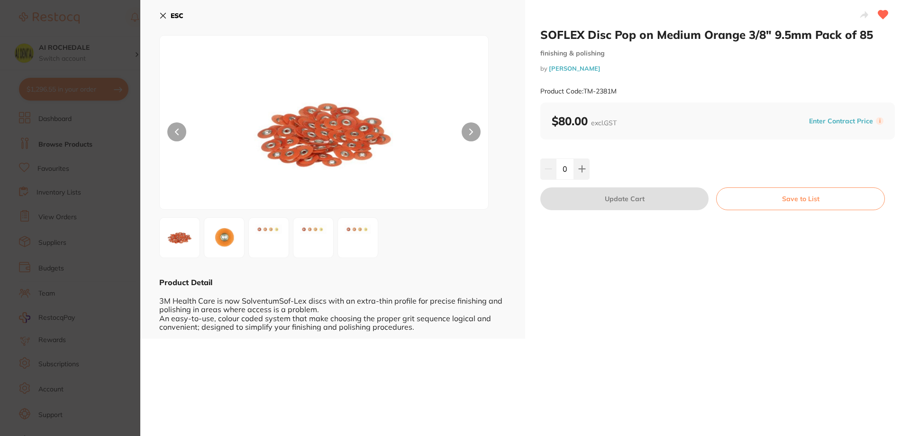
click at [103, 26] on section "SOFLEX Disc Pop on Medium Orange 3/8" 9.5mm Pack of 85 finishing & polishing by…" at bounding box center [455, 218] width 910 height 436
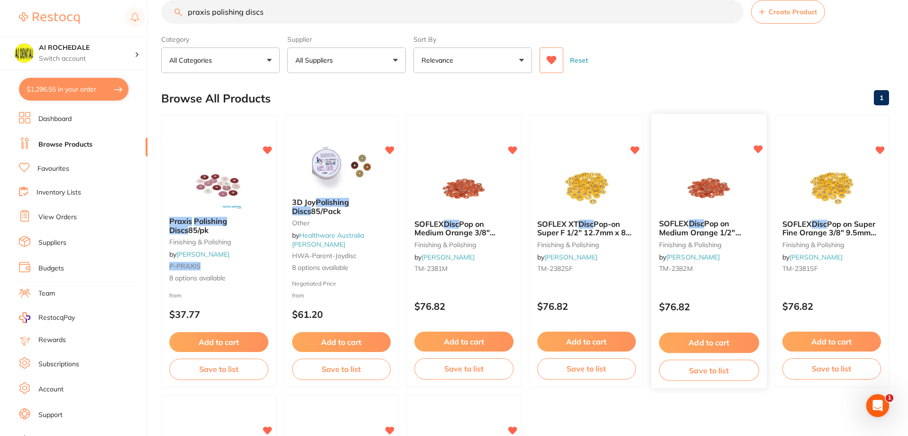
click at [731, 283] on div "SOFLEX Disc Pop on Medium Orange 1/2" 12.7mm Pack of 85 finishing & polishing b…" at bounding box center [708, 247] width 115 height 73
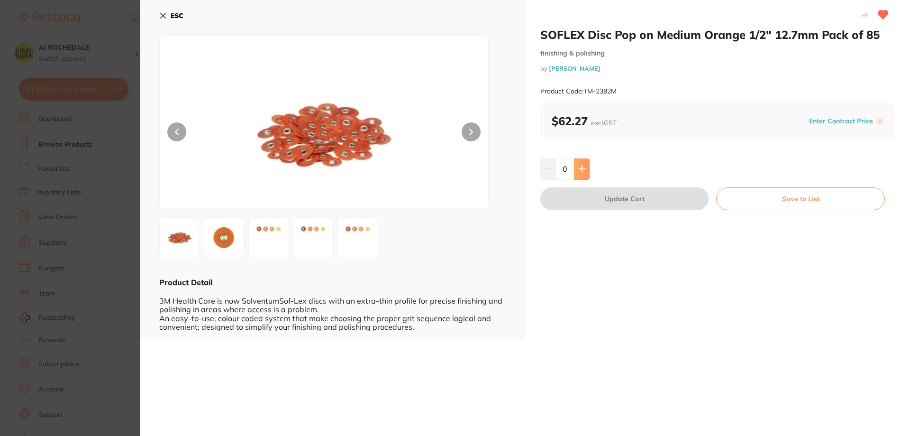
click at [582, 167] on icon at bounding box center [582, 169] width 8 height 8
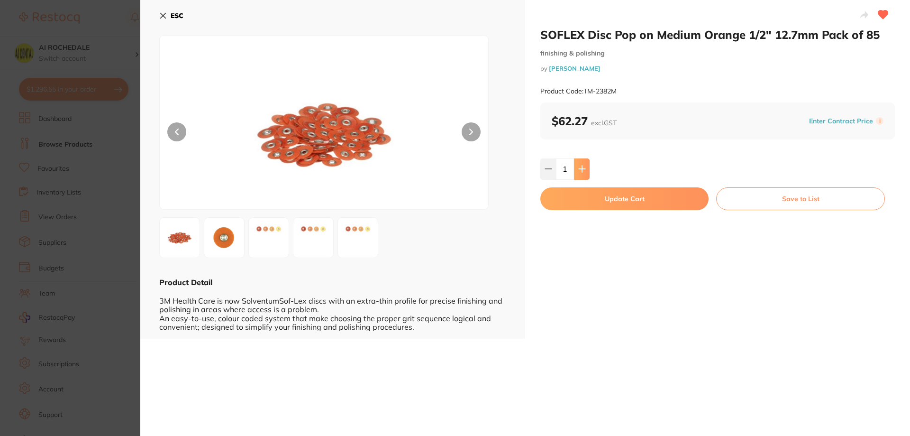
click at [582, 167] on icon at bounding box center [582, 169] width 8 height 8
type input "2"
click at [575, 193] on button "Update Cart" at bounding box center [624, 198] width 168 height 23
checkbox input "false"
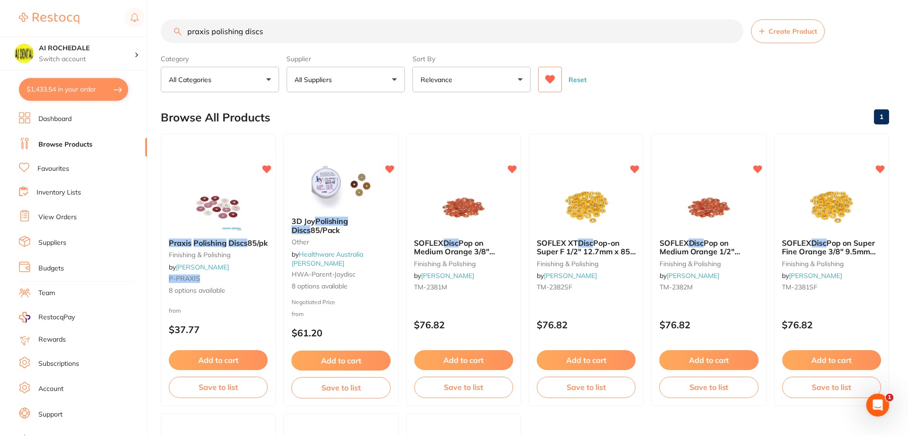
scroll to position [19, 0]
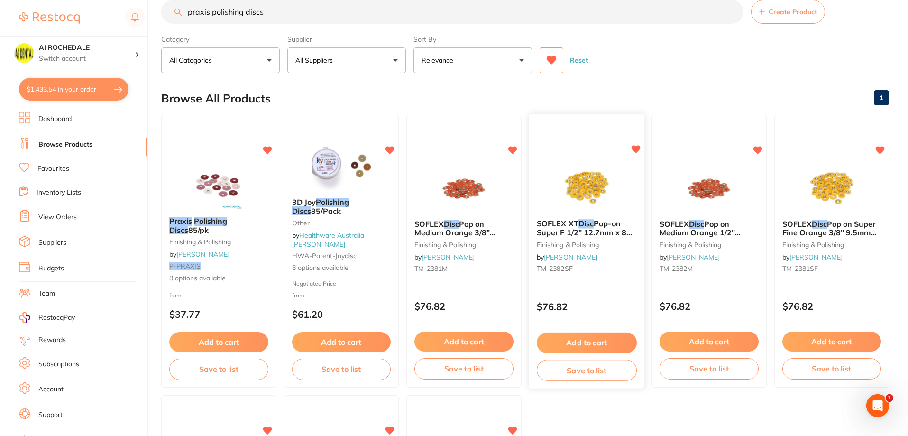
click at [609, 273] on div "SOFLEX XT Disc Pop-on Super F 1/2" 12.7mm x 85 Orange finishing & polishing by …" at bounding box center [586, 247] width 115 height 73
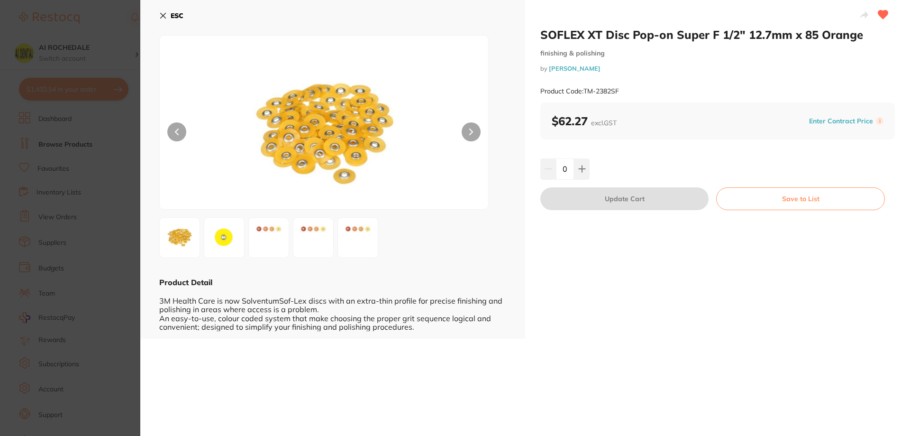
click at [161, 13] on icon at bounding box center [163, 15] width 5 height 5
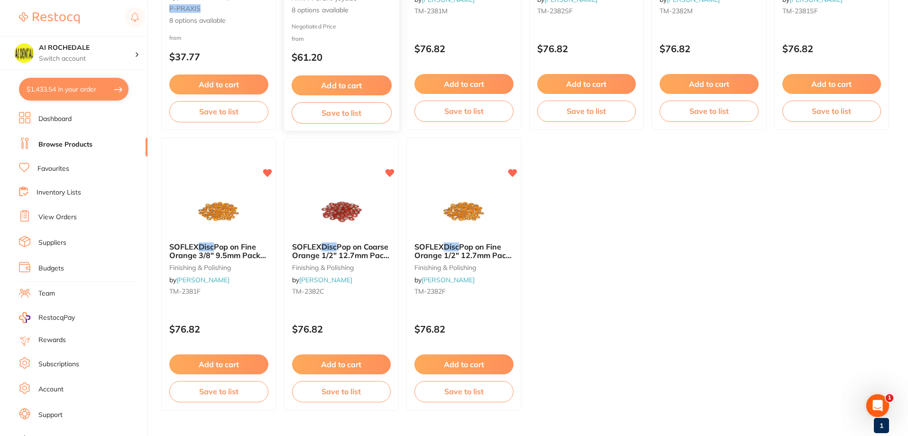
scroll to position [300, 0]
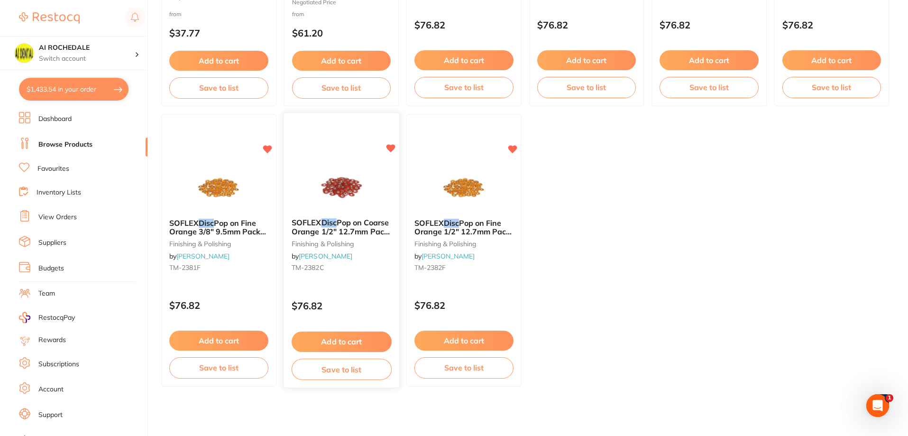
click at [362, 341] on button "Add to cart" at bounding box center [341, 341] width 100 height 20
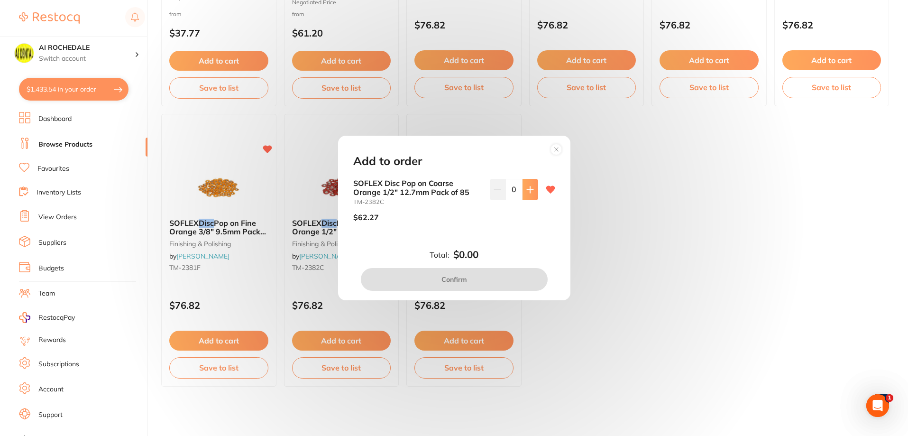
scroll to position [0, 0]
click at [531, 188] on button at bounding box center [530, 189] width 16 height 21
type input "1"
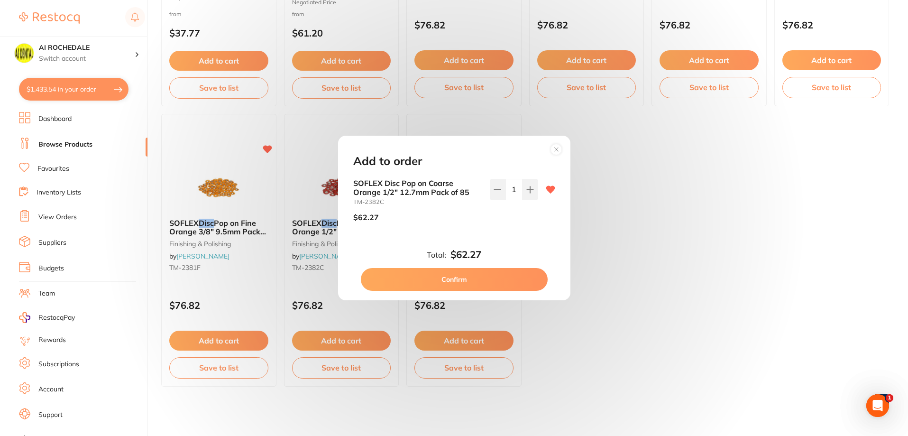
click at [481, 277] on button "Confirm" at bounding box center [454, 279] width 187 height 23
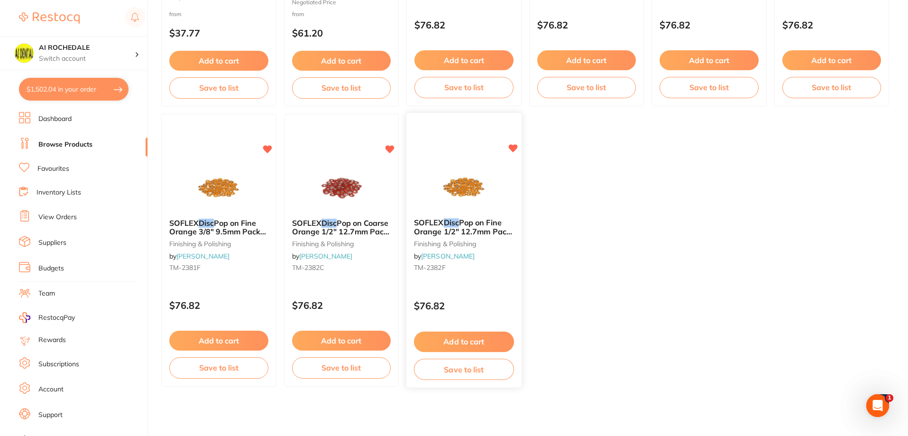
click at [487, 281] on div "SOFLEX Disc Pop on Fine Orange 1/2" 12.7mm Pack of 85 finishing & polishing by …" at bounding box center [463, 246] width 115 height 73
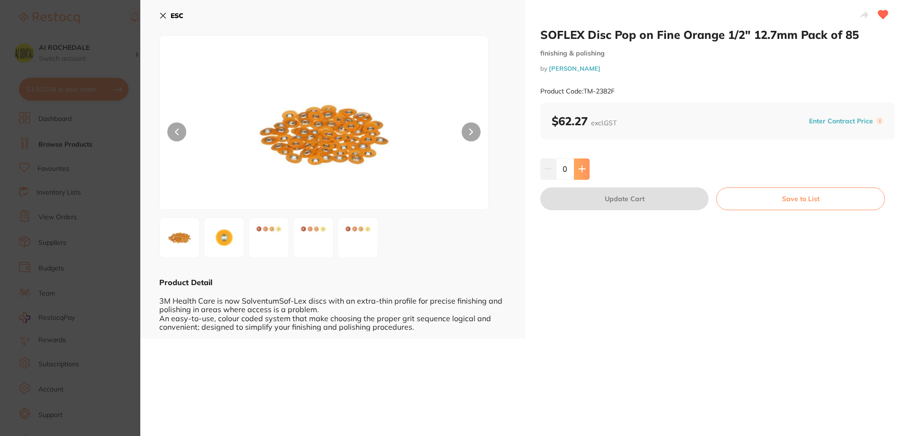
click at [581, 168] on icon at bounding box center [582, 169] width 6 height 6
type input "1"
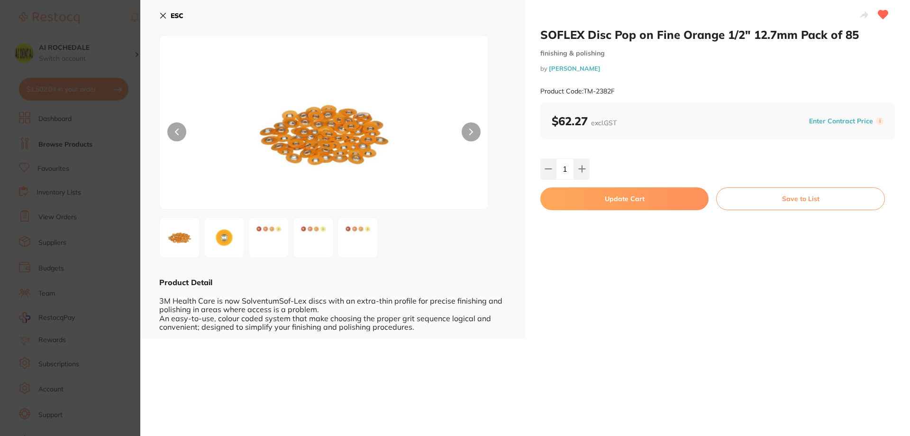
click at [645, 199] on button "Update Cart" at bounding box center [624, 198] width 168 height 23
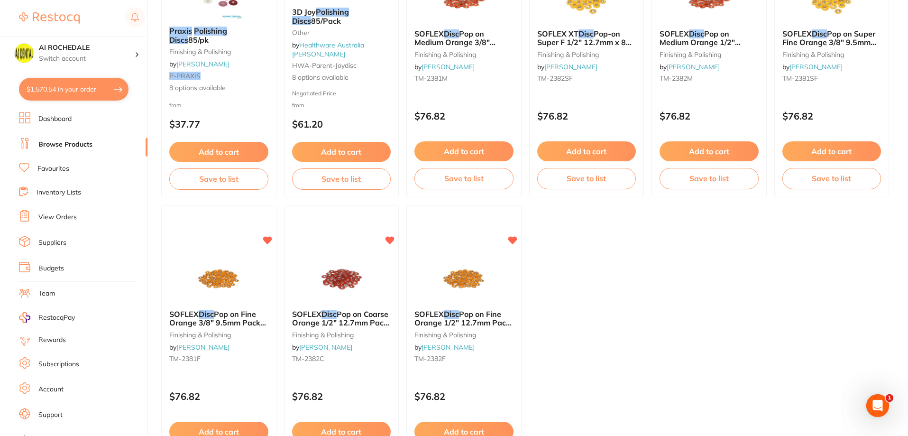
scroll to position [205, 0]
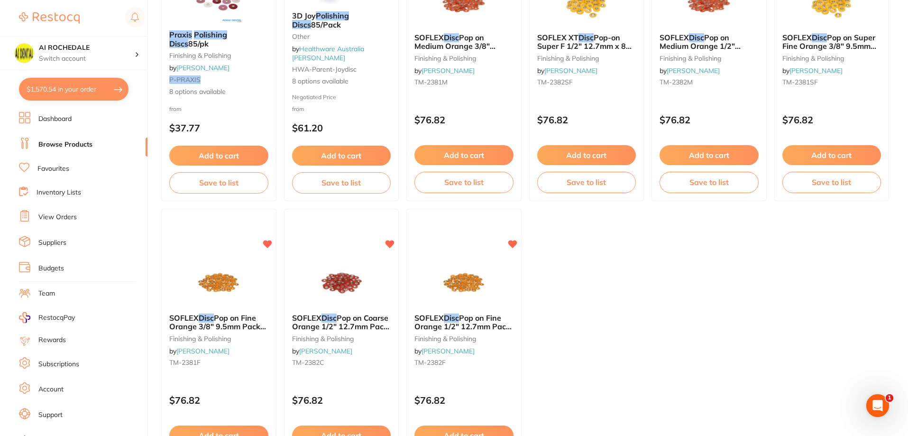
click at [84, 94] on button "$1,570.54 in your order" at bounding box center [73, 89] width 109 height 23
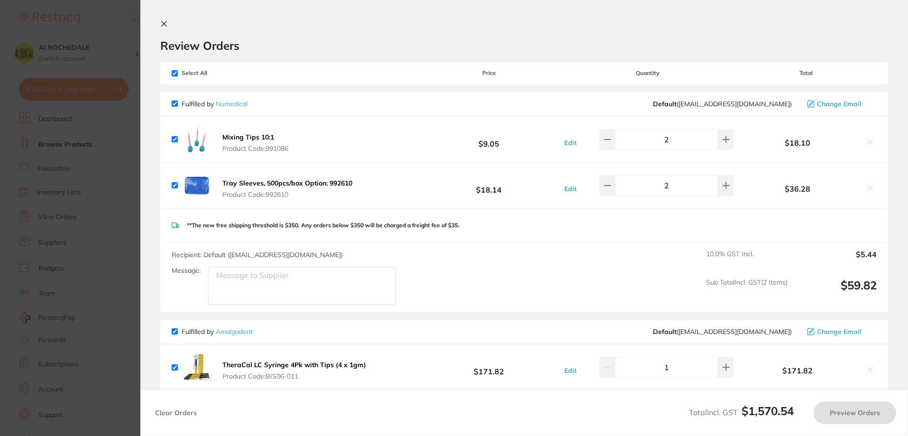
checkbox input "true"
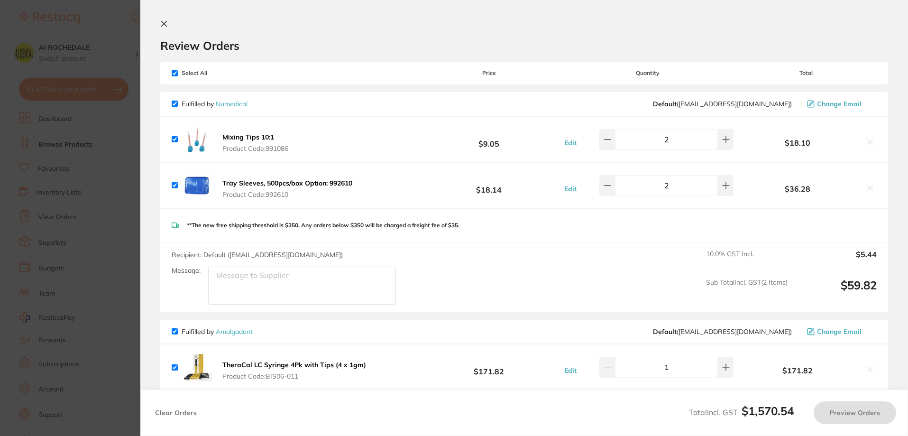
checkbox input "true"
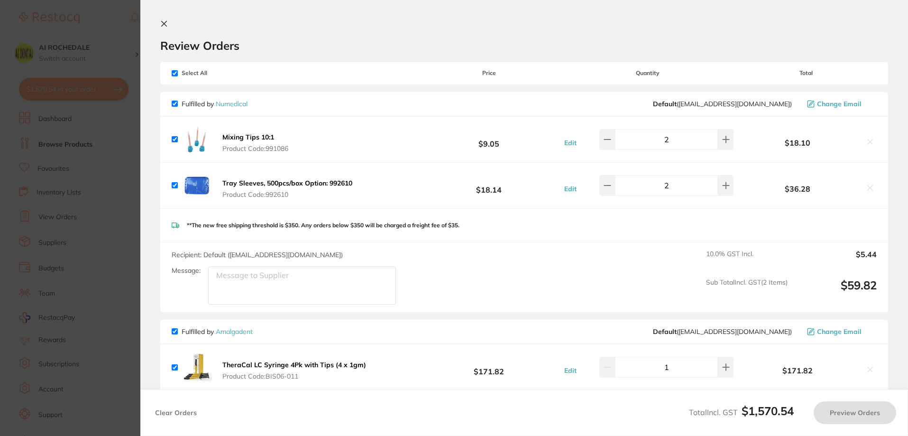
checkbox input "true"
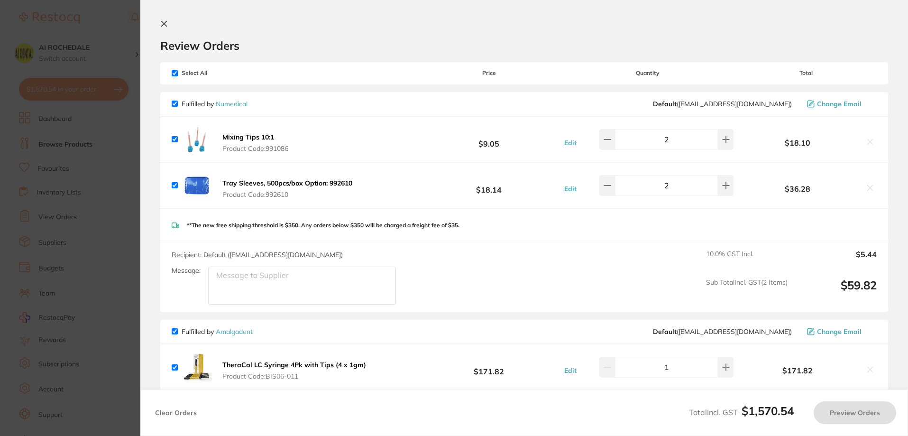
checkbox input "true"
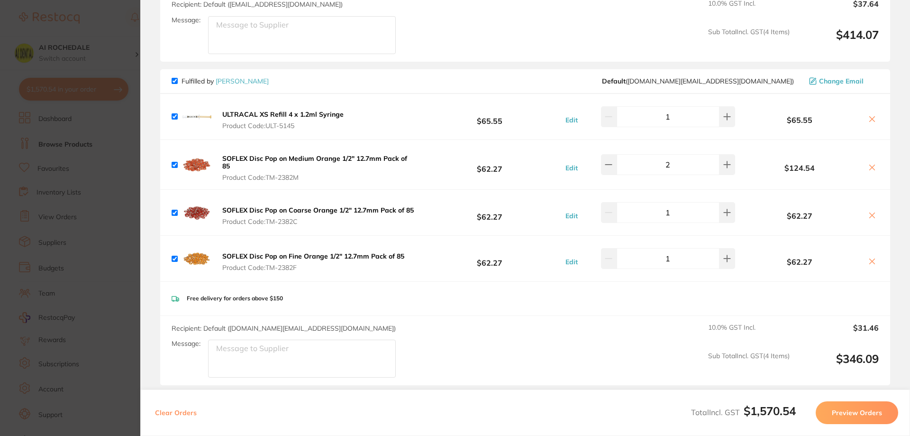
scroll to position [901, 0]
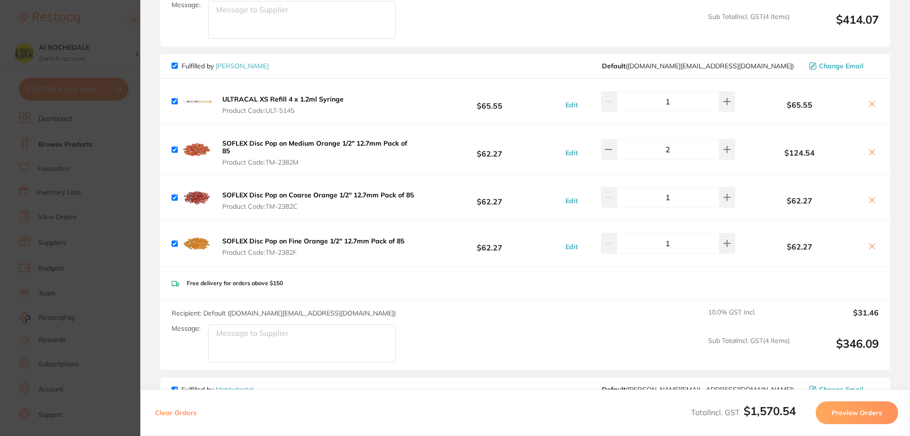
click at [123, 181] on section "Update RRP Set your pre negotiated price for this item. Item Agreed RRP (excl. …" at bounding box center [455, 218] width 910 height 436
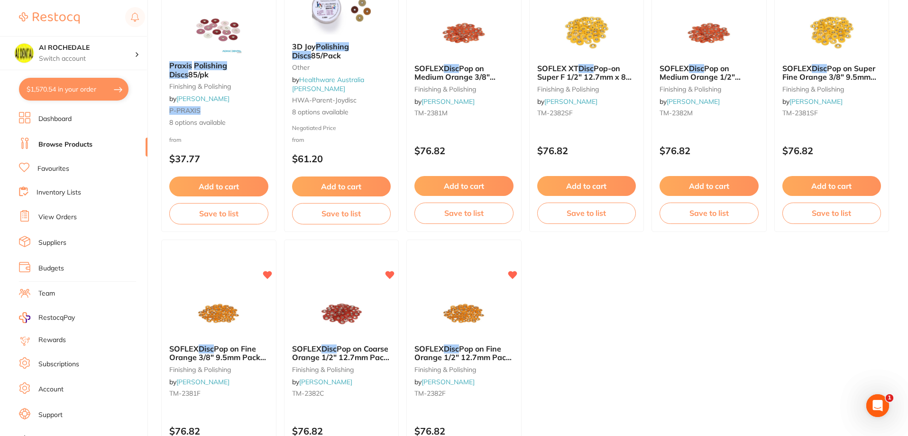
scroll to position [158, 0]
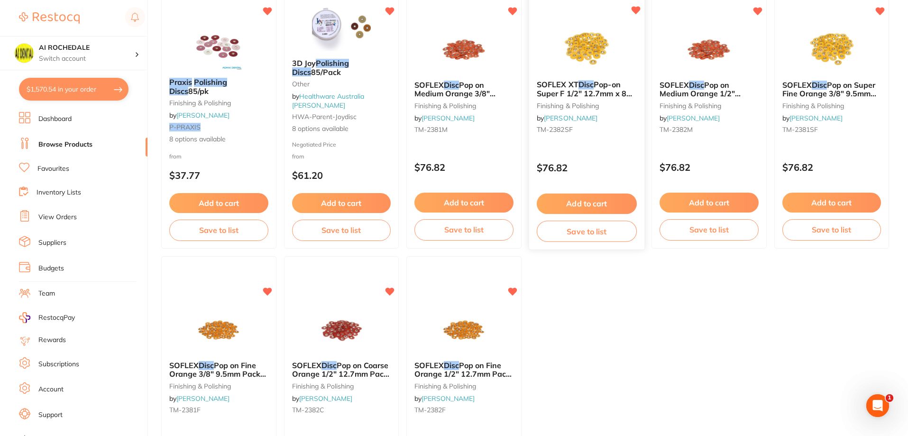
click at [600, 163] on p "$76.82" at bounding box center [586, 167] width 100 height 11
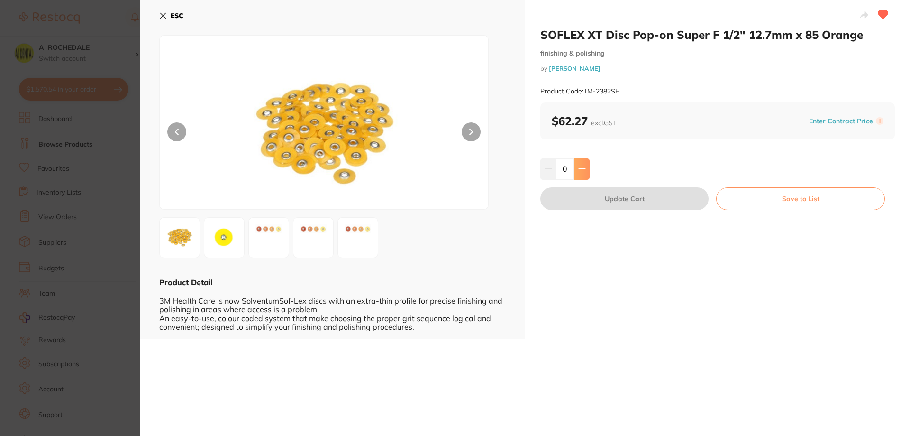
click at [587, 170] on button at bounding box center [582, 168] width 16 height 21
type input "1"
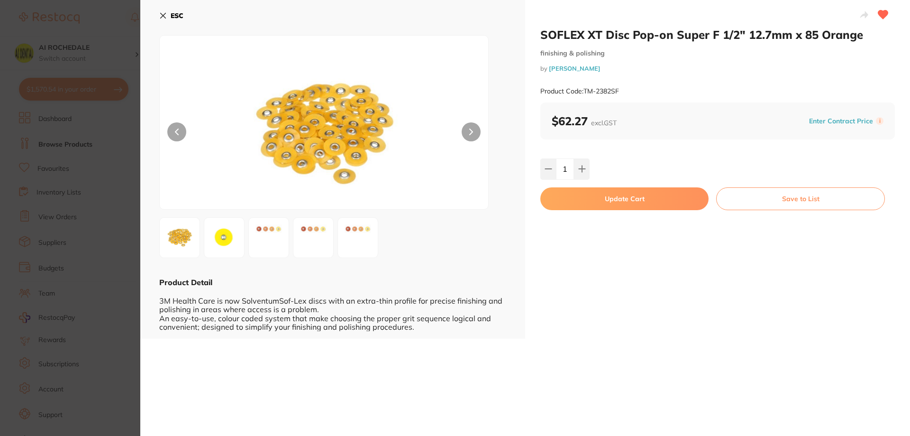
click at [603, 196] on button "Update Cart" at bounding box center [624, 198] width 168 height 23
checkbox input "false"
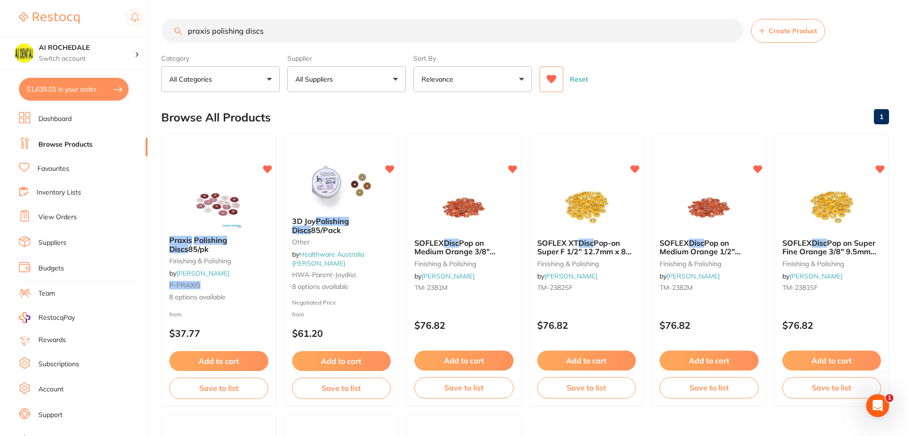
drag, startPoint x: 287, startPoint y: 24, endPoint x: 185, endPoint y: 23, distance: 101.4
click at [185, 23] on input "praxis polishing discs" at bounding box center [452, 31] width 582 height 24
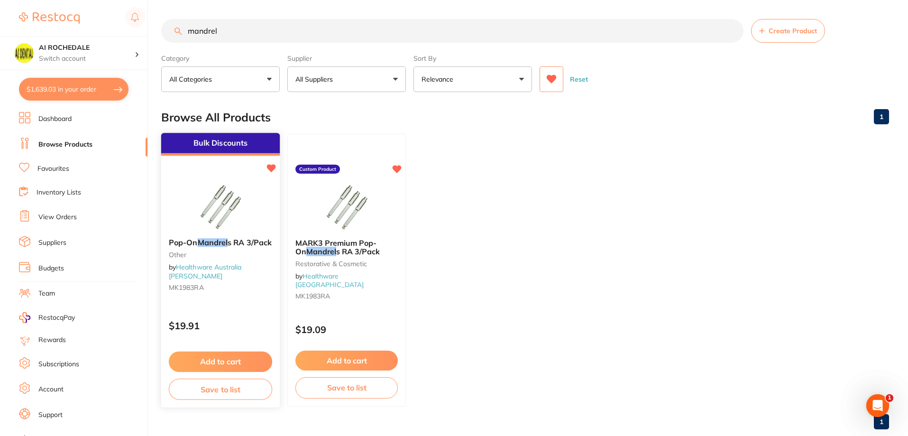
type input "mandrel"
click at [228, 360] on button "Add to cart" at bounding box center [220, 361] width 103 height 20
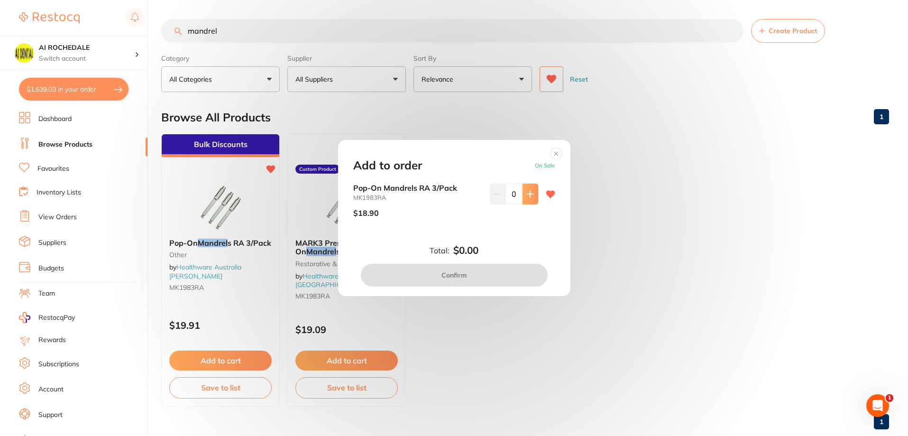
click at [527, 190] on icon at bounding box center [530, 194] width 8 height 8
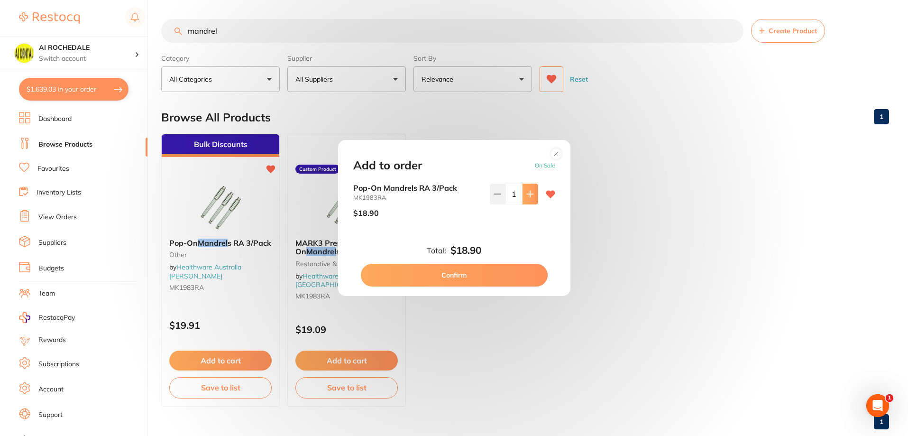
click at [527, 190] on icon at bounding box center [530, 194] width 8 height 8
type input "2"
click at [468, 275] on button "Confirm" at bounding box center [454, 275] width 187 height 23
checkbox input "false"
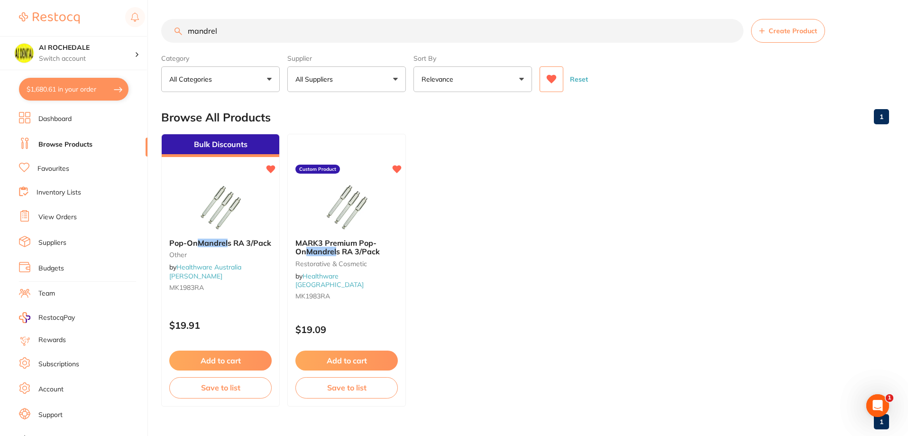
click at [180, 28] on div "mandrel Create Product" at bounding box center [525, 31] width 728 height 24
drag, startPoint x: 222, startPoint y: 32, endPoint x: 185, endPoint y: 32, distance: 37.0
click at [185, 32] on input "mandrel" at bounding box center [452, 31] width 582 height 24
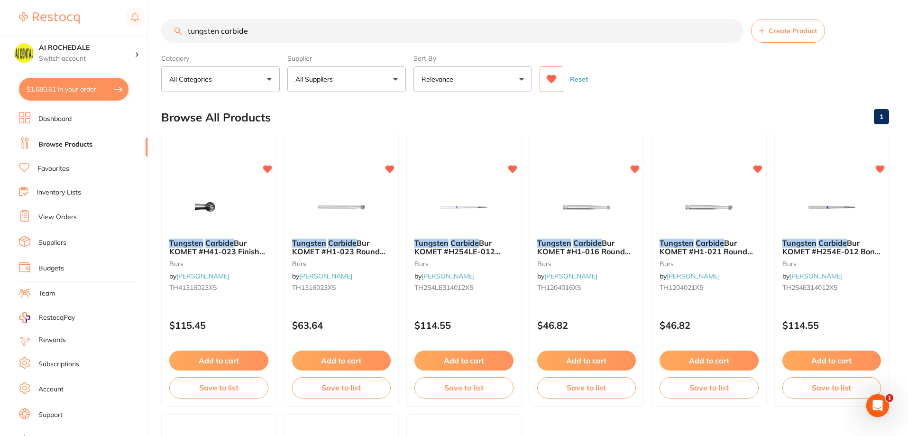
type input "tungsten carbide"
click at [56, 91] on button "$1,680.61 in your order" at bounding box center [73, 89] width 109 height 23
checkbox input "true"
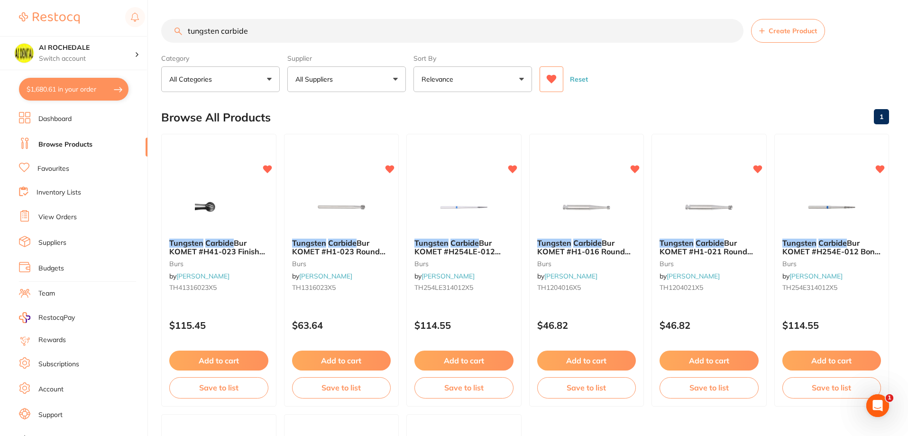
checkbox input "true"
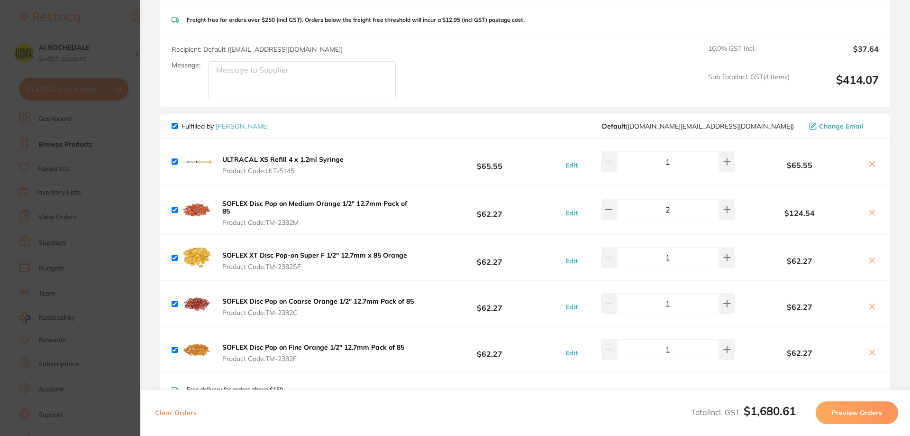
scroll to position [884, 0]
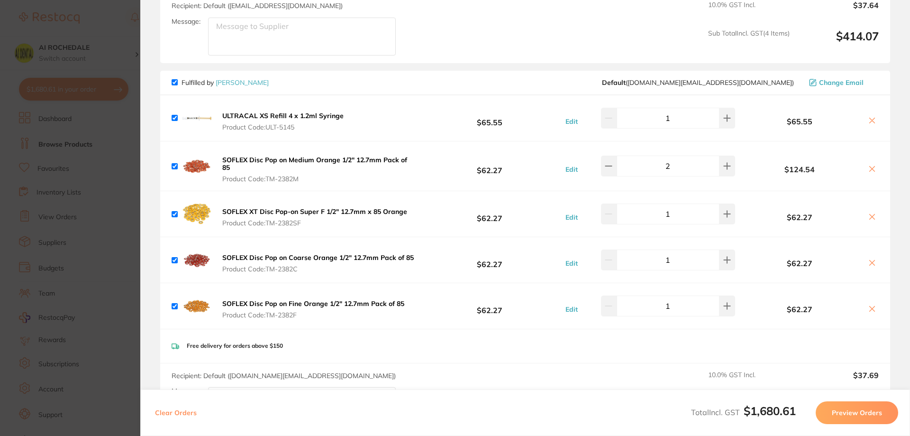
click at [870, 119] on icon at bounding box center [872, 121] width 8 height 8
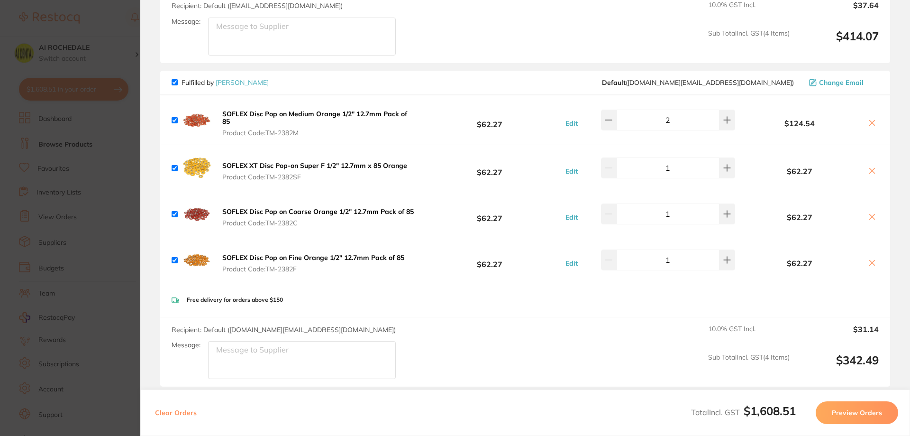
click at [868, 121] on icon at bounding box center [872, 123] width 8 height 8
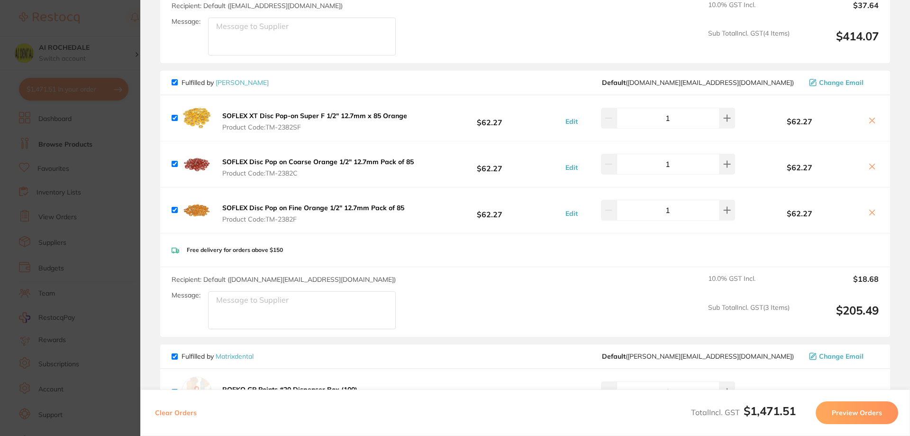
click at [868, 121] on icon at bounding box center [872, 121] width 8 height 8
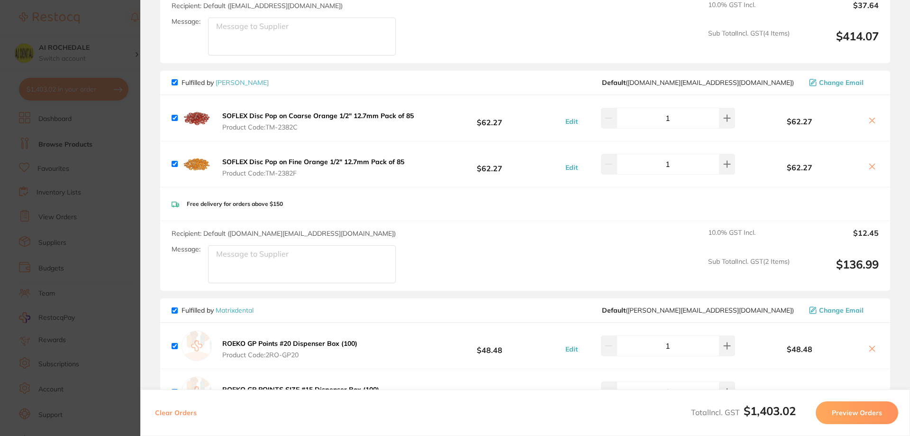
click at [870, 119] on icon at bounding box center [872, 121] width 8 height 8
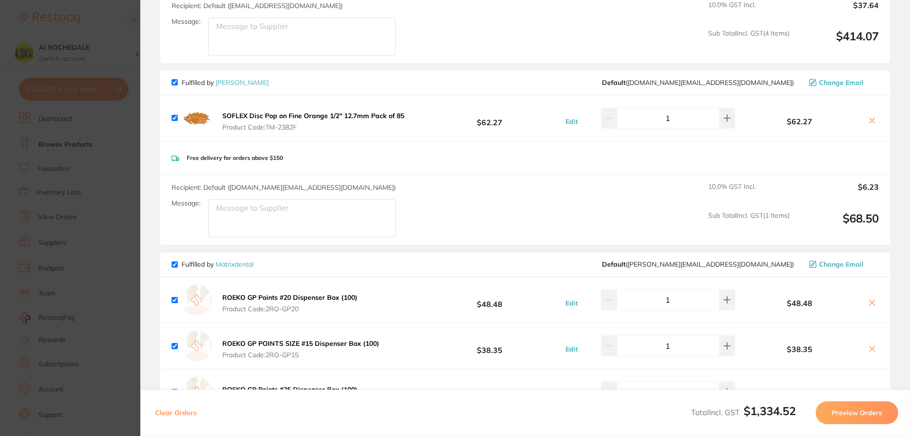
click at [870, 119] on icon at bounding box center [872, 121] width 8 height 8
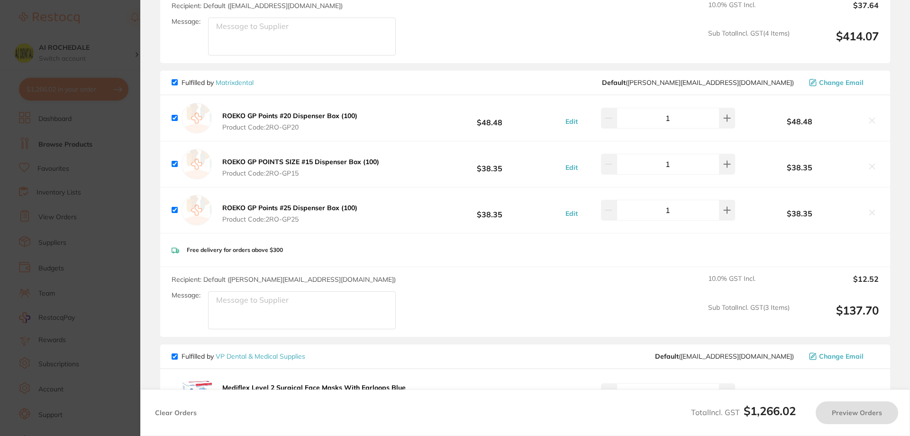
checkbox input "true"
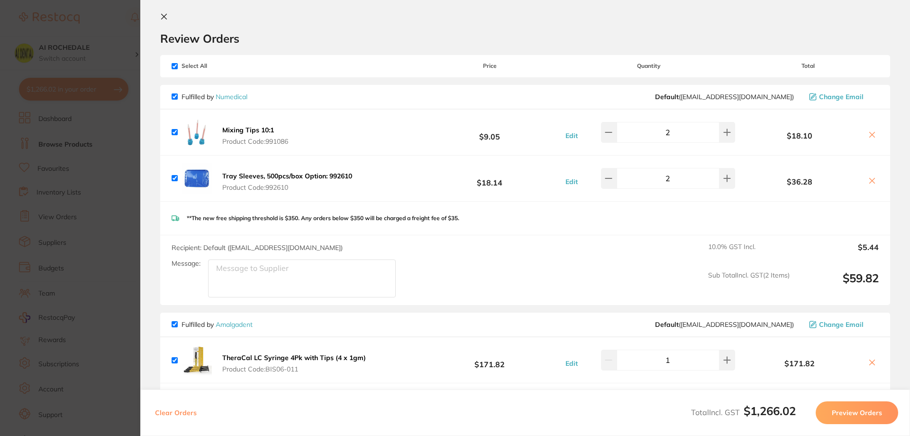
scroll to position [0, 0]
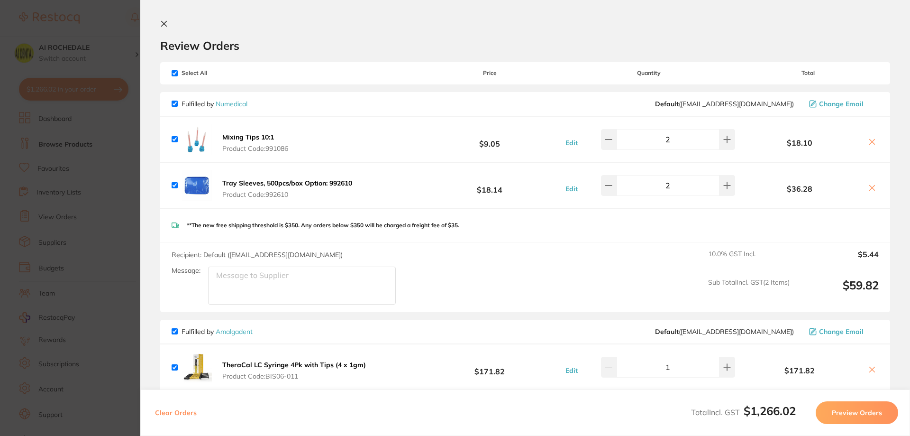
click at [105, 24] on section "Update RRP Set your pre negotiated price for this item. Item Agreed RRP (excl. …" at bounding box center [455, 218] width 910 height 436
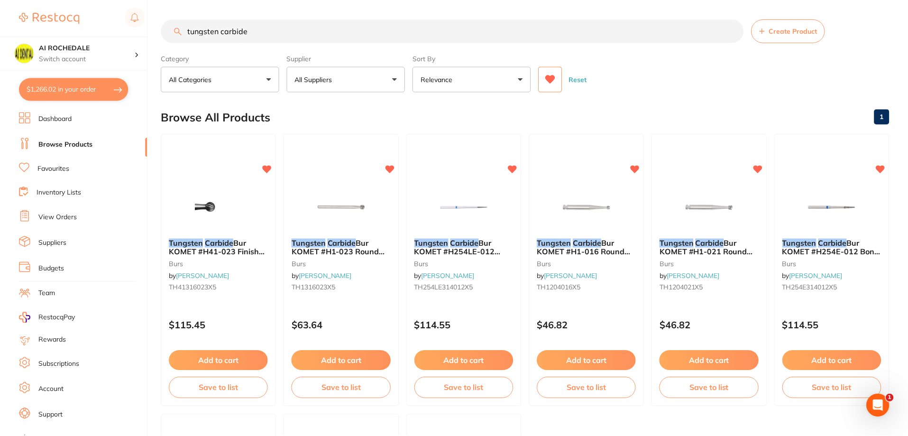
scroll to position [0, 0]
